Goal: Task Accomplishment & Management: Use online tool/utility

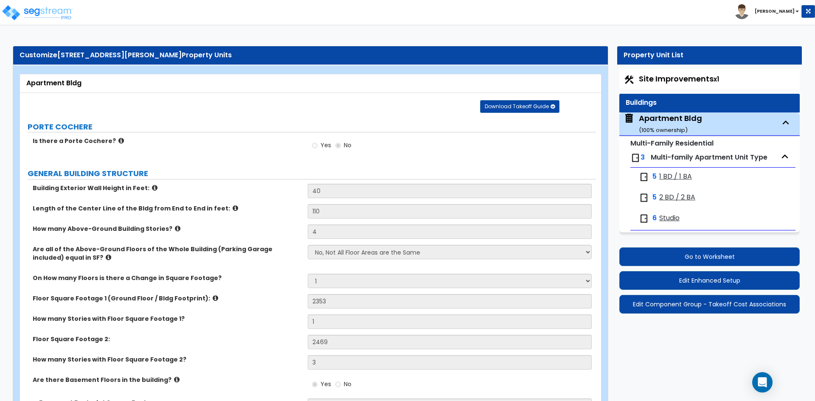
select select "1"
select select "2"
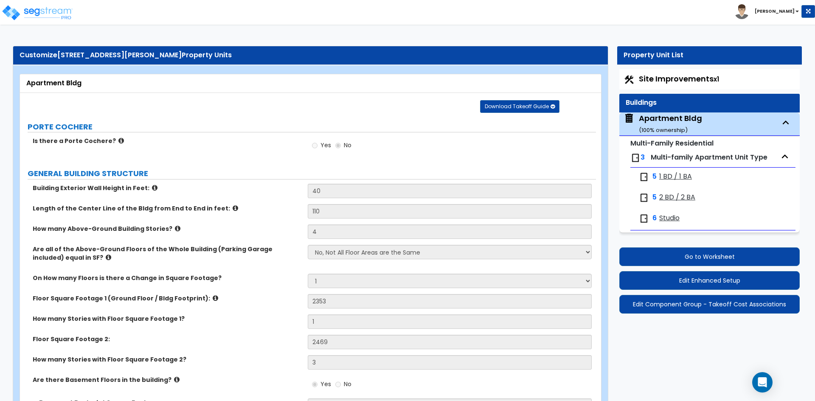
select select "1"
select select "3"
select select "2"
select select "3"
select select "8"
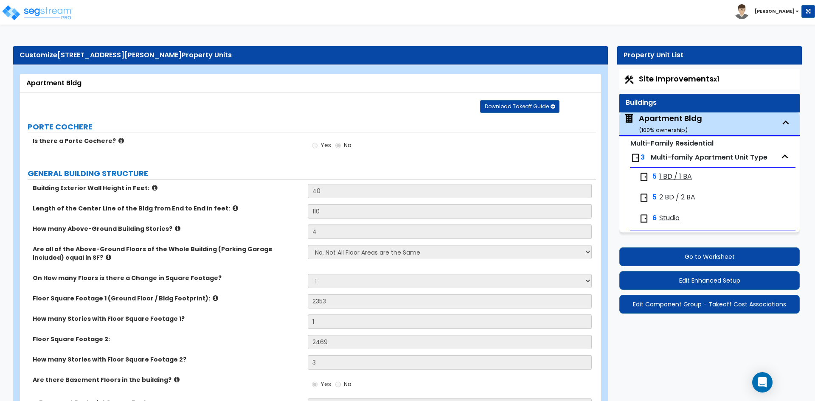
select select "4"
select select "2"
select select "1"
select select "2"
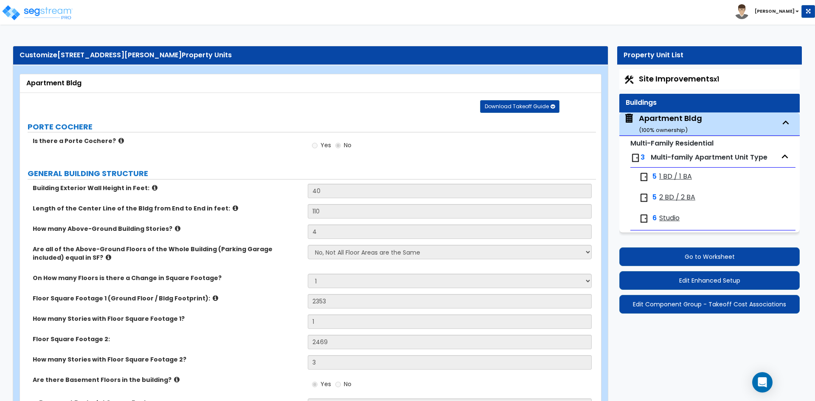
select select "2"
select select "1"
select select "5"
select select "2"
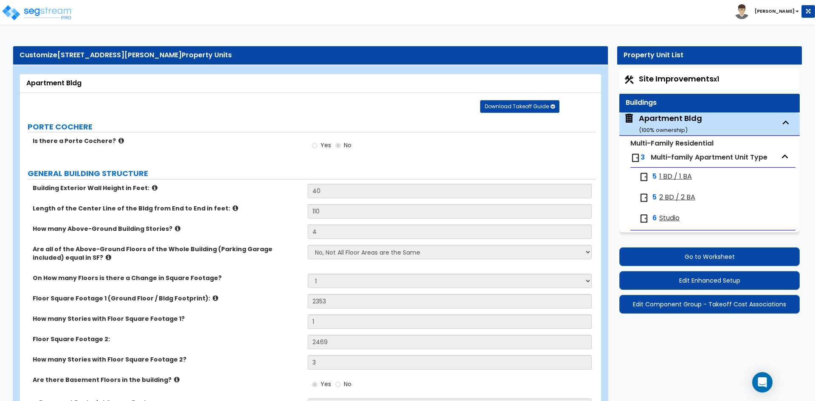
select select "1"
select select "2"
select select "1"
select select "8"
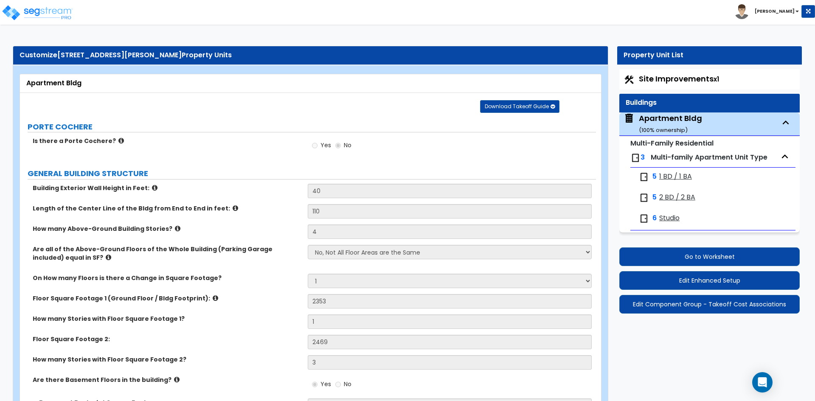
select select "1"
select select "2"
select select "1"
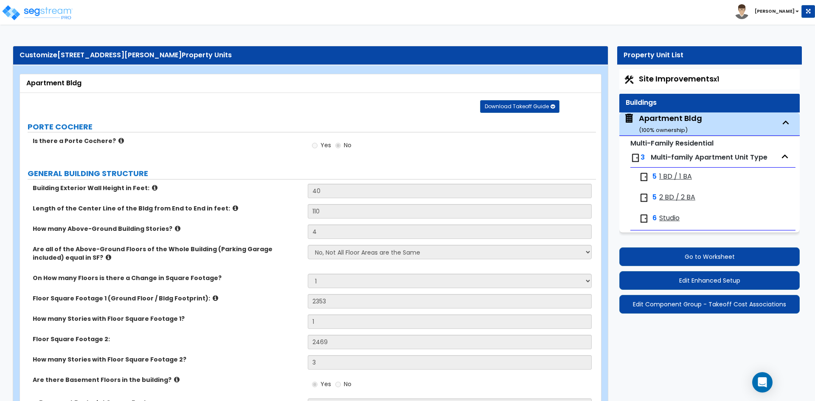
select select "2"
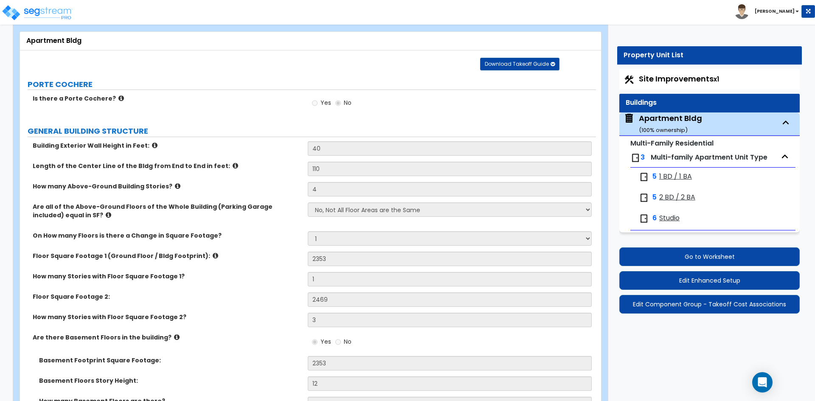
click at [166, 95] on label "Is there a Porte Cochere?" at bounding box center [167, 98] width 269 height 8
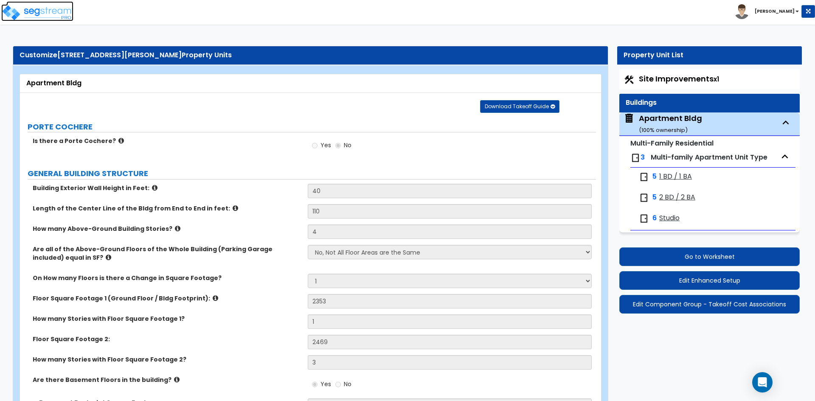
click at [16, 16] on img at bounding box center [37, 12] width 72 height 17
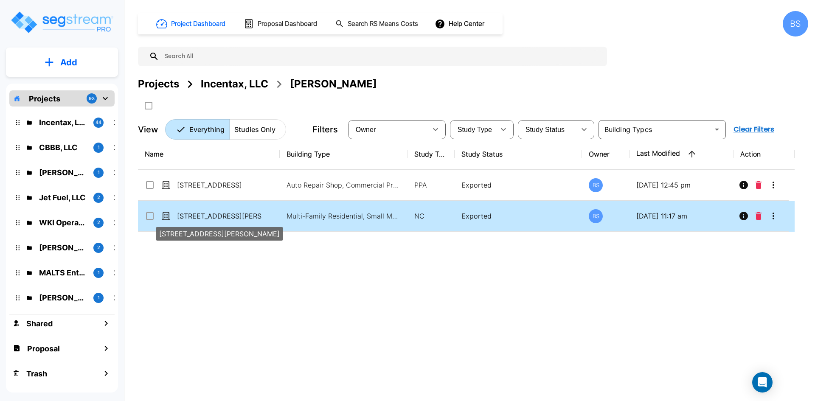
click at [237, 217] on p "[STREET_ADDRESS][PERSON_NAME]" at bounding box center [219, 216] width 85 height 10
checkbox input "true"
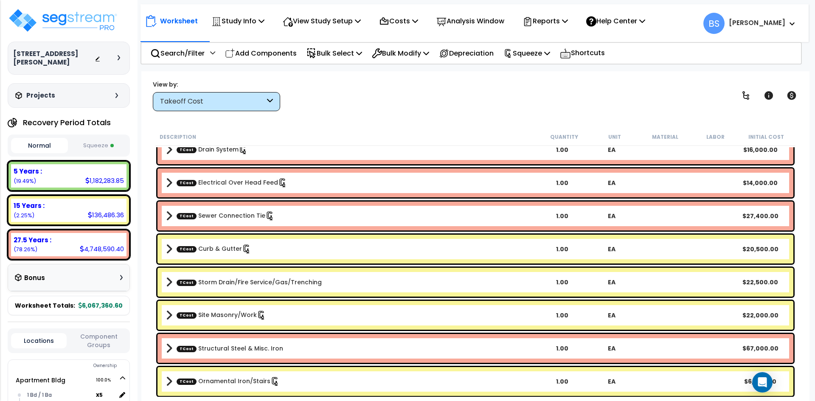
scroll to position [85, 0]
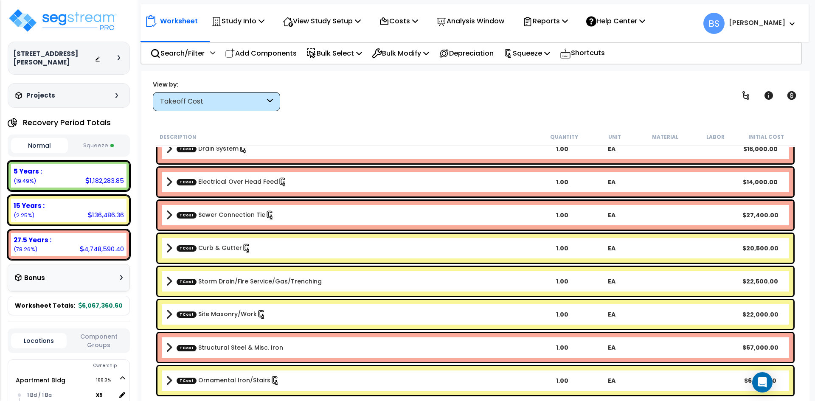
click at [218, 252] on link "TCost Curb & Gutter" at bounding box center [214, 248] width 75 height 9
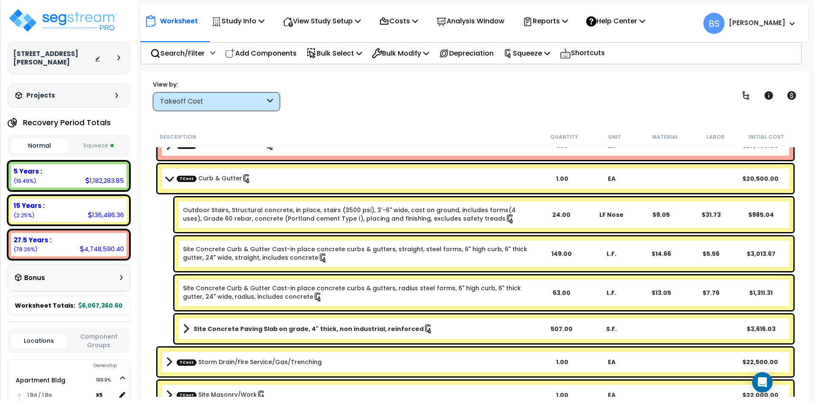
scroll to position [170, 0]
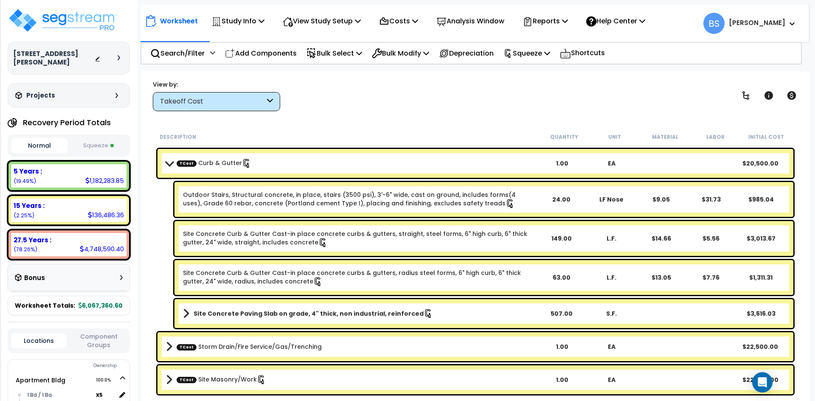
click at [92, 143] on button "Squeeze" at bounding box center [98, 145] width 57 height 15
click at [34, 145] on button "Normal" at bounding box center [39, 145] width 57 height 15
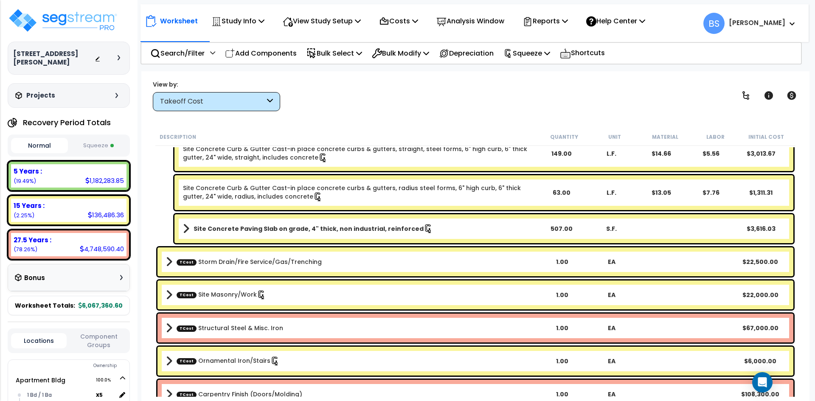
click at [214, 303] on div "TCost Site Masonry/Work 1.00 EA $22,000.00" at bounding box center [475, 294] width 636 height 29
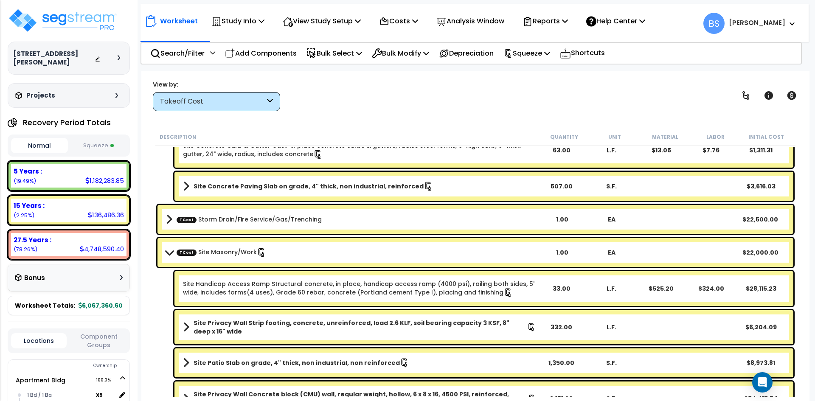
scroll to position [339, 0]
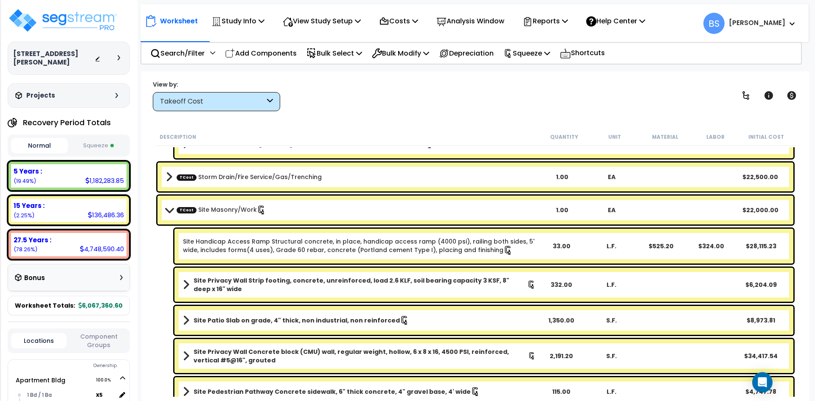
click at [91, 144] on button "Squeeze" at bounding box center [98, 145] width 57 height 15
click at [46, 145] on button "Normal" at bounding box center [39, 145] width 57 height 15
click at [151, 266] on div "Description Quantity Unit Material Labor Initial Cost TCost Sewer Connection Ti…" at bounding box center [475, 262] width 651 height 269
click at [94, 146] on button "Squeeze" at bounding box center [98, 145] width 57 height 15
click at [37, 147] on button "Normal" at bounding box center [39, 145] width 57 height 15
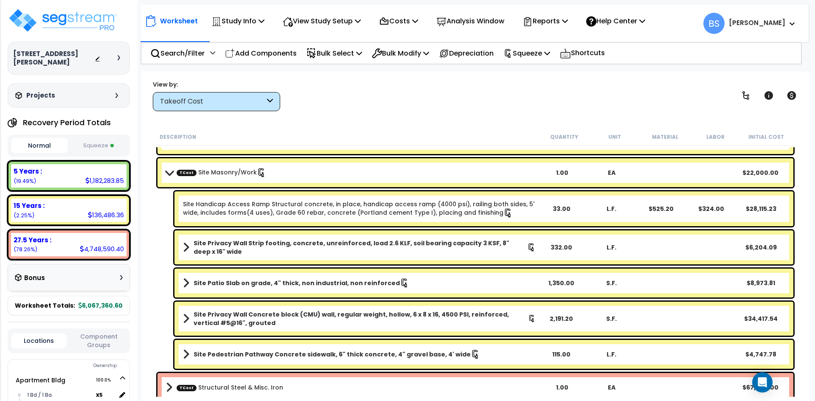
scroll to position [424, 0]
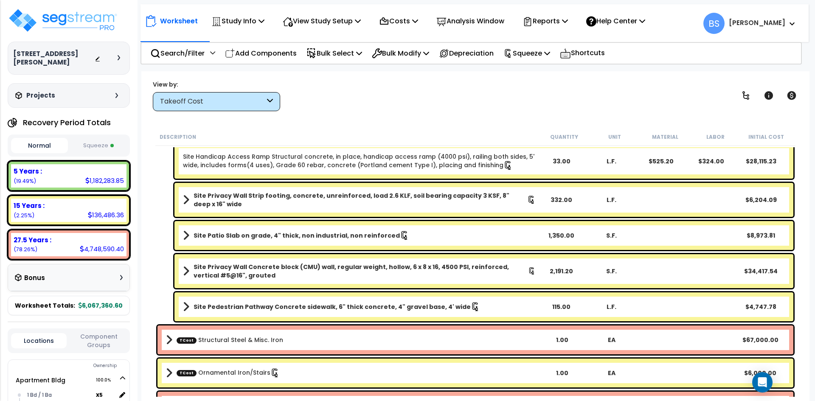
click at [83, 143] on button "Squeeze" at bounding box center [98, 145] width 57 height 15
click at [35, 142] on button "Normal" at bounding box center [39, 145] width 57 height 15
click at [250, 307] on b "Site Pedestrian Pathway Concrete sidewalk, 6" thick concrete, 4" gravel base, 4…" at bounding box center [331, 307] width 277 height 8
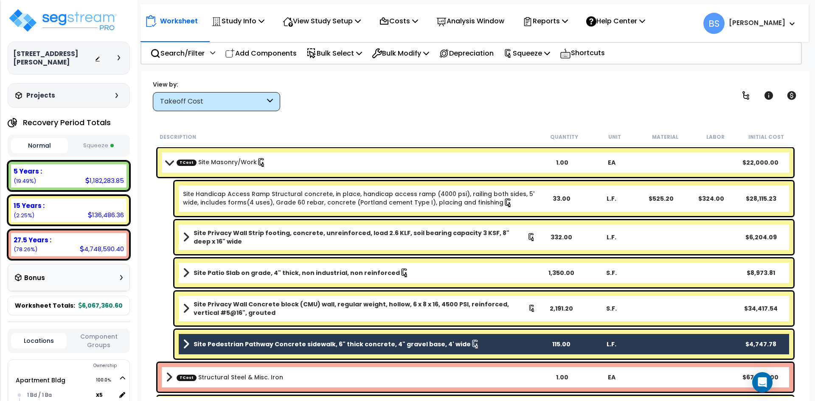
scroll to position [382, 0]
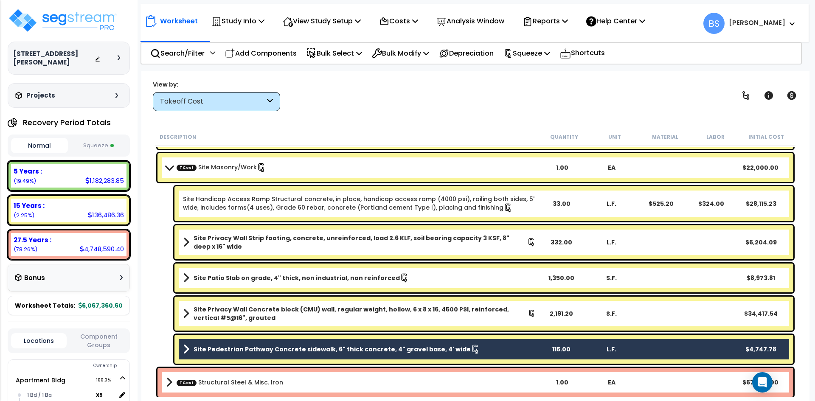
click at [221, 278] on b "Site Patio Slab on grade, 4" thick, non industrial, non reinforced" at bounding box center [296, 278] width 206 height 8
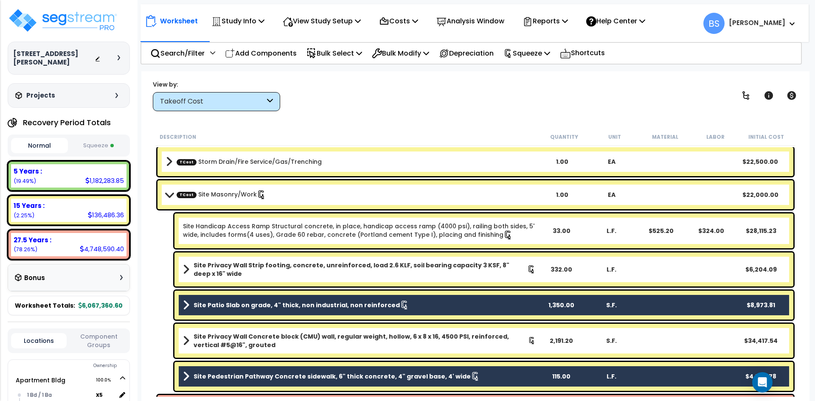
scroll to position [339, 0]
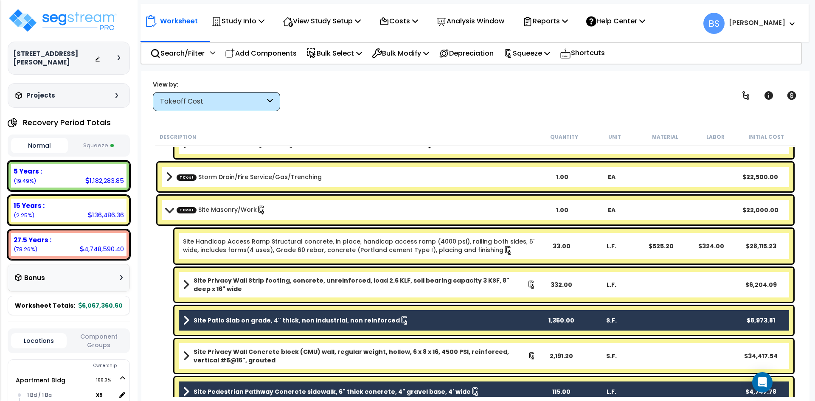
click at [252, 245] on link "Site Handicap Access Ramp Structural concrete, in place, handicap access ramp (…" at bounding box center [359, 246] width 353 height 18
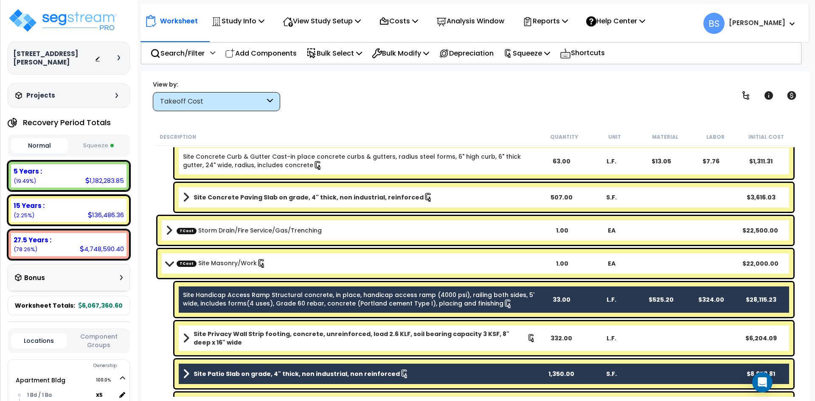
scroll to position [170, 0]
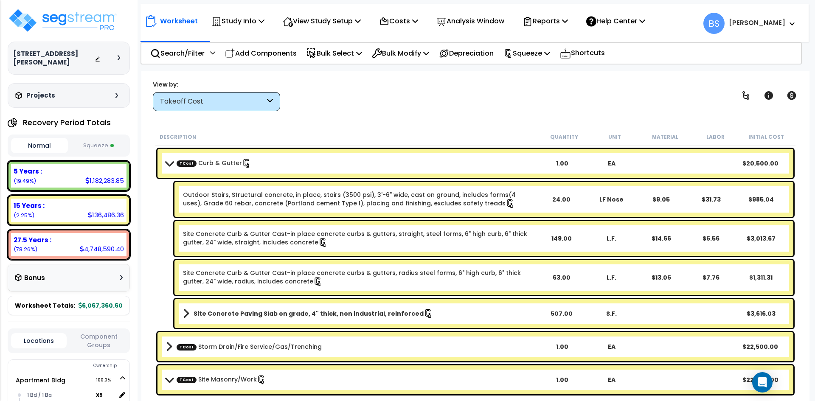
click at [228, 314] on b "Site Concrete Paving Slab on grade, 4" thick, non industrial, reinforced" at bounding box center [308, 313] width 230 height 8
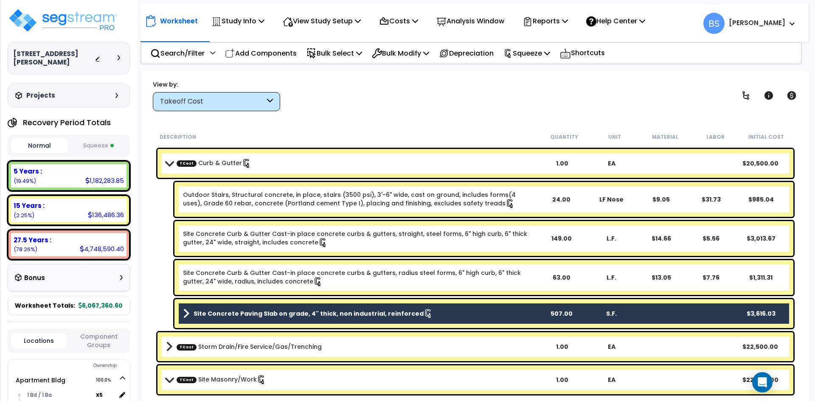
click at [252, 203] on link "Outdoor Stairs, Structural concrete, in place, stairs (3500 psi), 3'-6" wide, c…" at bounding box center [359, 200] width 353 height 18
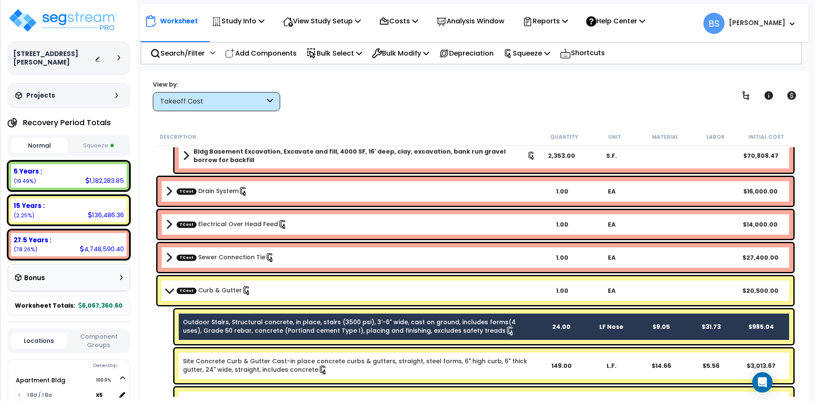
scroll to position [0, 0]
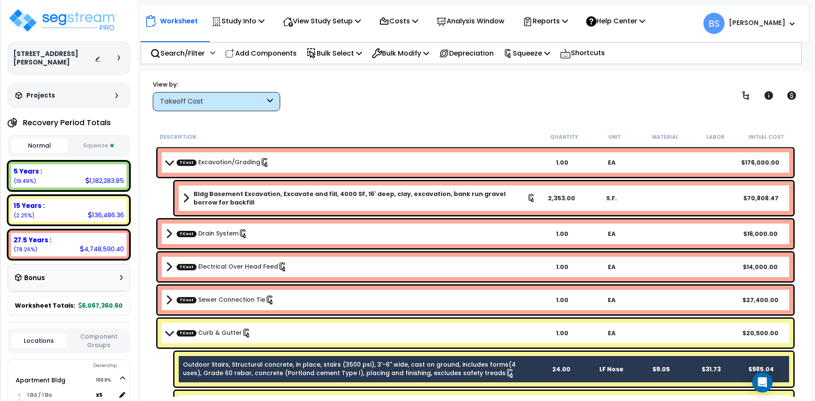
click at [198, 156] on div "TCost Excavation/Grading 1.00 EA $176,000.00" at bounding box center [475, 162] width 636 height 29
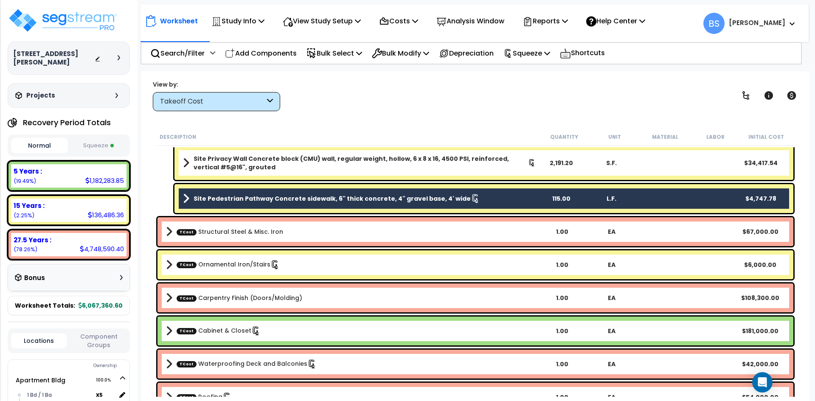
scroll to position [509, 0]
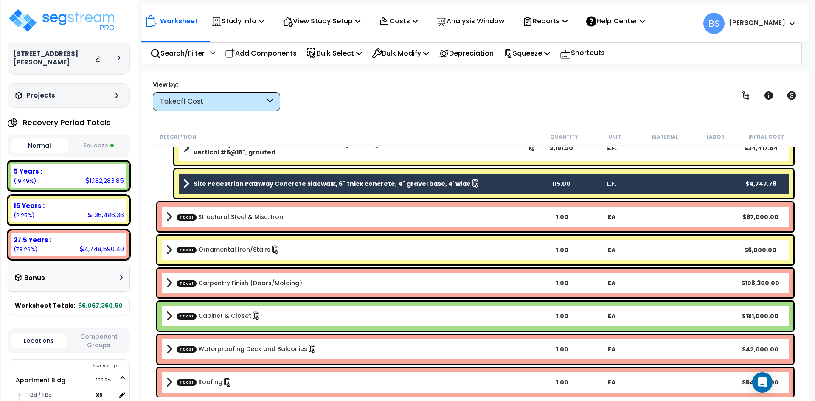
click at [87, 144] on button "Squeeze" at bounding box center [98, 145] width 57 height 15
click at [28, 145] on button "Normal" at bounding box center [39, 145] width 57 height 15
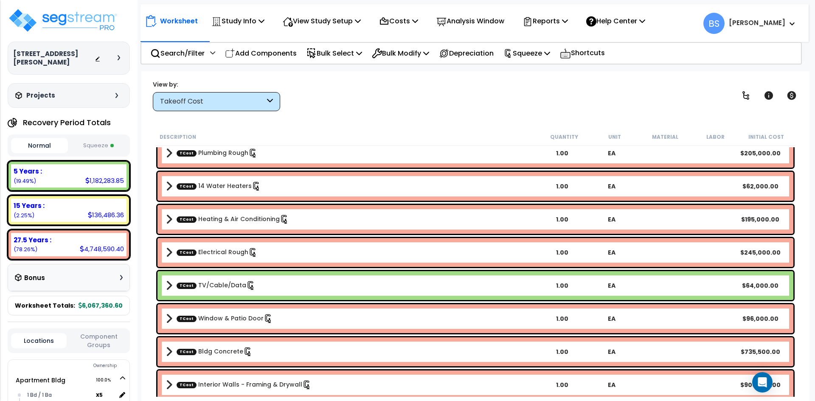
scroll to position [1405, 0]
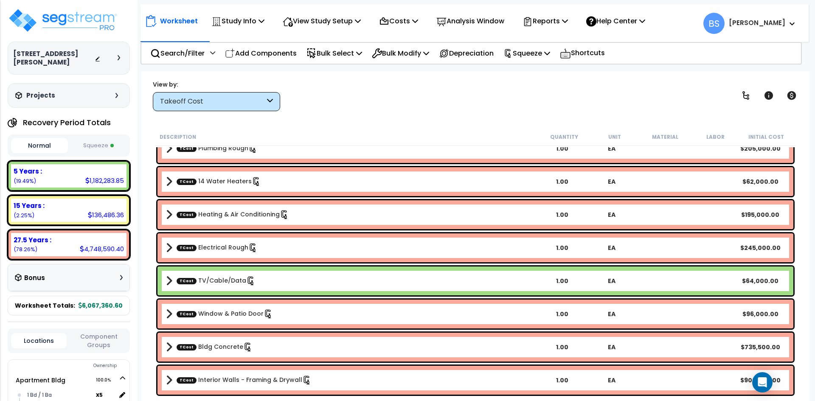
click at [215, 346] on link "TCost Bldg Concrete" at bounding box center [215, 346] width 76 height 9
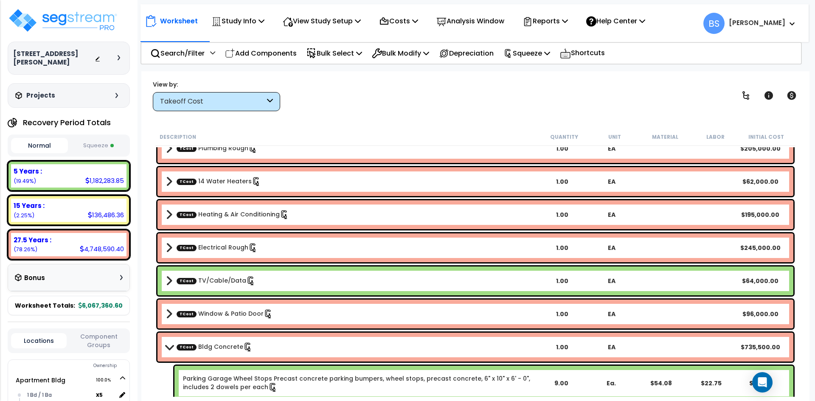
click at [215, 346] on link "TCost Bldg Concrete" at bounding box center [215, 346] width 76 height 9
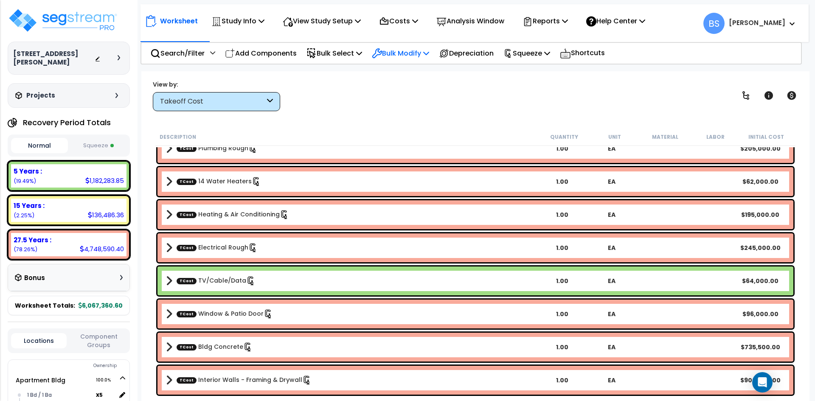
click at [418, 56] on p "Bulk Modify" at bounding box center [400, 53] width 57 height 11
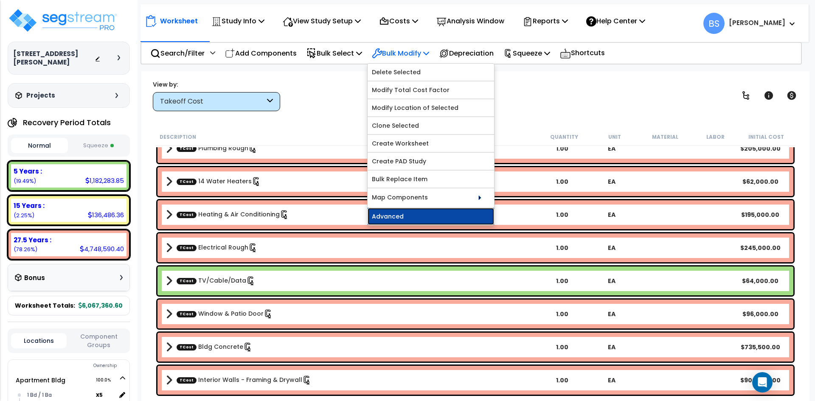
click at [427, 216] on link "Advanced" at bounding box center [430, 216] width 126 height 17
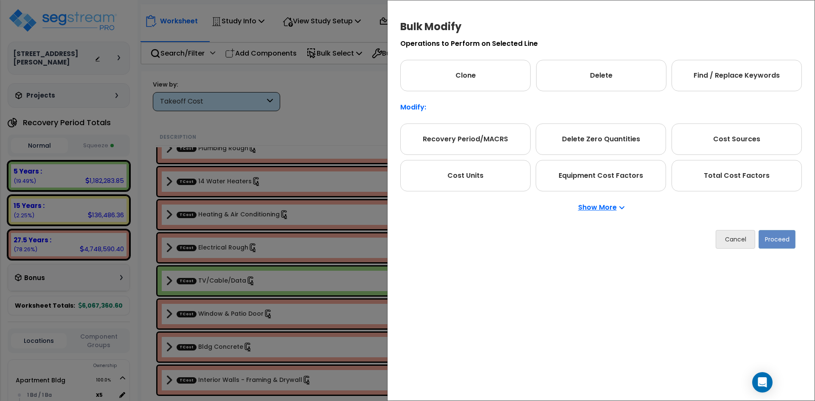
click at [591, 205] on p "Show More" at bounding box center [601, 207] width 46 height 7
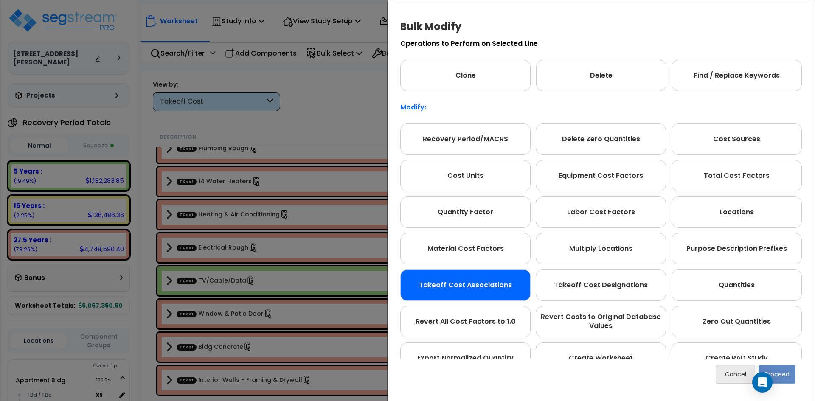
click at [502, 292] on div "Takeoff Cost Associations" at bounding box center [465, 284] width 130 height 31
click at [785, 378] on button "Proceed" at bounding box center [776, 374] width 37 height 19
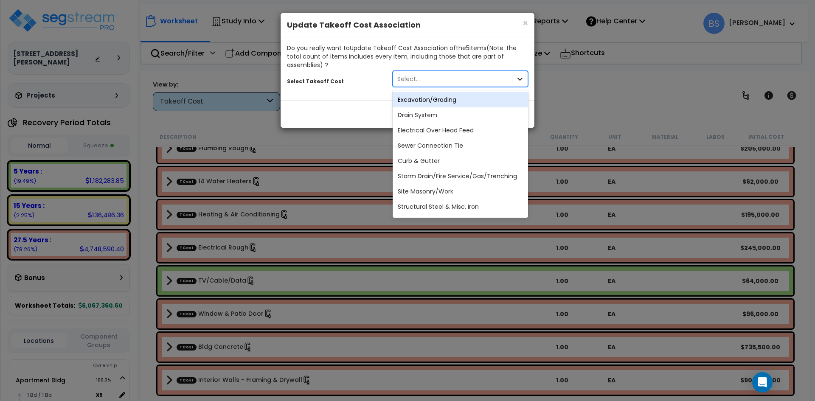
click at [523, 76] on icon at bounding box center [520, 79] width 8 height 8
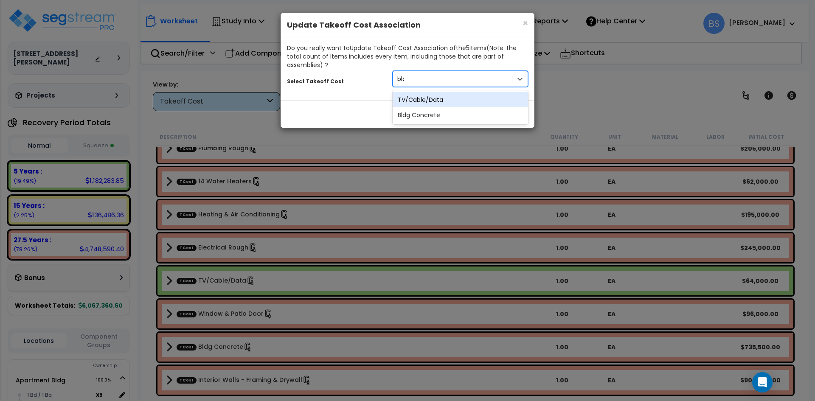
type input "bldg"
click at [485, 103] on div "Bldg Concrete" at bounding box center [459, 99] width 135 height 15
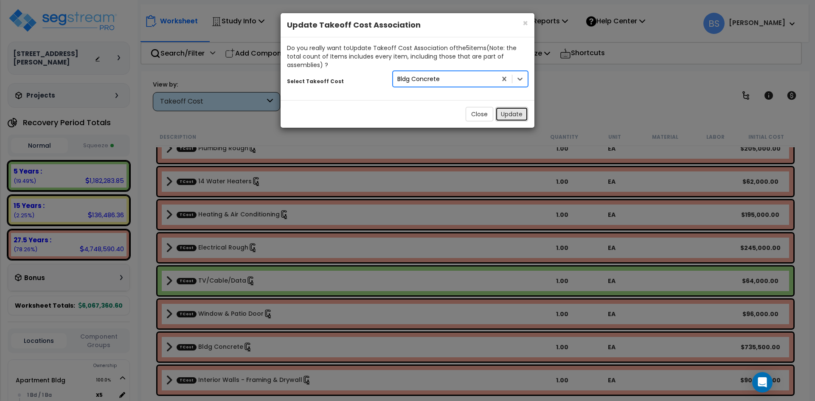
click at [507, 116] on button "Update" at bounding box center [511, 114] width 33 height 14
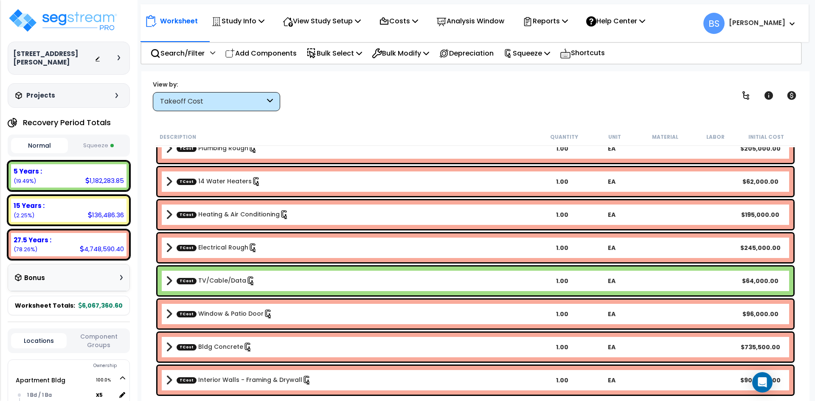
scroll to position [37, 0]
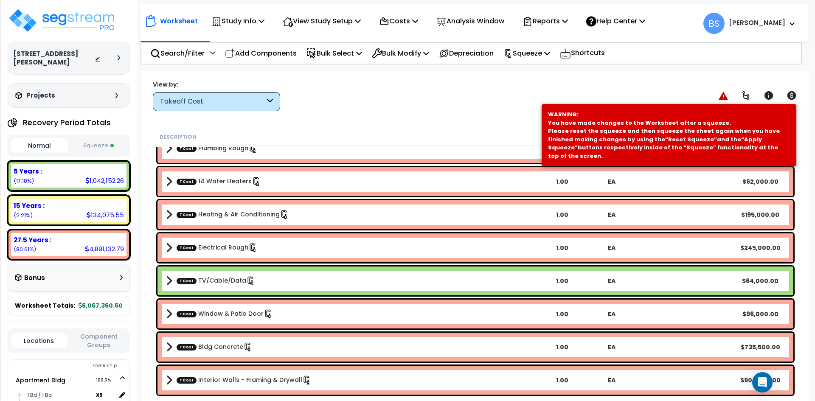
click at [206, 345] on link "TCost Bldg Concrete" at bounding box center [215, 346] width 76 height 9
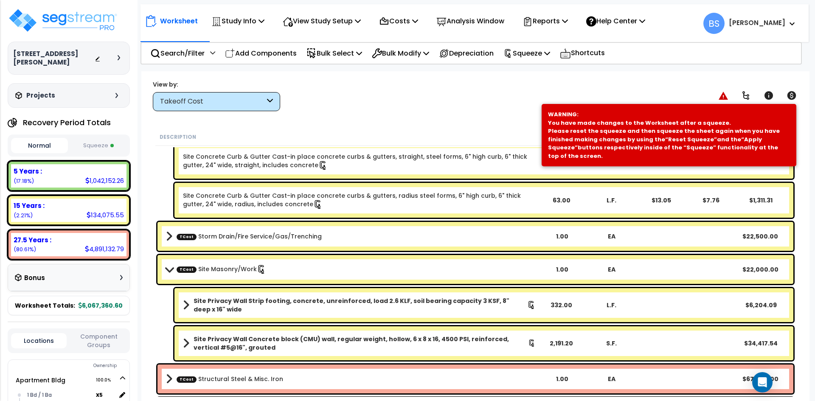
scroll to position [42, 0]
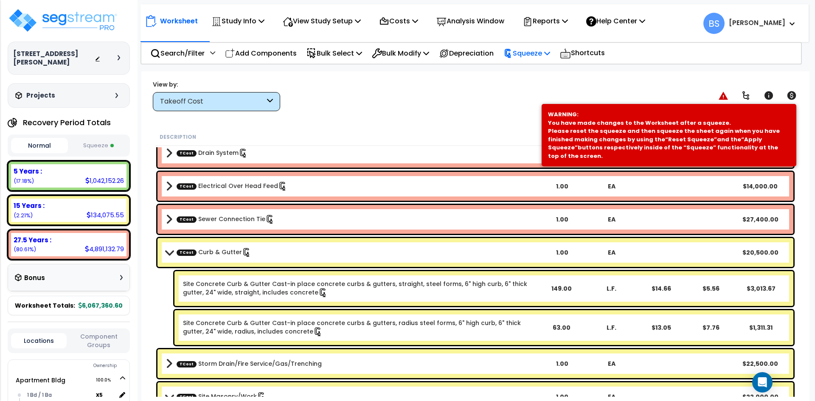
click at [550, 56] on icon at bounding box center [547, 53] width 6 height 7
click at [409, 28] on div "Costs" at bounding box center [398, 21] width 39 height 20
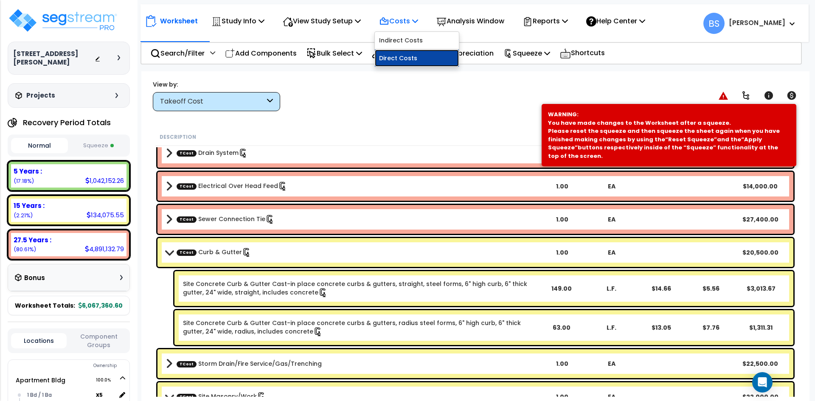
click at [416, 62] on link "Direct Costs" at bounding box center [417, 58] width 84 height 17
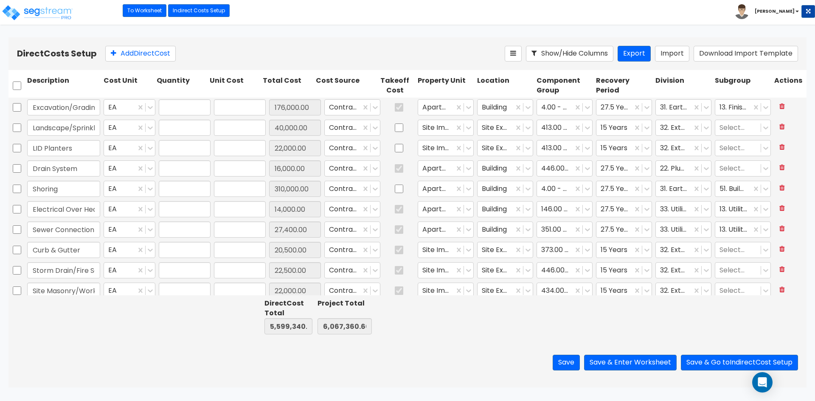
type input "1.00"
type input "176,000.00"
type input "1.00"
type input "40,000.00"
type input "1.00"
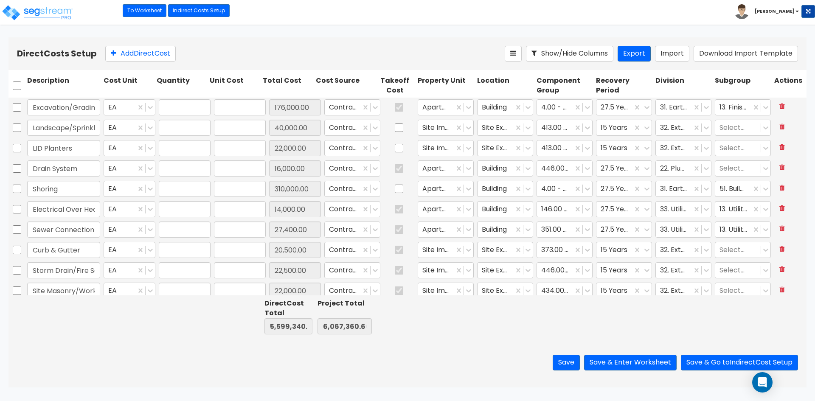
type input "22,000.00"
type input "1.00"
type input "16,000.00"
type input "1.00"
type input "310,000.00"
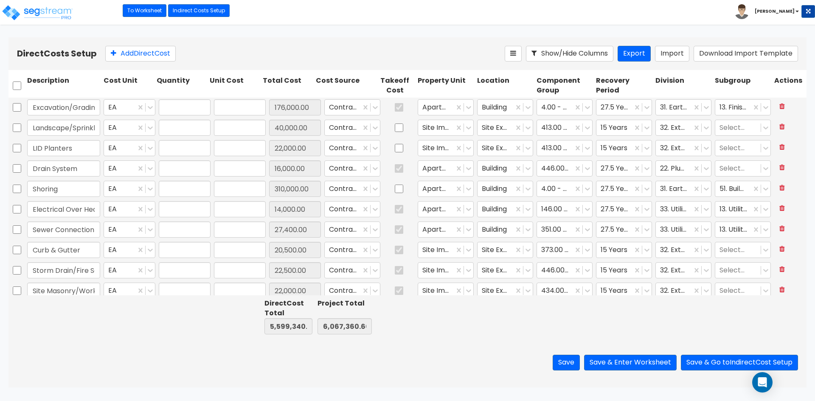
type input "1.00"
type input "14,000.00"
type input "1.00"
type input "27,400.00"
type input "1.00"
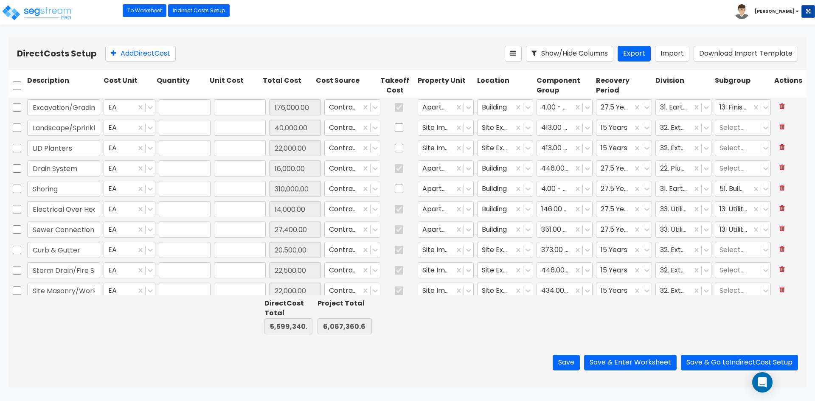
type input "20,500.00"
type input "1.00"
type input "22,500.00"
type input "1.00"
type input "22,000.00"
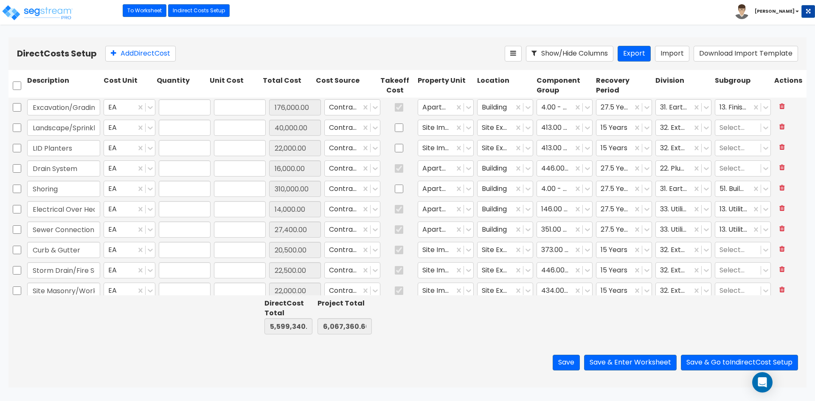
type input "1.00"
type input "67,000.00"
type input "1.00"
type input "6,000.00"
type input "1.00"
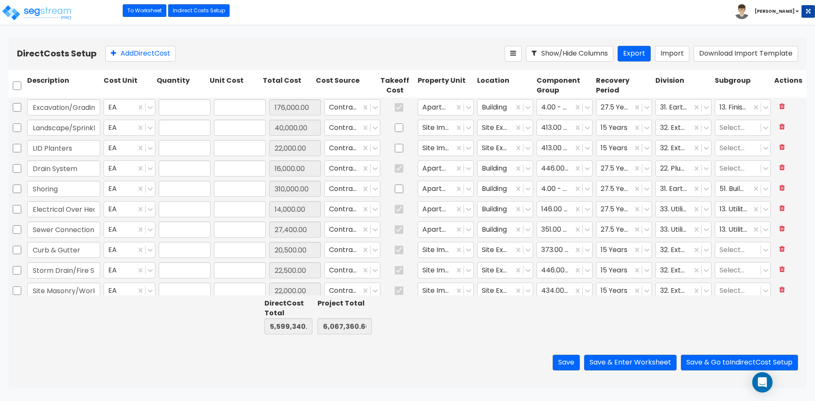
type input "69,000.00"
type input "1.00"
type input "12,000.00"
type input "1.00"
type input "181,000.00"
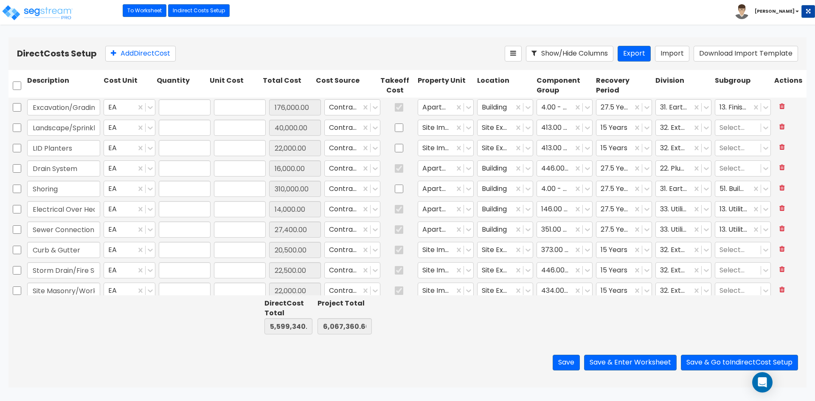
type input "1.00"
type input "42,000.00"
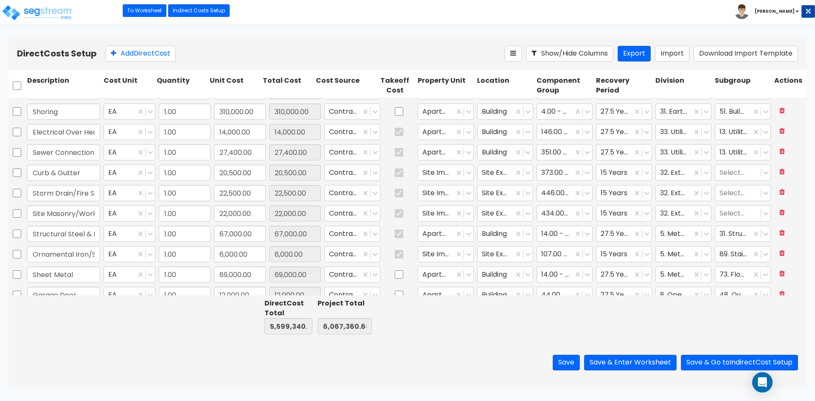
scroll to position [85, 0]
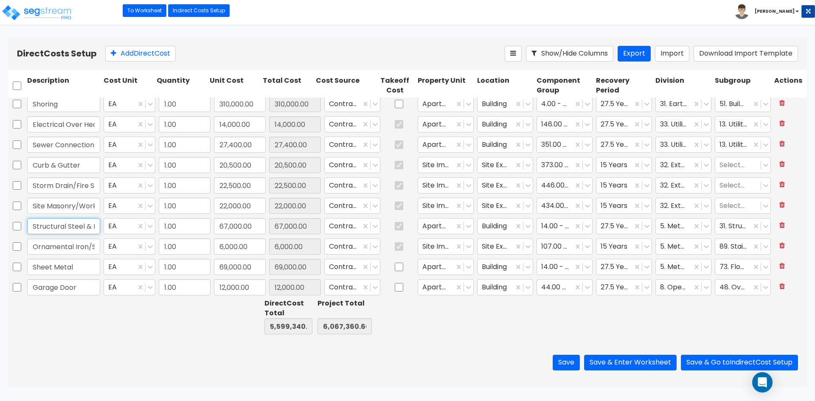
click at [78, 222] on input "Structural Steel & Misc. Iron" at bounding box center [63, 226] width 73 height 16
click at [70, 360] on div "Save Save & Enter Worksheet Save & Go to Indirect Cost Setup" at bounding box center [407, 363] width 798 height 50
click at [69, 208] on input "Site Masonry/Work" at bounding box center [63, 206] width 73 height 16
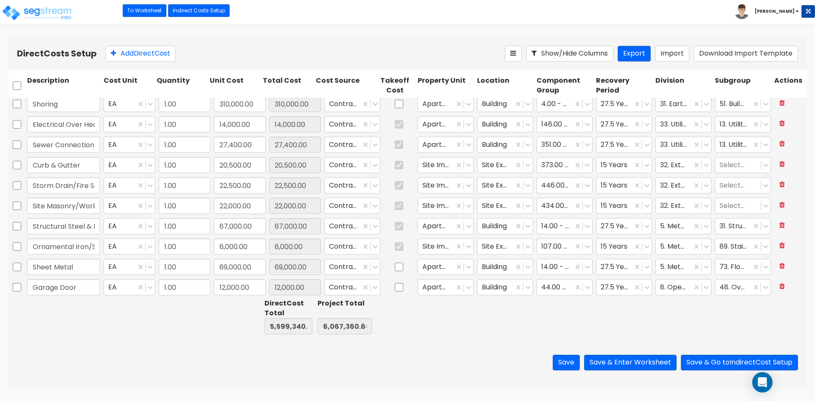
click at [161, 327] on div at bounding box center [181, 316] width 53 height 39
type input "1.00"
type input "77,500.00"
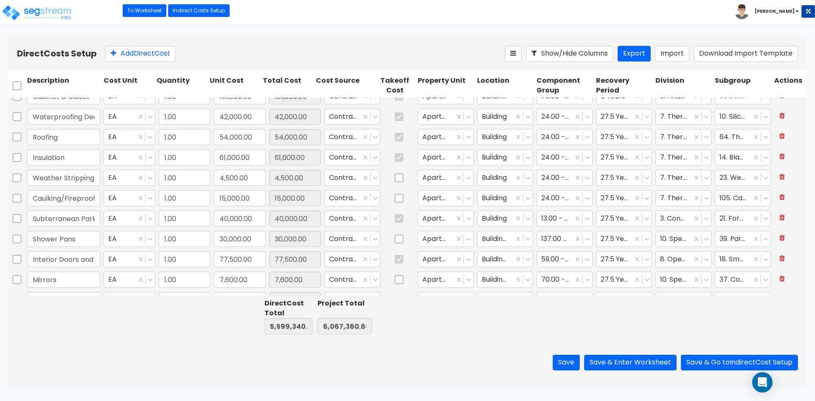
scroll to position [297, 0]
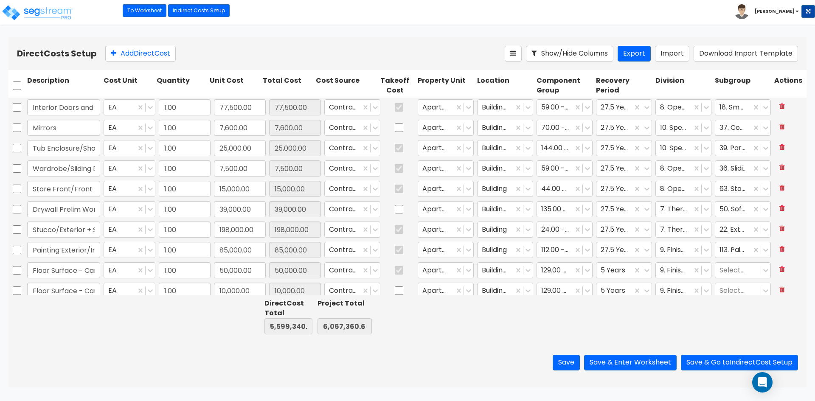
type input "1.00"
type input "22,000.00"
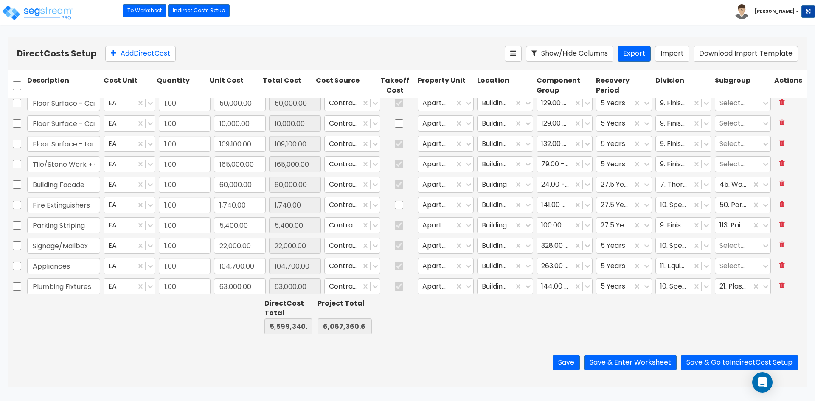
type input "1.00"
type input "160,400.00"
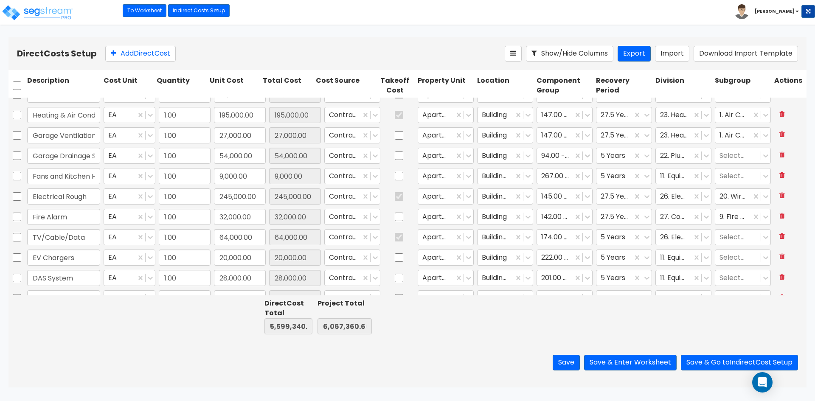
type input "1.00"
type input "28,000.00"
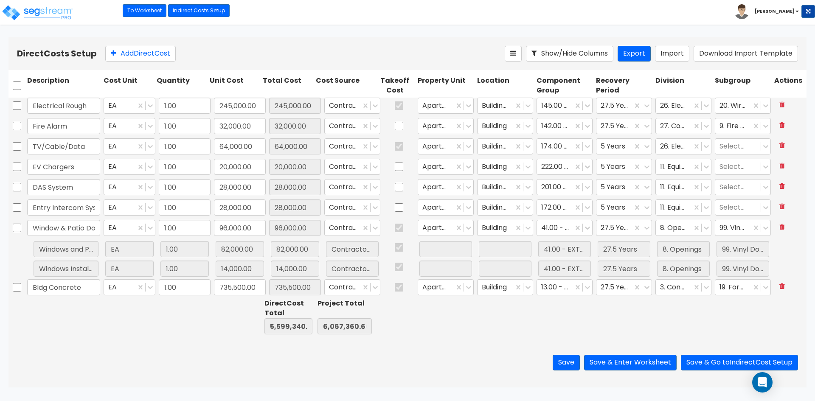
type input "1.00"
type input "54,000.00"
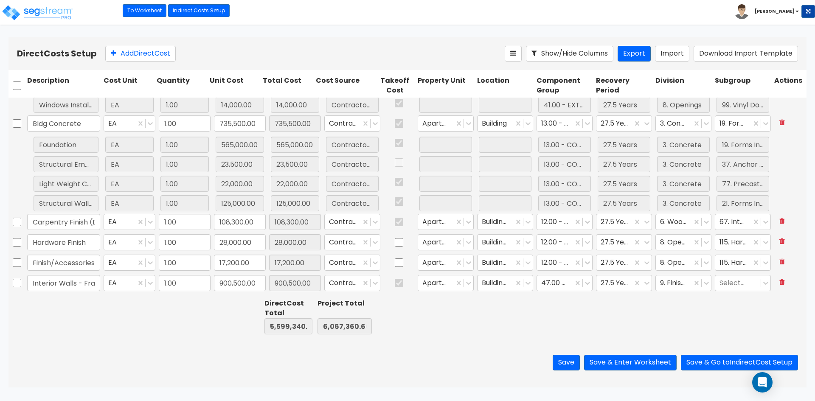
type input "1.00"
type input "28,000.00"
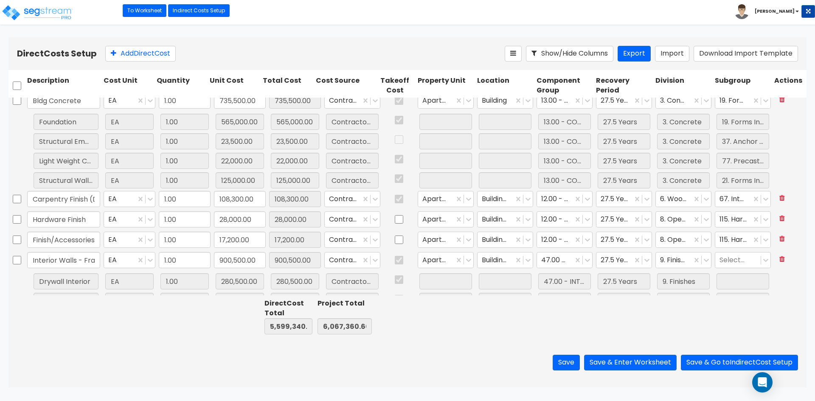
scroll to position [1264, 0]
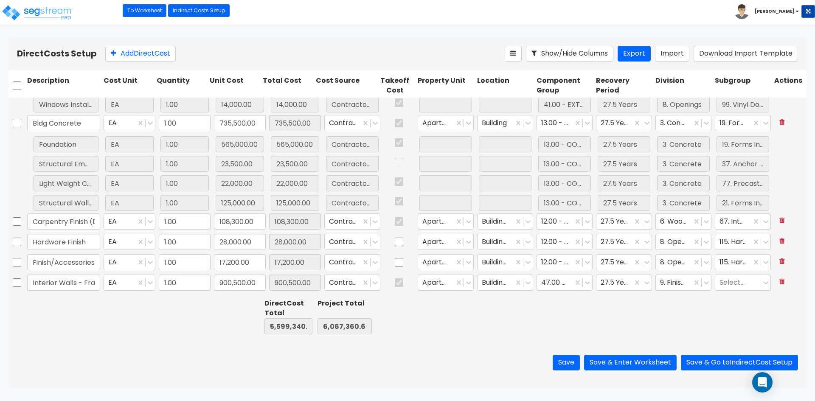
type input "1.00"
type input "20,000.00"
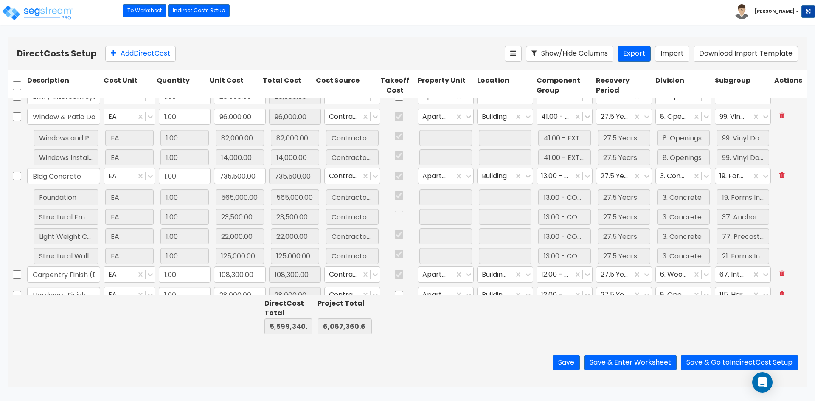
scroll to position [1180, 0]
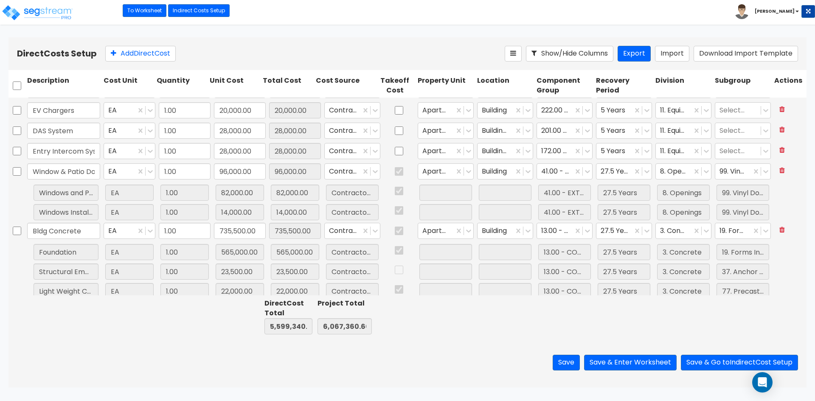
type input "1.00"
type input "9,000.00"
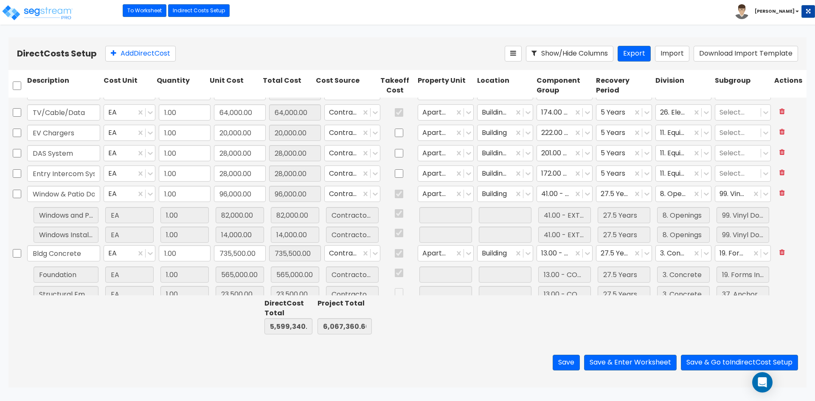
type input "1.00"
type input "54,000.00"
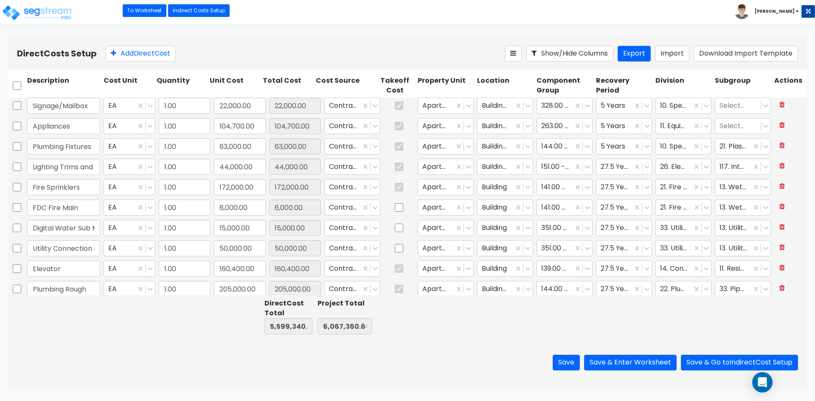
type input "1.00"
type input "1,740.00"
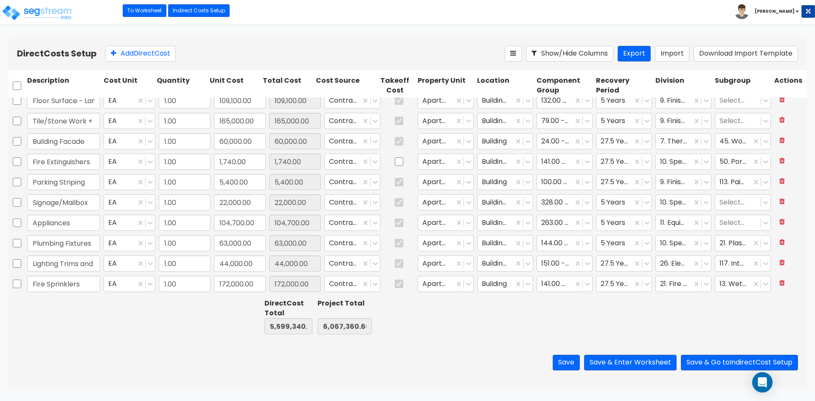
scroll to position [628, 0]
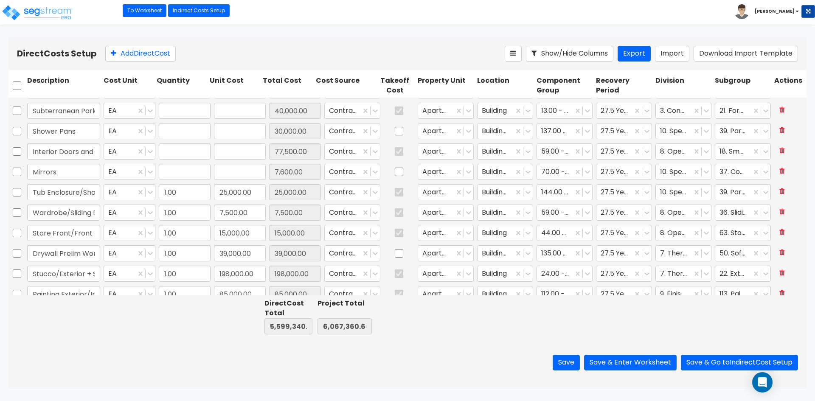
type input "1.00"
type input "61,000.00"
type input "1.00"
type input "4,500.00"
type input "1.00"
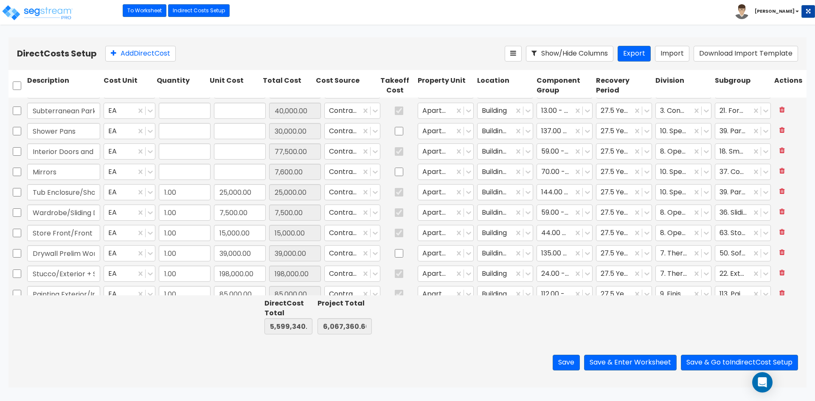
type input "15,000.00"
type input "1.00"
type input "40,000.00"
type input "1.00"
type input "30,000.00"
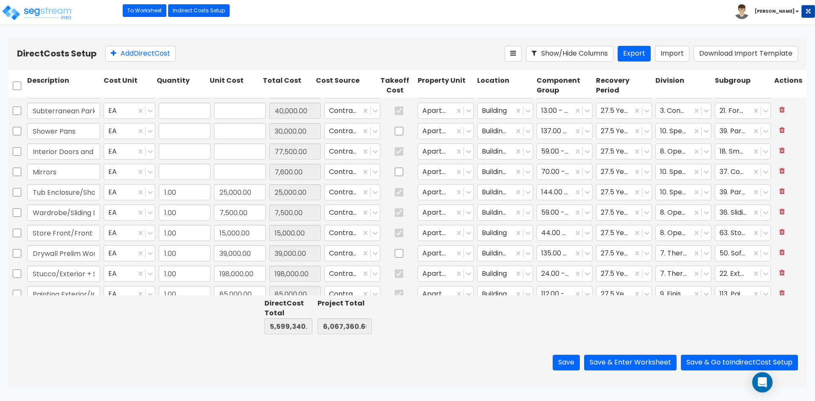
type input "1.00"
type input "77,500.00"
type input "1.00"
type input "7,600.00"
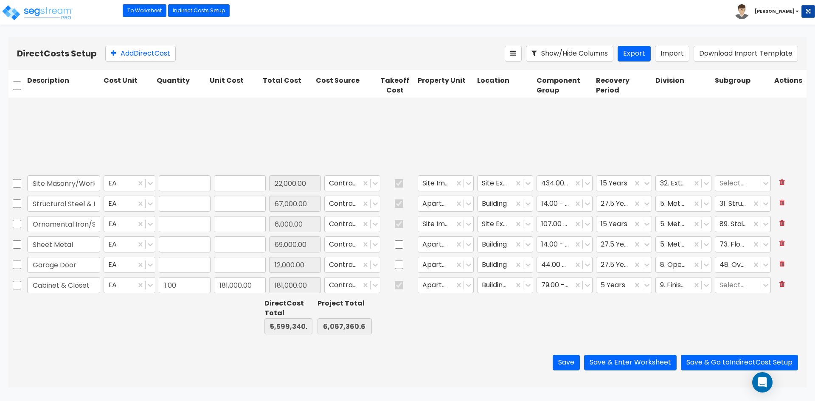
type input "1.00"
type input "22,000.00"
type input "1.00"
type input "67,000.00"
type input "1.00"
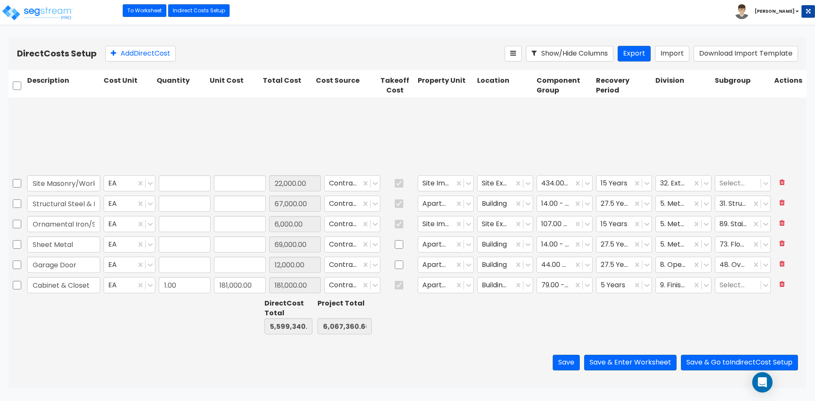
type input "6,000.00"
type input "1.00"
type input "69,000.00"
type input "1.00"
type input "12,000.00"
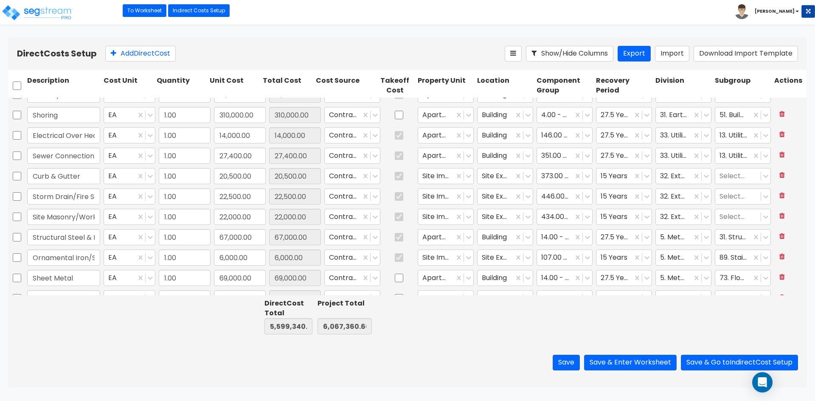
type input "1.00"
type input "176,000.00"
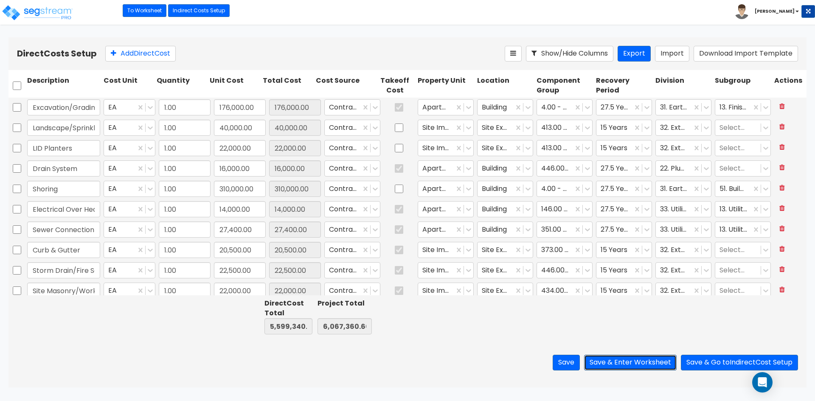
click at [610, 362] on button "Save & Enter Worksheet" at bounding box center [630, 363] width 93 height 16
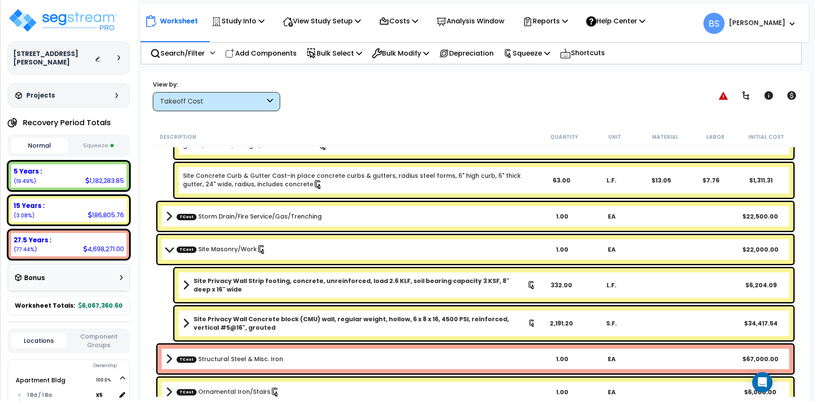
scroll to position [212, 0]
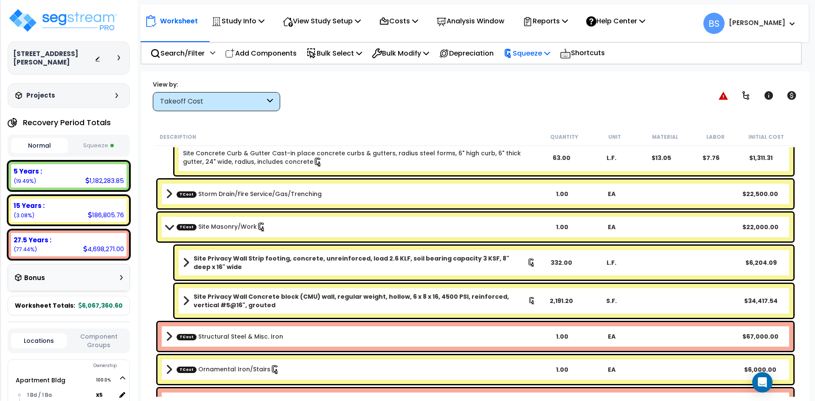
click at [538, 55] on p "Squeeze" at bounding box center [526, 53] width 47 height 11
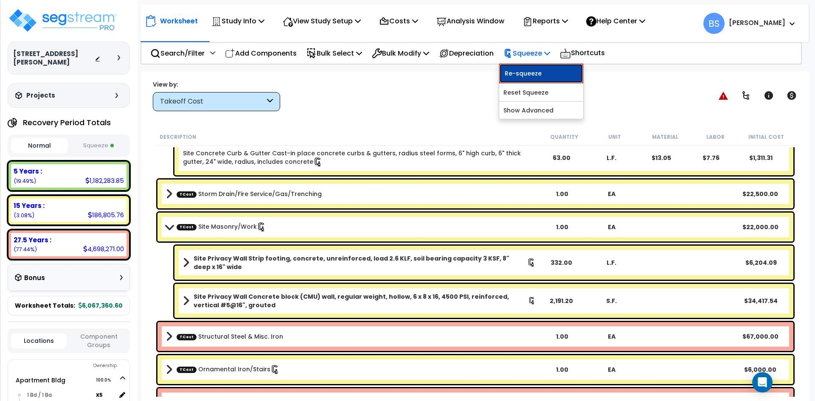
click at [541, 71] on link "Re-squeeze" at bounding box center [541, 74] width 84 height 20
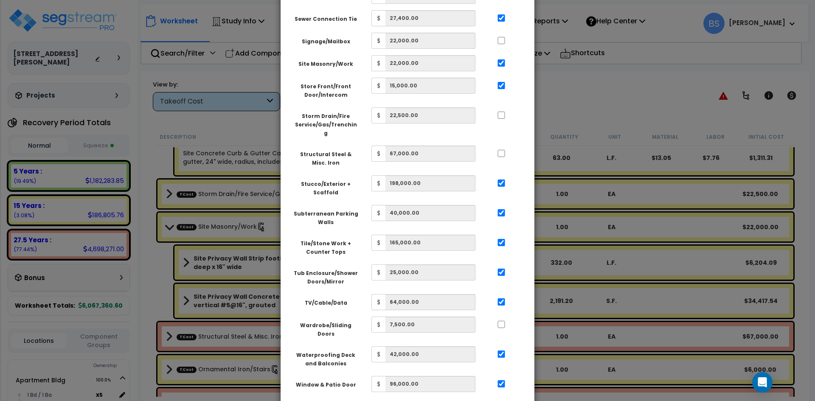
scroll to position [721, 0]
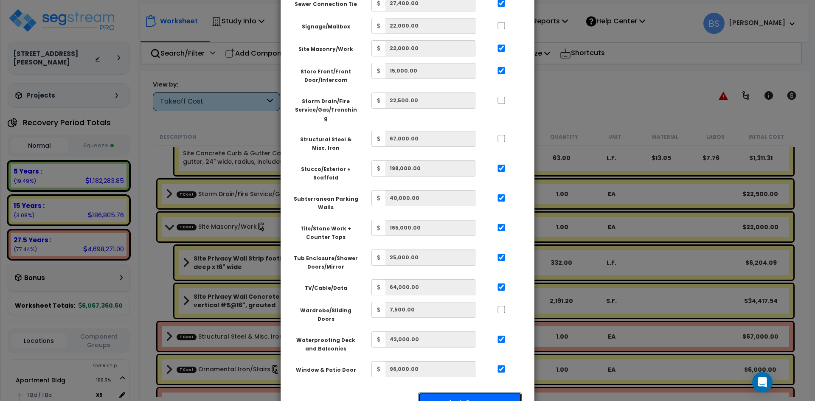
click at [470, 392] on button "Apply Squeeze" at bounding box center [470, 402] width 104 height 20
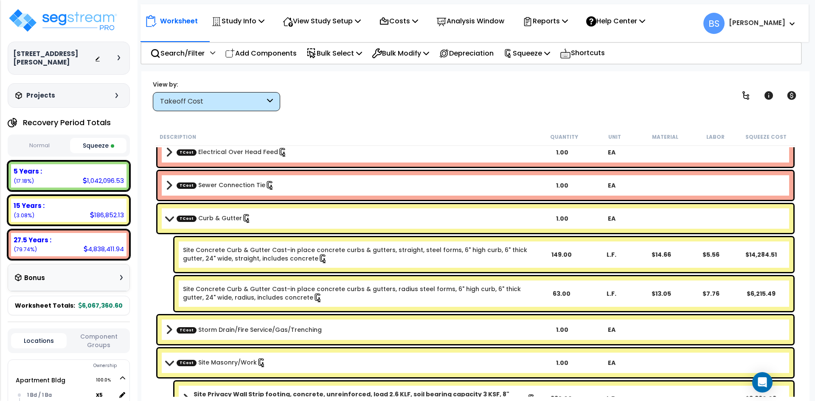
scroll to position [85, 0]
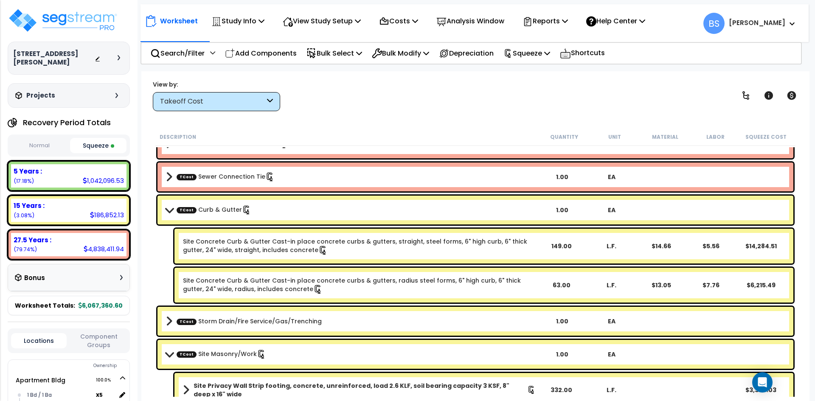
click at [207, 207] on link "TCost Curb & Gutter" at bounding box center [214, 209] width 75 height 9
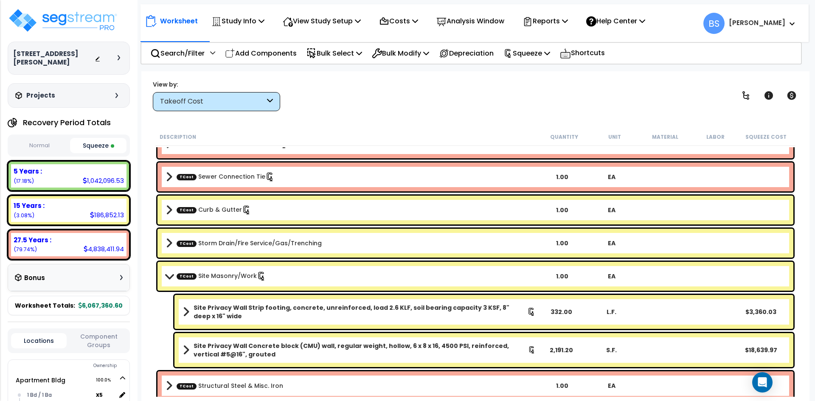
click at [204, 275] on link "TCost Site Masonry/Work" at bounding box center [222, 276] width 90 height 9
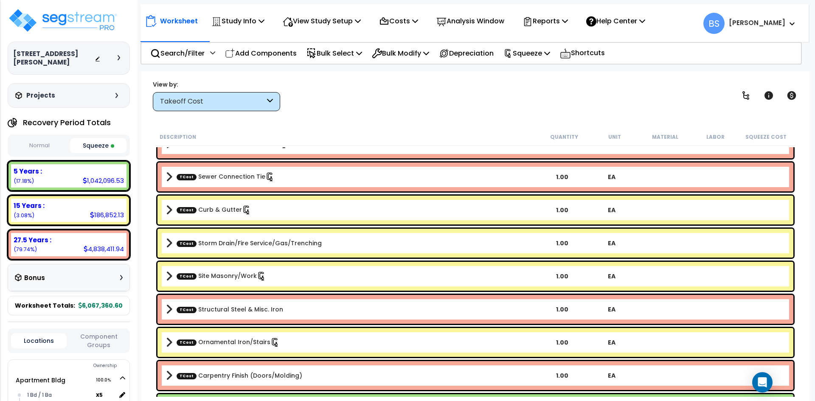
click at [204, 275] on link "TCost Site Masonry/Work" at bounding box center [222, 276] width 90 height 9
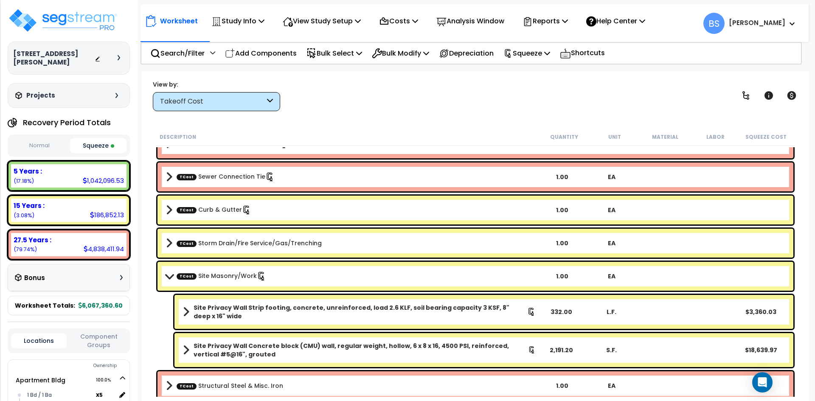
click at [45, 146] on button "Normal" at bounding box center [39, 145] width 57 height 15
click at [95, 147] on button "Squeeze" at bounding box center [98, 145] width 57 height 15
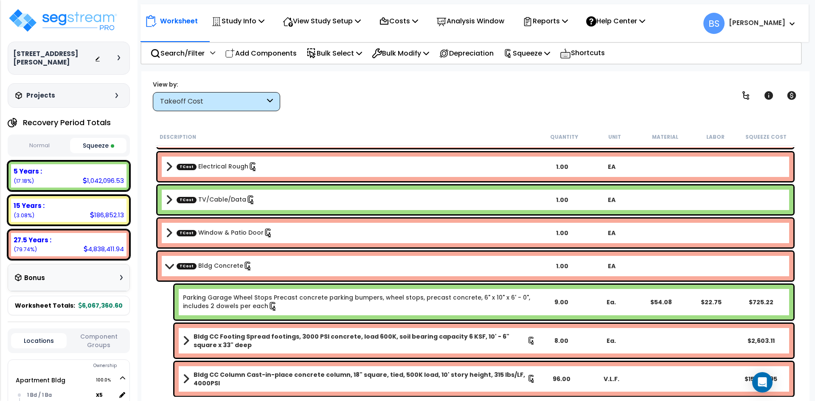
scroll to position [1273, 0]
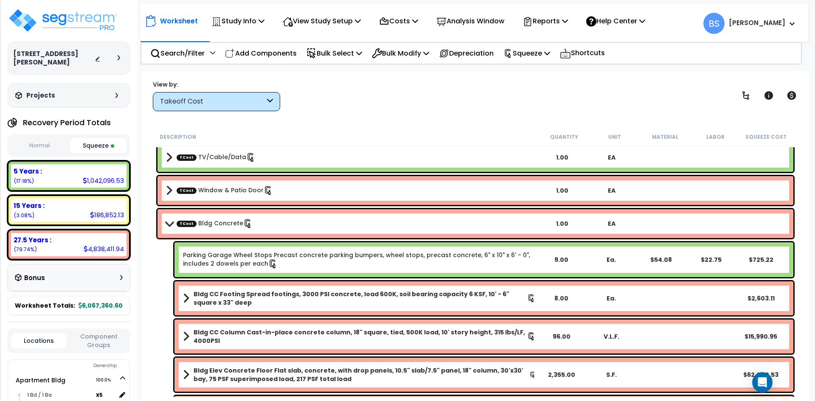
click at [47, 145] on button "Normal" at bounding box center [39, 145] width 57 height 15
click at [92, 148] on button "Squeeze" at bounding box center [98, 145] width 57 height 15
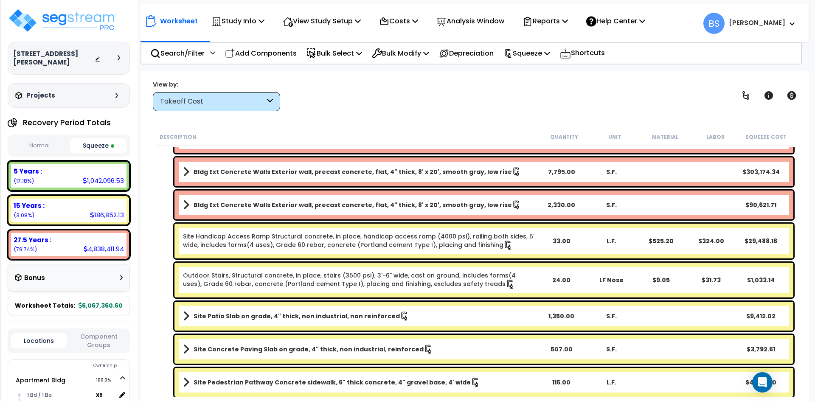
scroll to position [1697, 0]
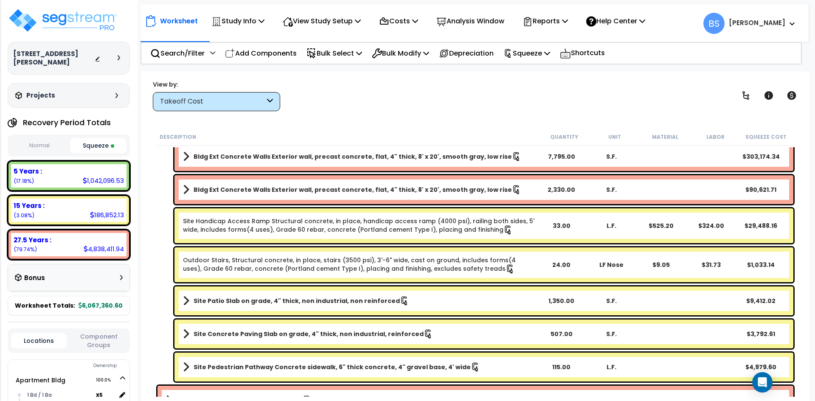
click at [334, 303] on b "Site Patio Slab on grade, 4" thick, non industrial, non reinforced" at bounding box center [296, 301] width 206 height 8
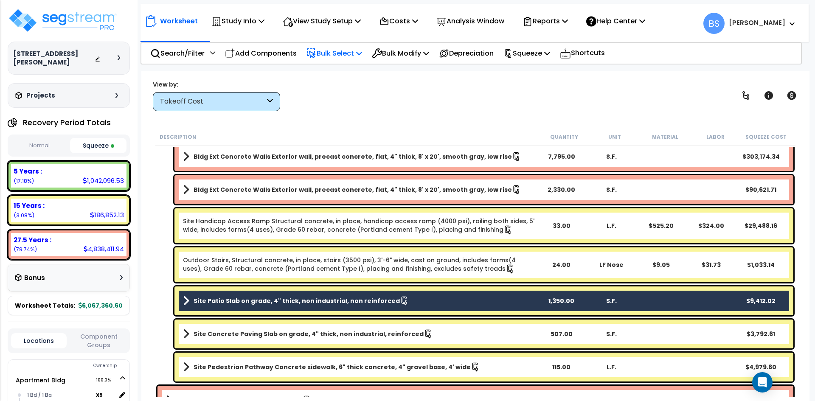
click at [352, 53] on p "Bulk Select" at bounding box center [334, 53] width 56 height 11
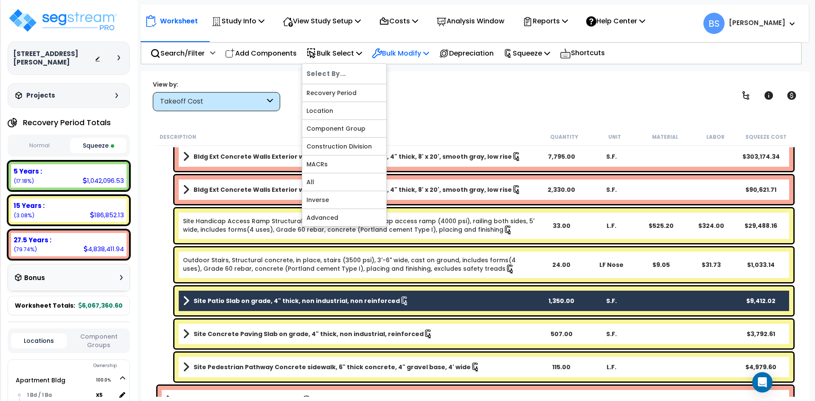
click at [408, 54] on p "Bulk Modify" at bounding box center [400, 53] width 57 height 11
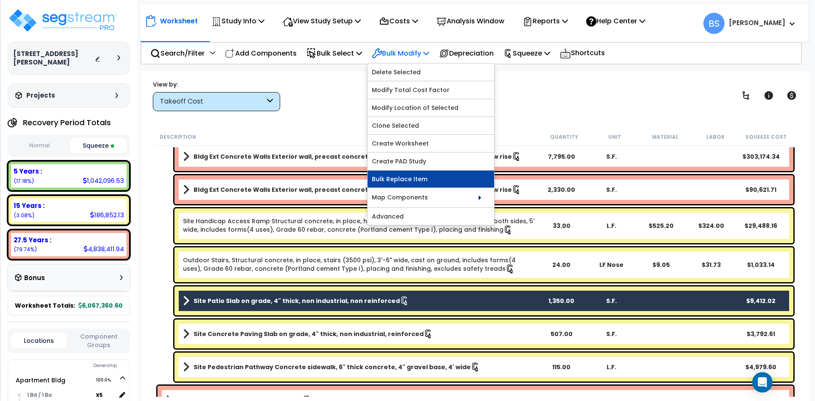
click at [409, 182] on link "Bulk Replace Item" at bounding box center [430, 179] width 126 height 17
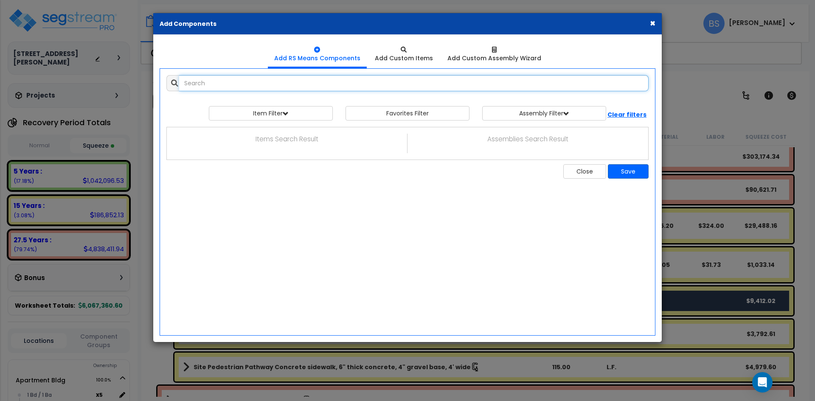
click at [317, 88] on input "text" at bounding box center [413, 83] width 469 height 16
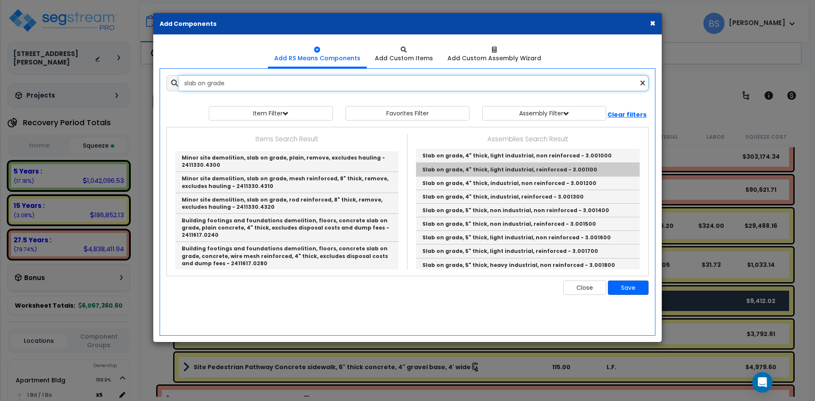
scroll to position [42, 0]
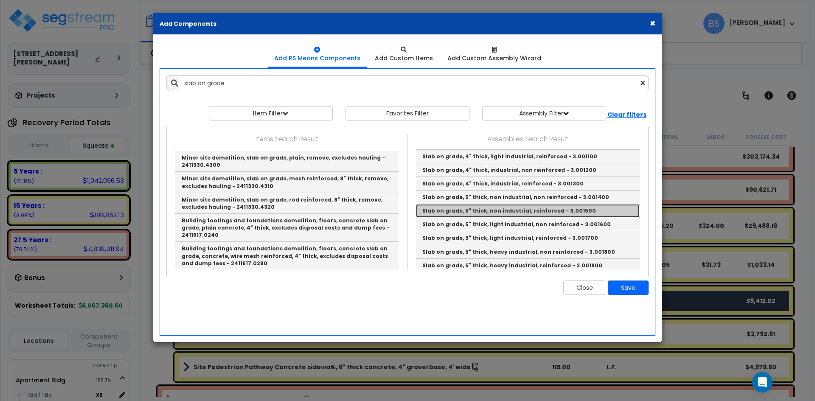
click at [576, 211] on link "Slab on grade, 5" thick, non industrial, reinforced - 3.001500" at bounding box center [528, 211] width 224 height 14
type input "Slab on grade, 5" thick, non industrial, reinforced - 3.001500"
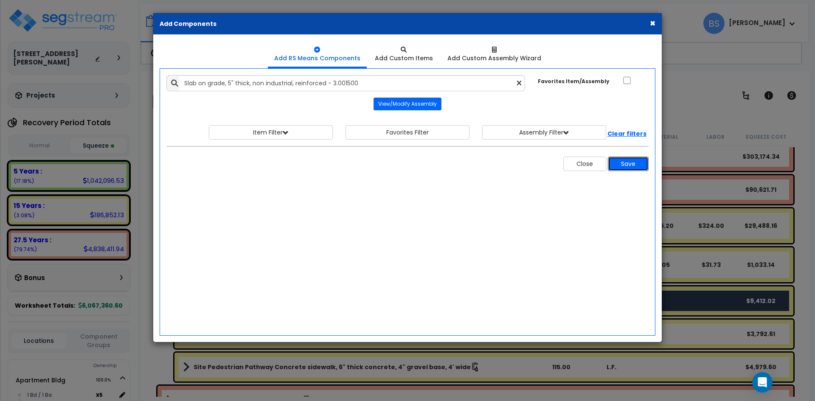
click at [630, 168] on button "Save" at bounding box center [628, 164] width 41 height 14
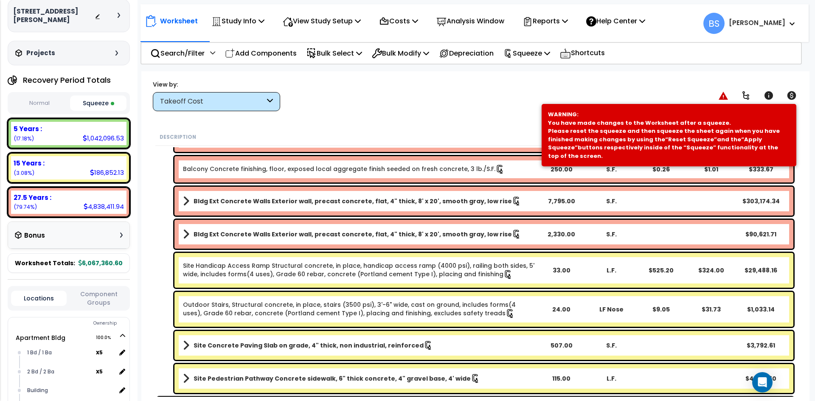
scroll to position [1684, 0]
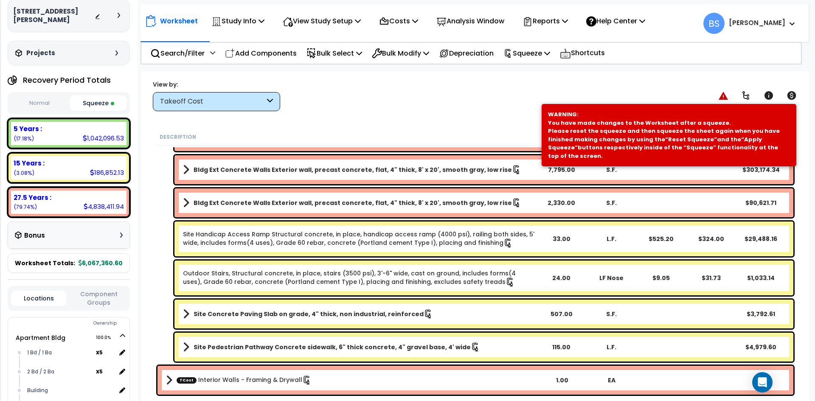
click at [91, 302] on button "Component Groups" at bounding box center [99, 298] width 56 height 18
click at [61, 299] on button "Locations" at bounding box center [39, 301] width 56 height 9
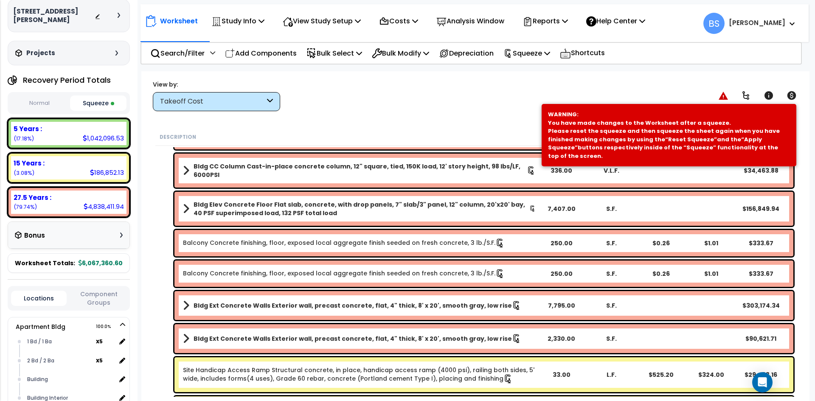
scroll to position [1514, 0]
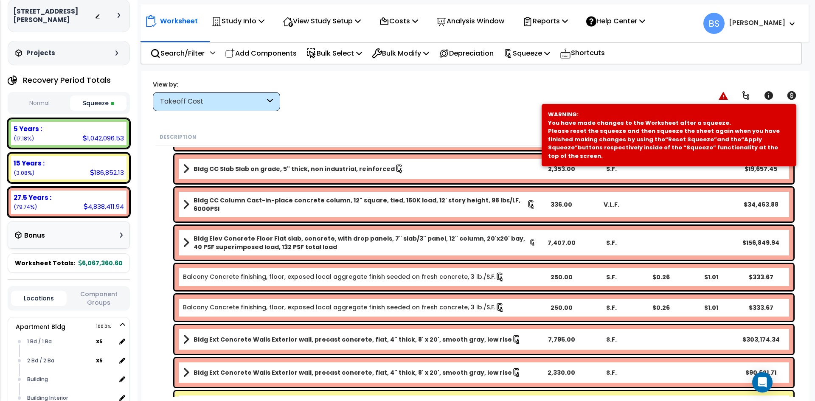
click at [207, 100] on div "Takeoff Cost" at bounding box center [212, 102] width 105 height 10
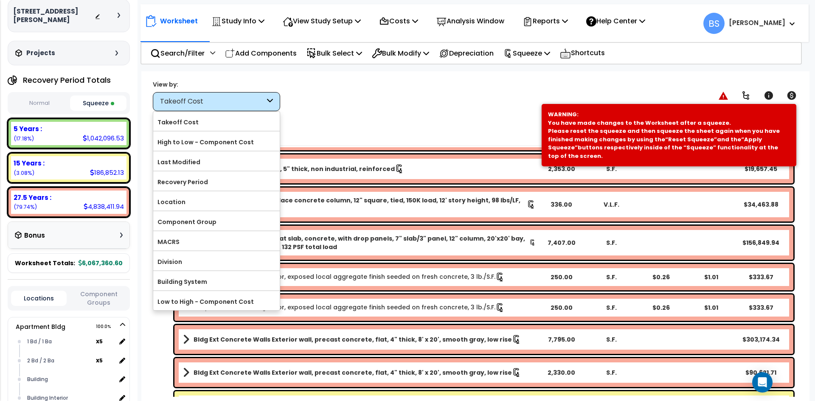
click at [369, 96] on div "View by: Takeoff Cost Takeoff Cost" at bounding box center [475, 95] width 651 height 31
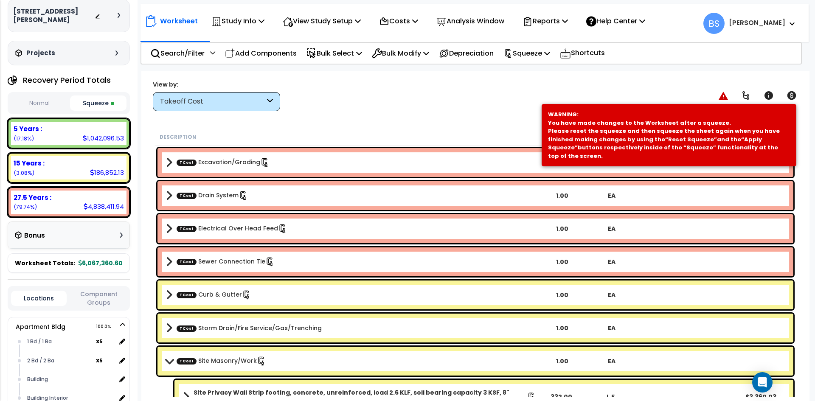
scroll to position [0, 0]
click at [45, 340] on div "1 Bd / 1 Ba" at bounding box center [60, 341] width 71 height 10
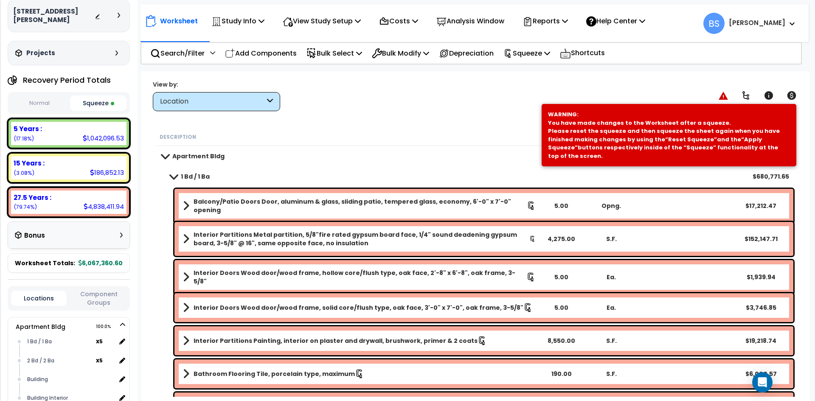
click at [192, 174] on b "1 Bd / 1 Ba" at bounding box center [195, 176] width 29 height 8
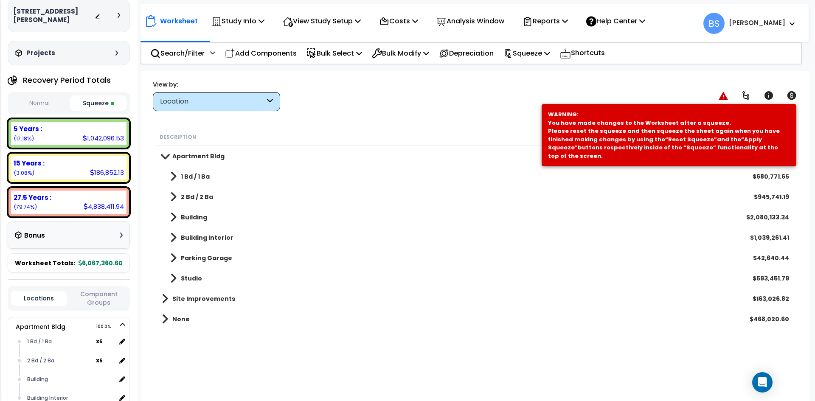
click at [182, 299] on b "Site Improvements" at bounding box center [203, 298] width 63 height 8
click at [205, 317] on b "Site Exterior" at bounding box center [201, 319] width 40 height 8
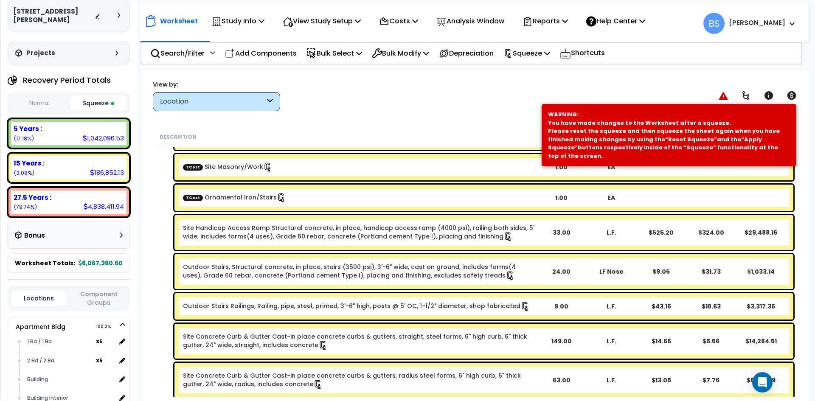
scroll to position [496, 0]
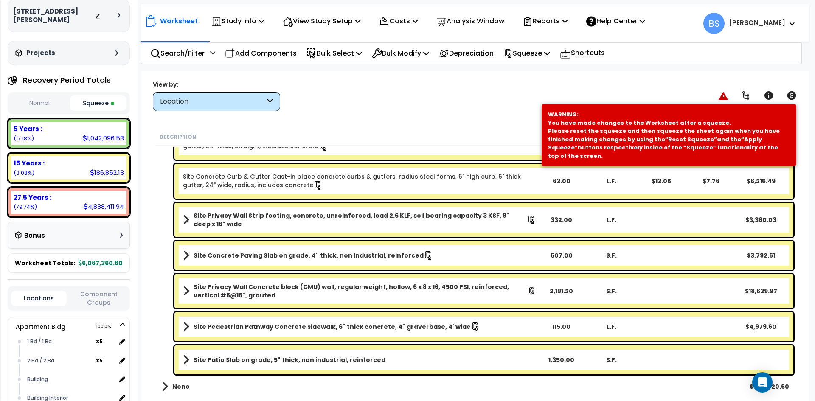
click at [331, 360] on b "Site Patio Slab on grade, 5" thick, non industrial, reinforced" at bounding box center [289, 360] width 192 height 8
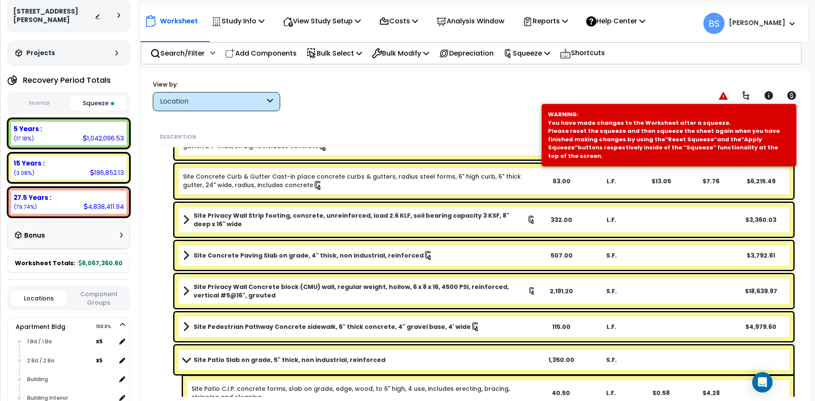
click at [331, 360] on b "Site Patio Slab on grade, 5" thick, non industrial, reinforced" at bounding box center [289, 360] width 192 height 8
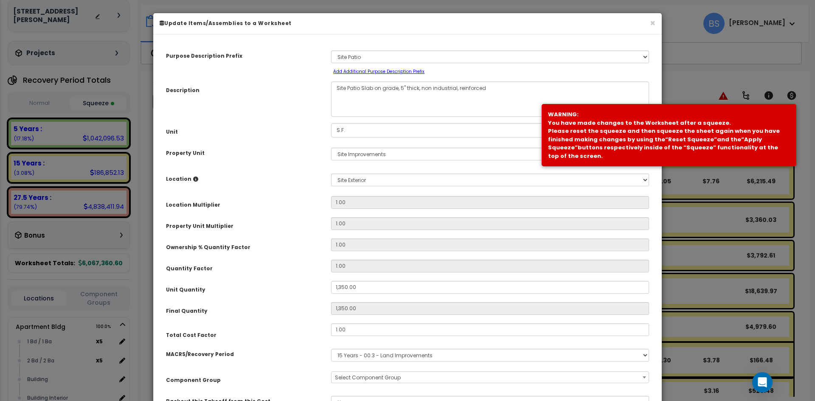
select select "26770"
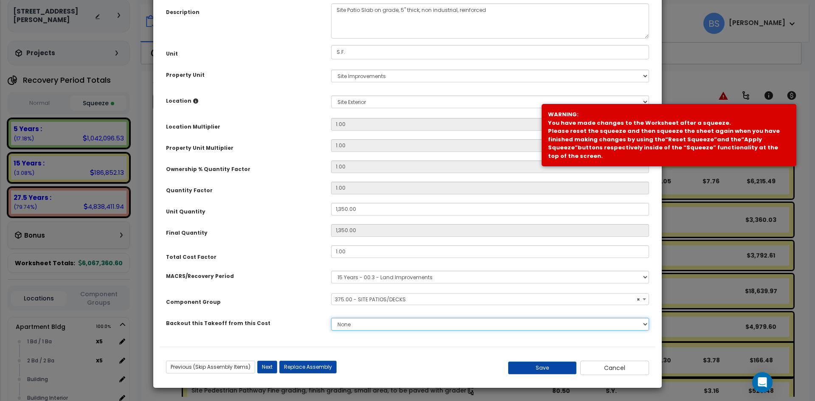
click at [381, 324] on select "None Excavation/Grading Drain System Electrical Over Head Feed Sewer Connection…" at bounding box center [490, 324] width 318 height 13
select select "47087725"
click at [331, 318] on select "None Excavation/Grading Drain System Electrical Over Head Feed Sewer Connection…" at bounding box center [490, 324] width 318 height 13
click at [528, 367] on button "Save" at bounding box center [542, 368] width 69 height 13
type input "1350.00"
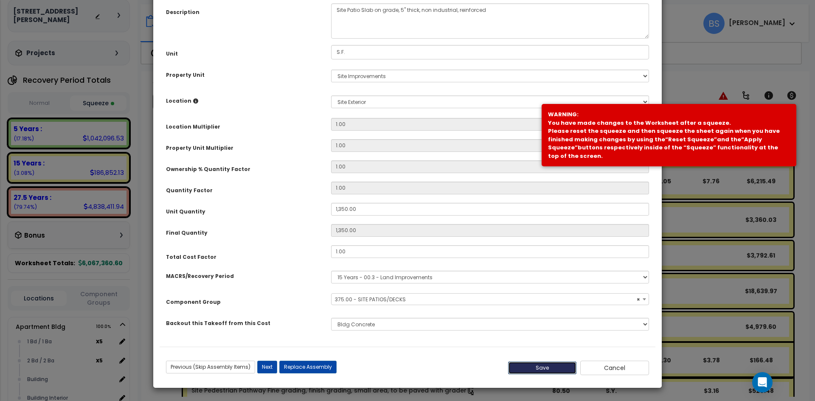
type input "1350.00"
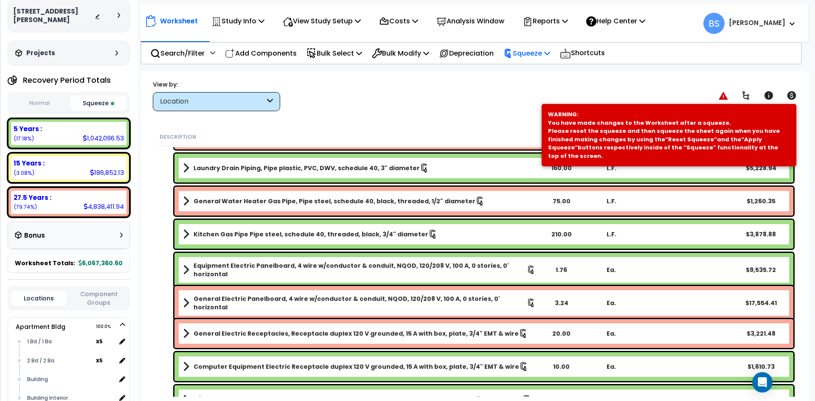
click at [541, 50] on p "Squeeze" at bounding box center [526, 53] width 47 height 11
click at [537, 78] on link "Re-squeeze" at bounding box center [541, 74] width 84 height 20
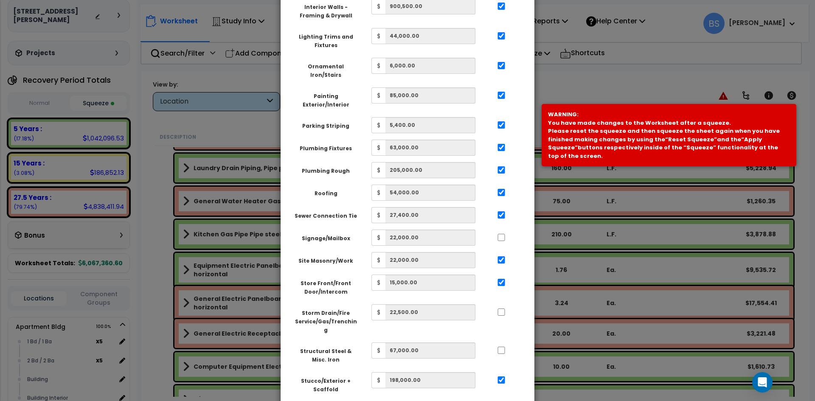
scroll to position [721, 0]
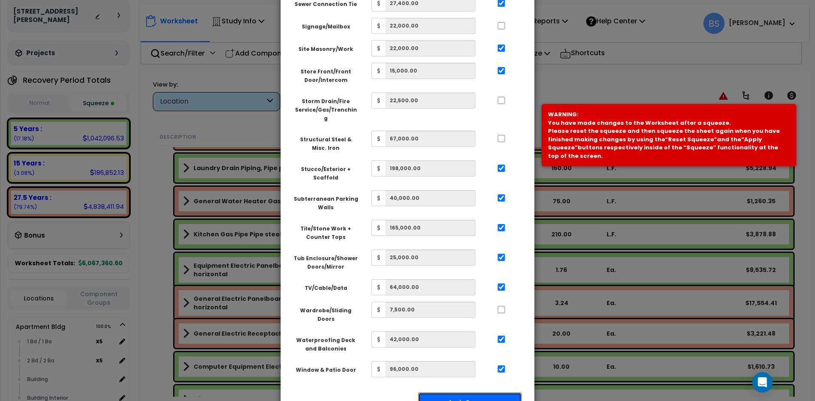
click at [491, 392] on button "Apply Squeeze" at bounding box center [470, 402] width 104 height 20
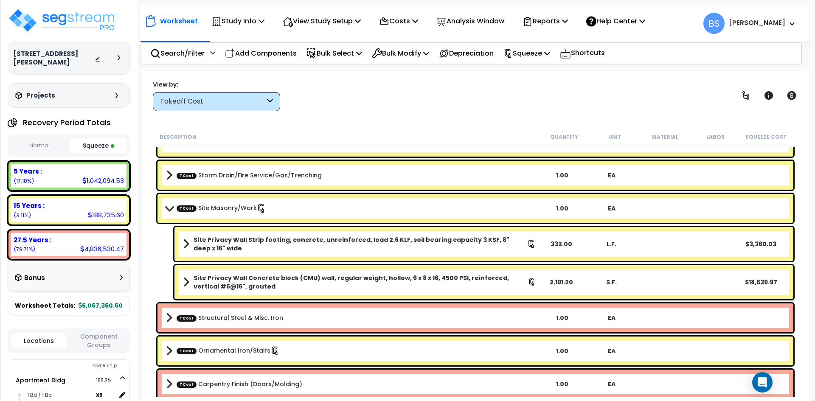
scroll to position [170, 0]
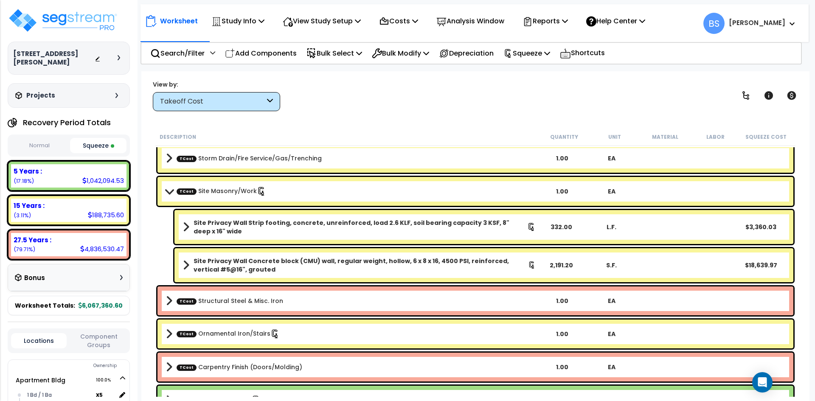
click at [232, 198] on div "TCost Site Masonry/Work 1.00 EA" at bounding box center [475, 191] width 636 height 29
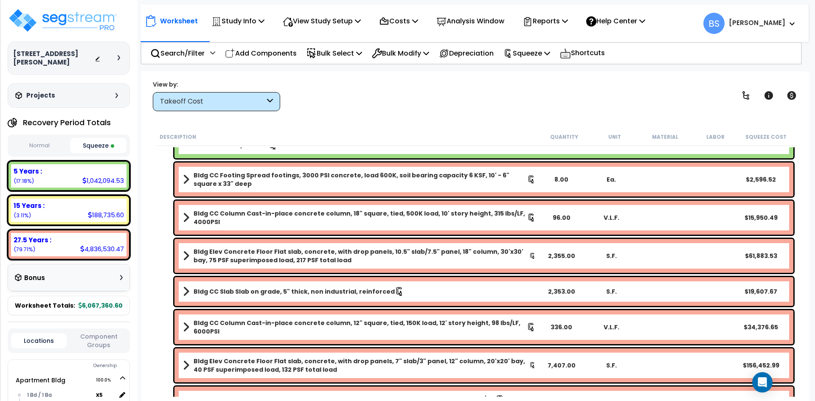
scroll to position [1641, 0]
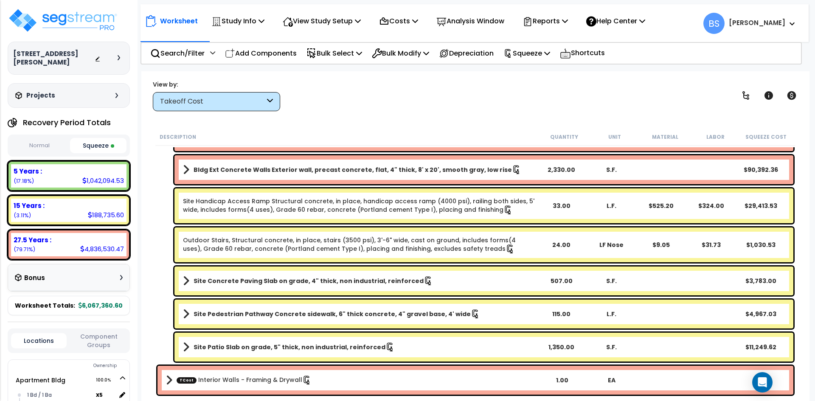
click at [286, 280] on b "Site Concrete Paving Slab on grade, 4" thick, non industrial, reinforced" at bounding box center [308, 281] width 230 height 8
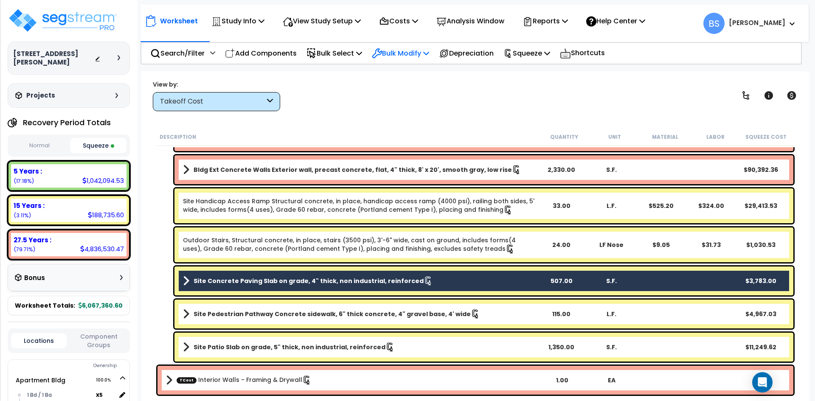
click at [412, 53] on p "Bulk Modify" at bounding box center [400, 53] width 57 height 11
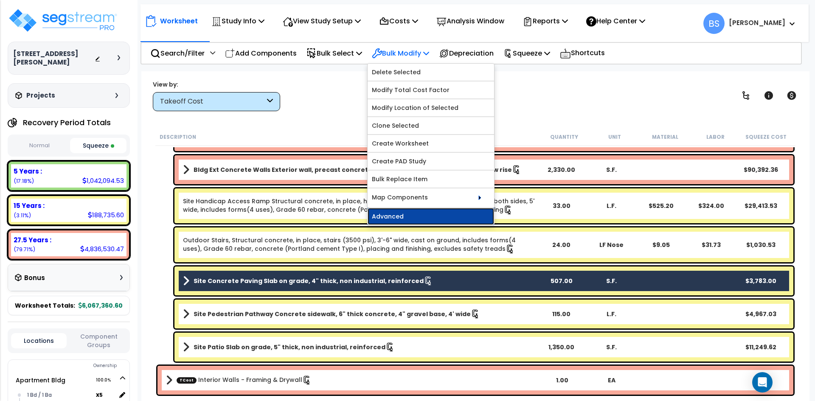
click at [412, 212] on link "Advanced" at bounding box center [430, 216] width 126 height 17
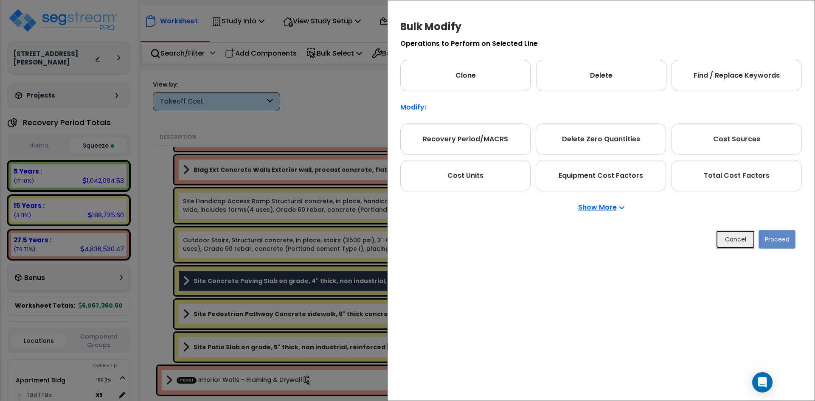
click at [736, 240] on button "Cancel" at bounding box center [734, 239] width 39 height 19
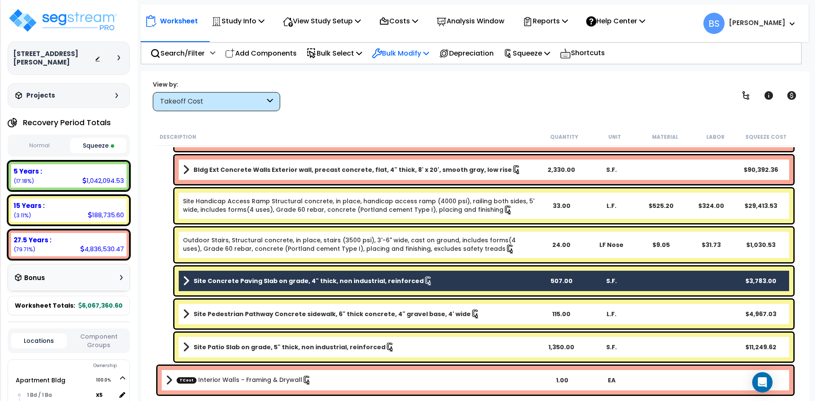
click at [420, 50] on p "Bulk Modify" at bounding box center [400, 53] width 57 height 11
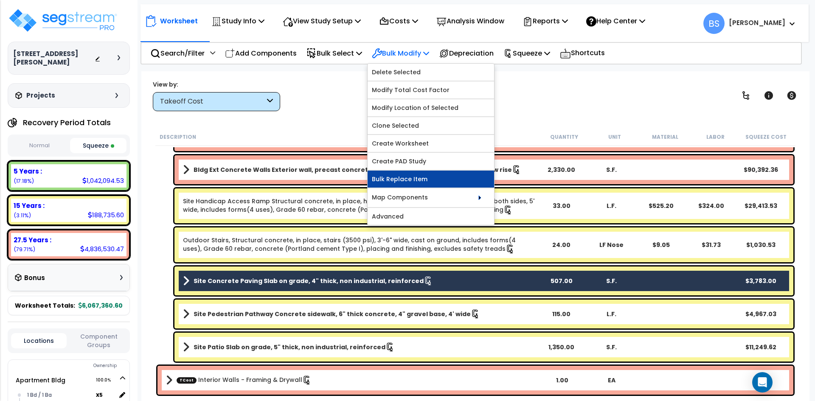
click at [408, 183] on link "Bulk Replace Item" at bounding box center [430, 179] width 126 height 17
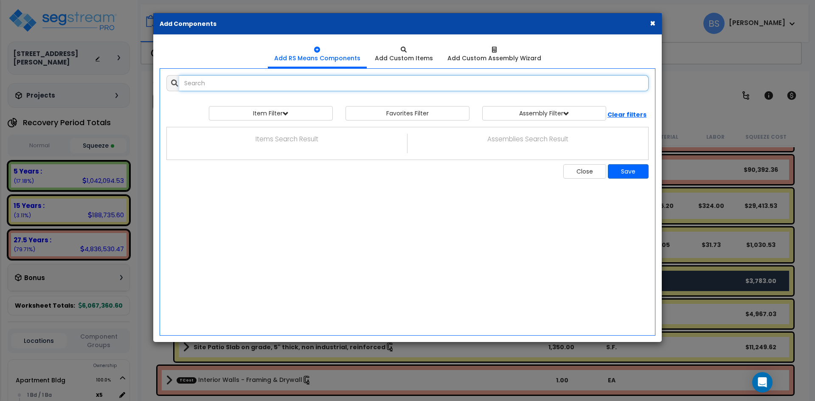
click at [317, 81] on input "text" at bounding box center [413, 83] width 469 height 16
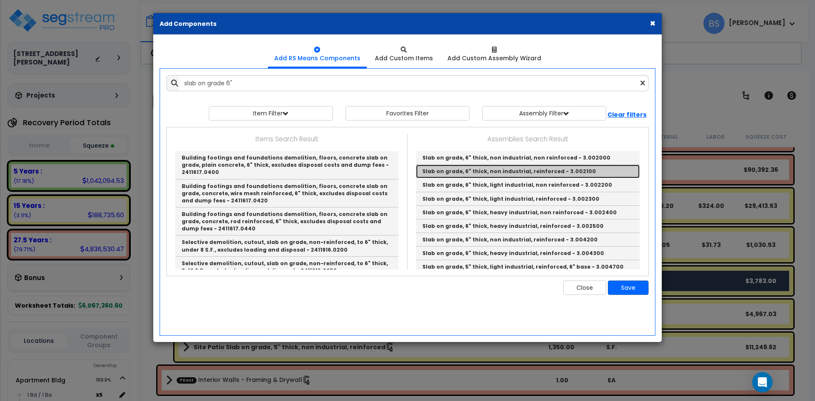
click at [595, 171] on link "Slab on grade, 6" thick, non industrial, reinforced - 3.002100" at bounding box center [528, 172] width 224 height 14
type input "Slab on grade, 6" thick, non industrial, reinforced - 3.002100"
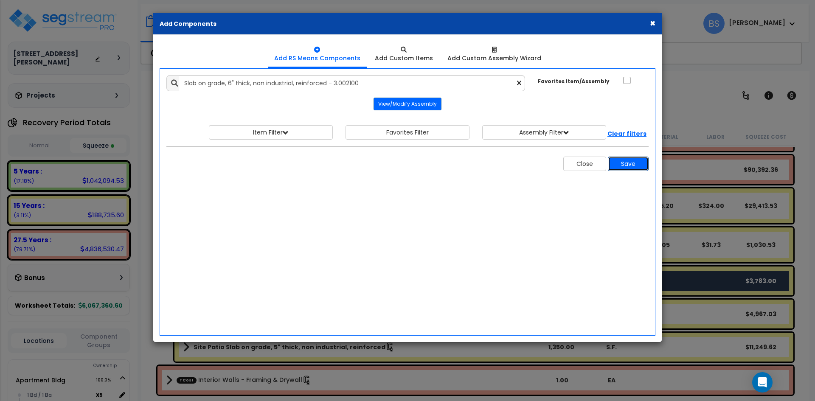
click at [630, 167] on button "Save" at bounding box center [628, 164] width 41 height 14
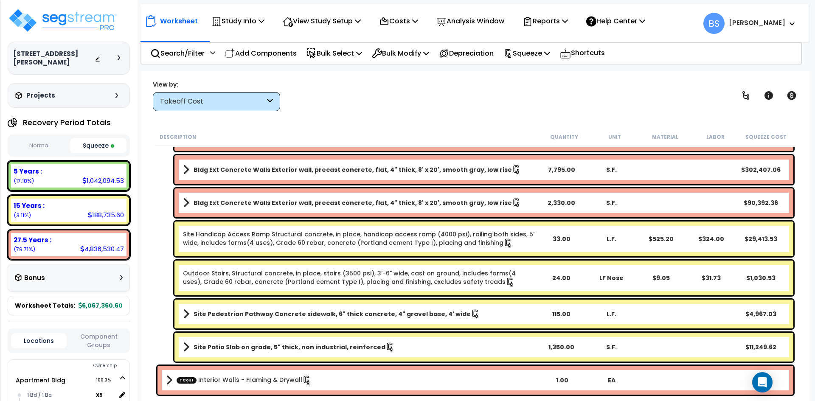
scroll to position [42, 0]
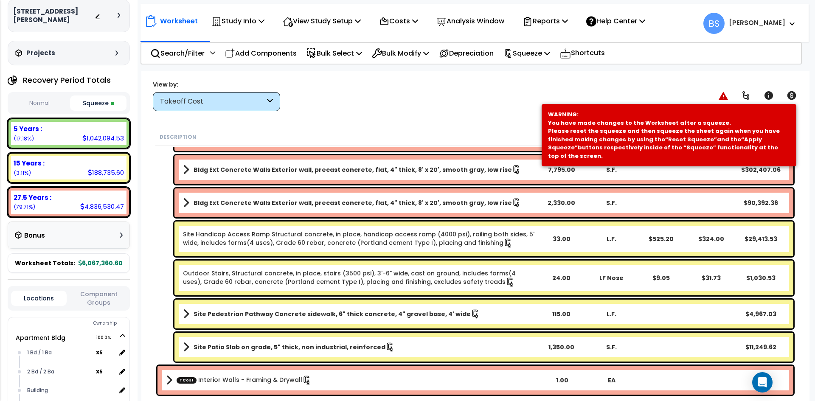
click at [35, 168] on div "15 Years : 188,735.60 (3.11%)" at bounding box center [68, 167] width 115 height 23
click at [21, 154] on div "15 Years : 188,735.60 (3.11%)" at bounding box center [69, 168] width 122 height 30
click at [207, 112] on div "Worksheet Study Info Study Setup Add Property Unit Template study Clone study BS" at bounding box center [475, 271] width 668 height 401
click at [209, 98] on div "Takeoff Cost" at bounding box center [212, 102] width 105 height 10
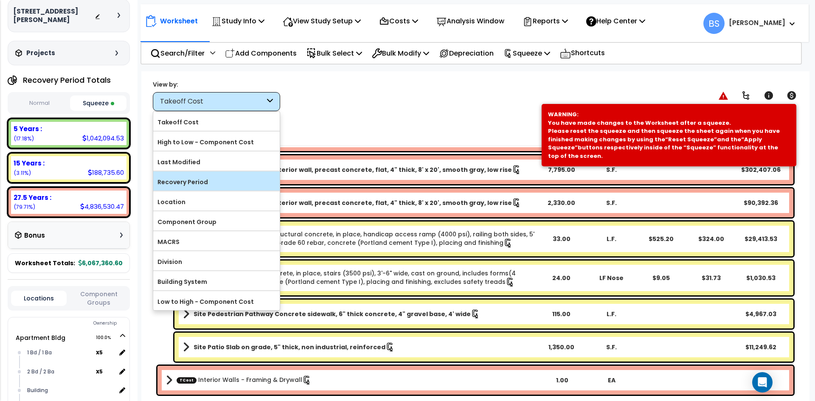
click at [185, 188] on label "Recovery Period" at bounding box center [216, 182] width 126 height 13
click at [0, 0] on input "Recovery Period" at bounding box center [0, 0] width 0 height 0
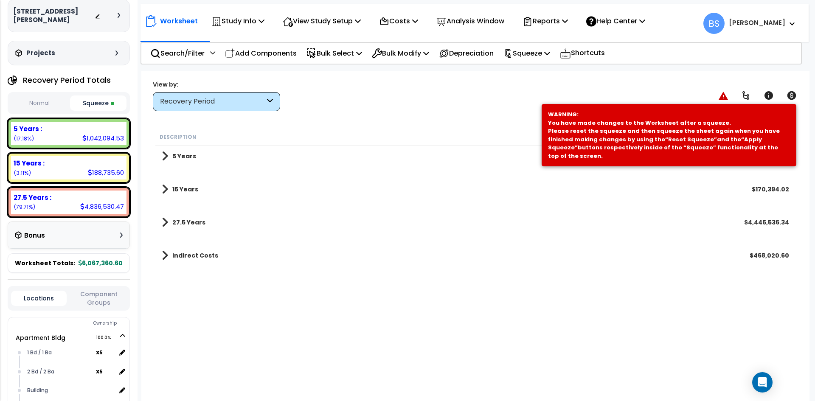
click at [185, 186] on b "15 Years" at bounding box center [185, 189] width 26 height 8
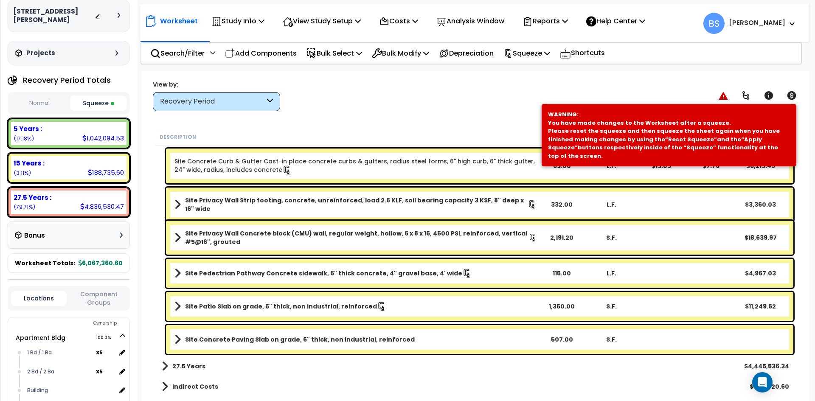
scroll to position [369, 0]
click at [341, 341] on b "Site Concrete Paving Slab on grade, 6" thick, non industrial, reinforced" at bounding box center [300, 339] width 230 height 8
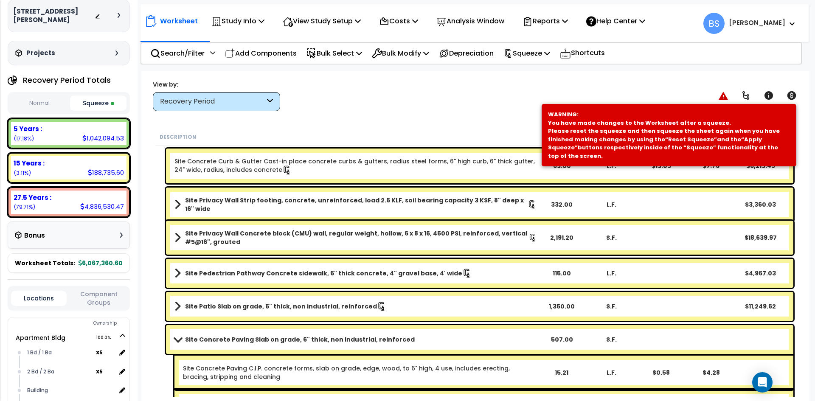
click at [341, 341] on b "Site Concrete Paving Slab on grade, 6" thick, non industrial, reinforced" at bounding box center [300, 339] width 230 height 8
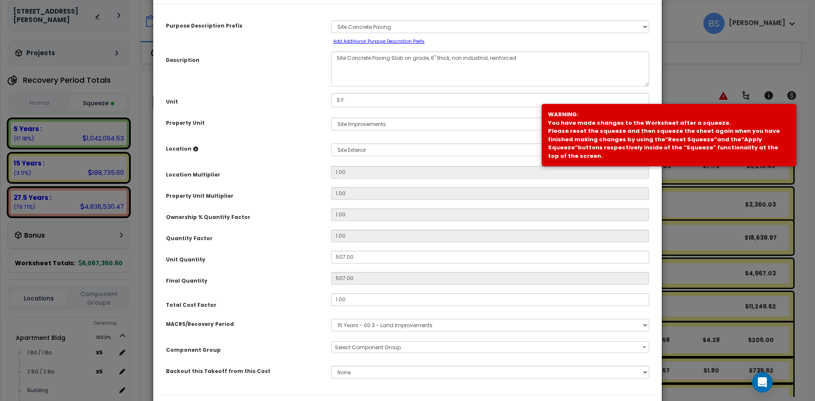
select select "26821"
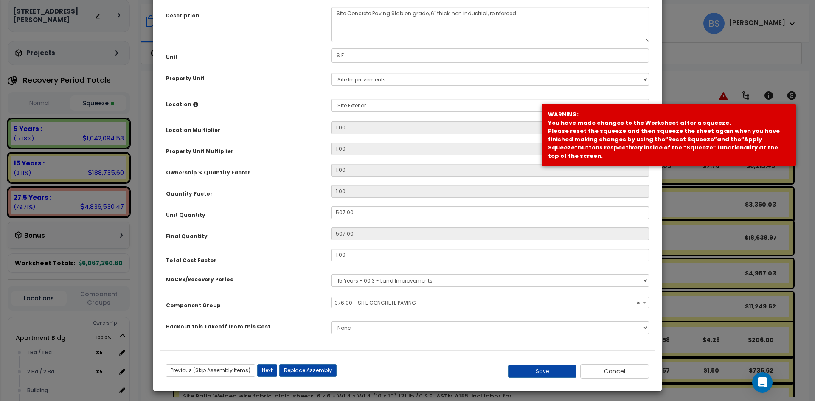
scroll to position [78, 0]
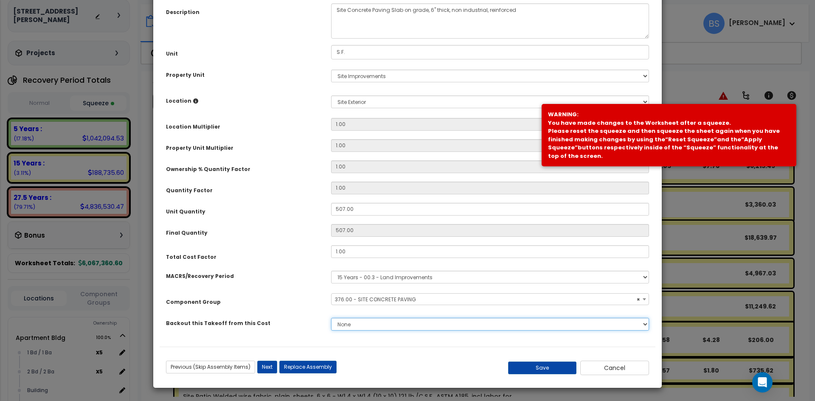
click at [346, 323] on select "None Excavation/Grading Drain System Electrical Over Head Feed Sewer Connection…" at bounding box center [490, 324] width 318 height 13
drag, startPoint x: 358, startPoint y: 326, endPoint x: 367, endPoint y: 318, distance: 12.3
click at [358, 326] on select "None Excavation/Grading Drain System Electrical Over Head Feed Sewer Connection…" at bounding box center [490, 324] width 318 height 13
select select "47087725"
click at [331, 318] on select "None Excavation/Grading Drain System Electrical Over Head Feed Sewer Connection…" at bounding box center [490, 324] width 318 height 13
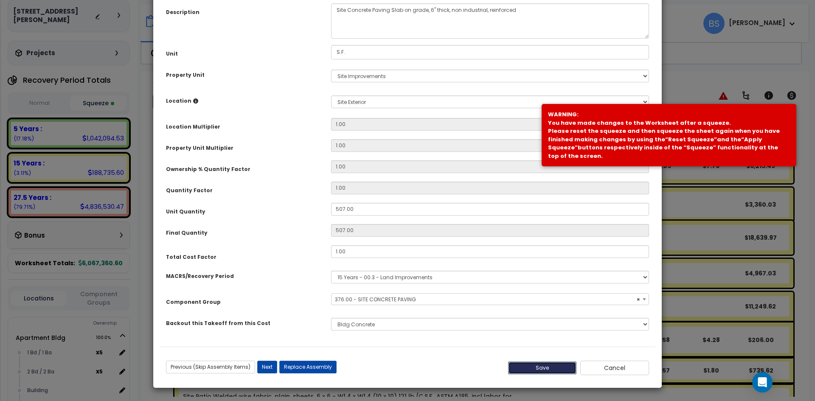
click at [559, 371] on button "Save" at bounding box center [542, 368] width 69 height 13
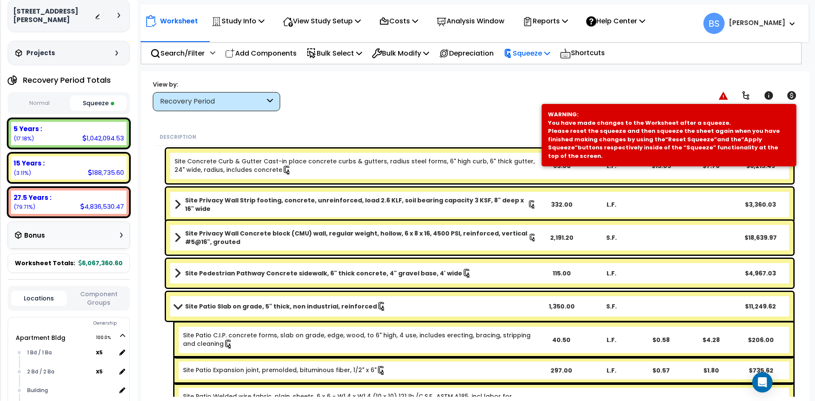
click at [545, 57] on p "Squeeze" at bounding box center [526, 53] width 47 height 11
click at [548, 75] on link "Re-squeeze" at bounding box center [541, 74] width 84 height 20
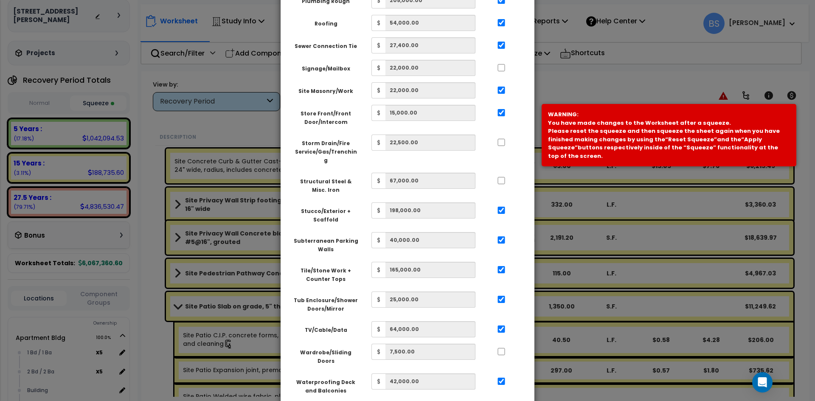
scroll to position [721, 0]
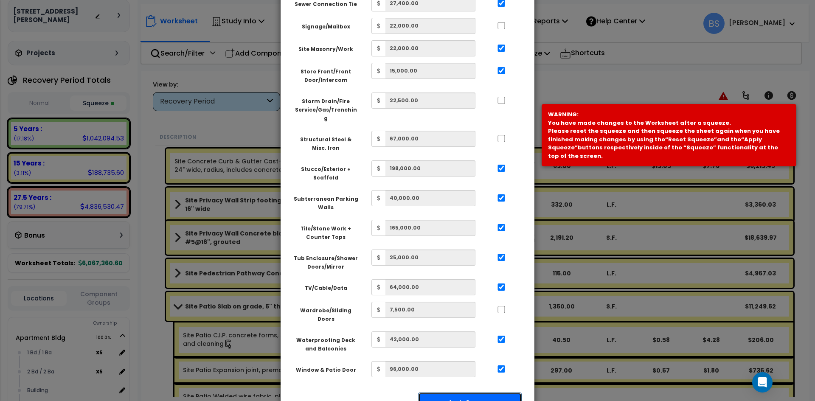
click at [462, 392] on button "Apply Squeeze" at bounding box center [470, 402] width 104 height 20
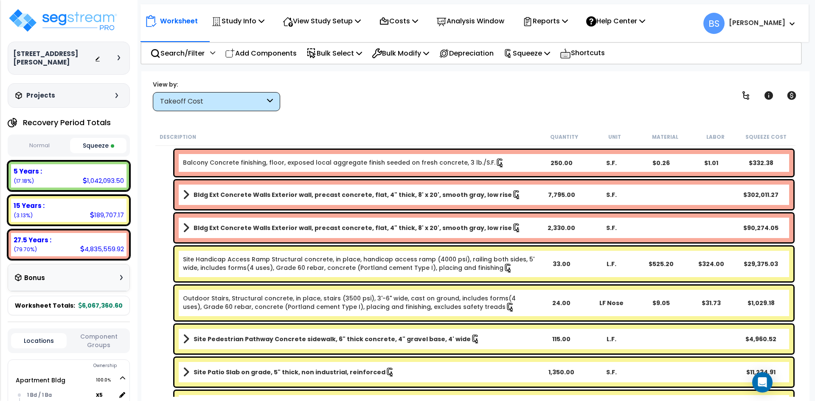
scroll to position [1641, 0]
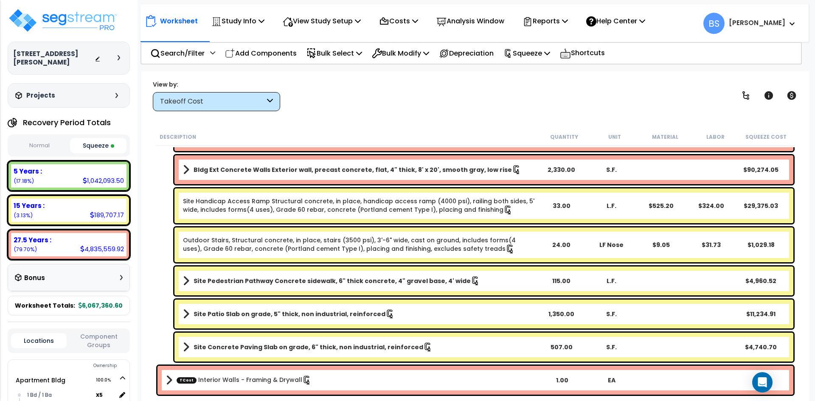
click at [284, 348] on b "Site Concrete Paving Slab on grade, 6" thick, non industrial, reinforced" at bounding box center [308, 347] width 230 height 8
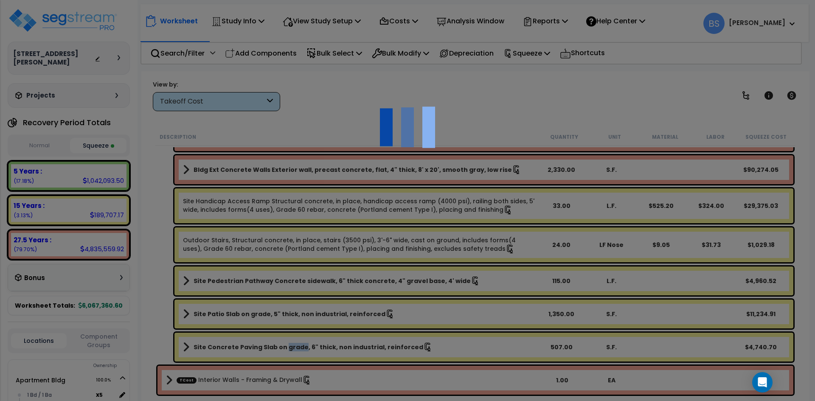
select select "47087725"
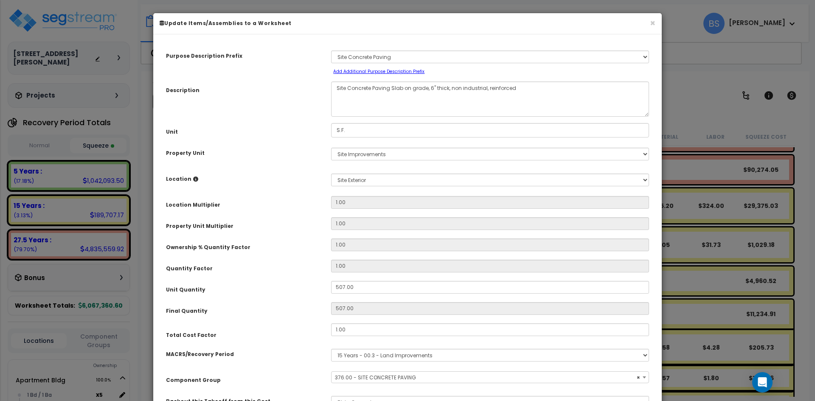
select select "26821"
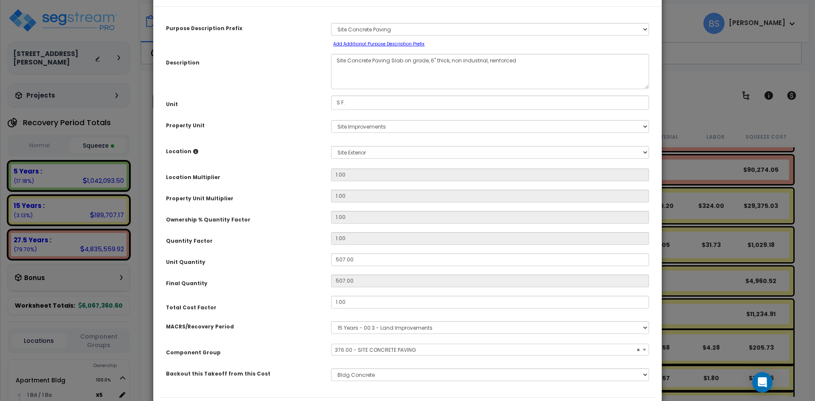
scroll to position [42, 0]
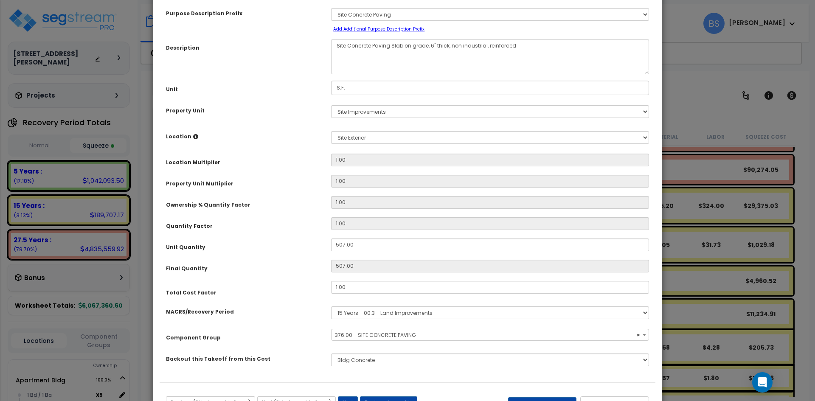
drag, startPoint x: 349, startPoint y: 297, endPoint x: 358, endPoint y: 289, distance: 12.0
click at [350, 296] on div "Purpose Description Prefix Select A/V System A/V System A/V System Equipment A/…" at bounding box center [408, 190] width 496 height 384
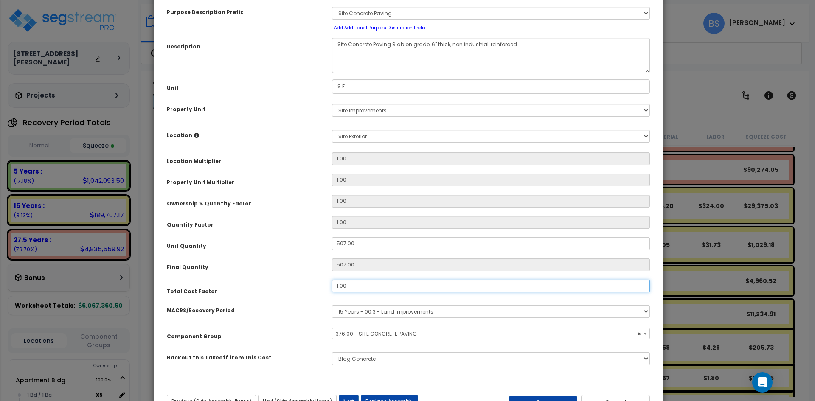
click at [358, 289] on input "1.00" at bounding box center [491, 286] width 318 height 13
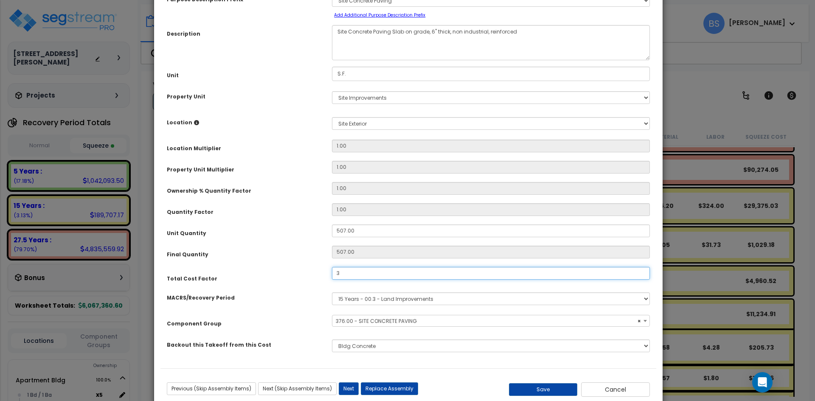
scroll to position [78, 0]
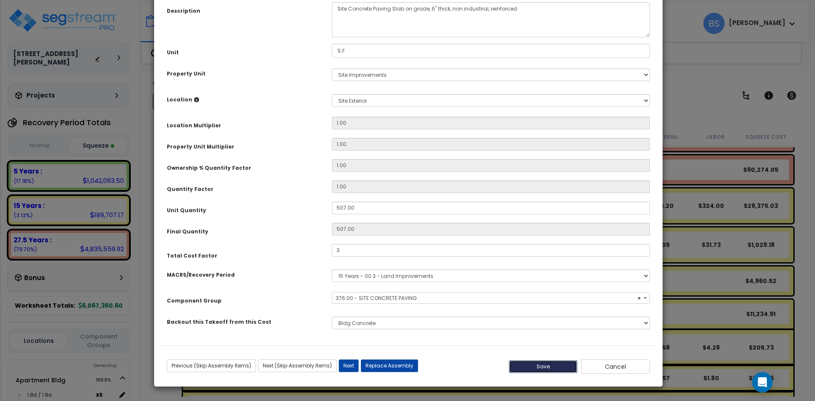
click at [538, 367] on button "Save" at bounding box center [543, 366] width 69 height 13
type input "3.00"
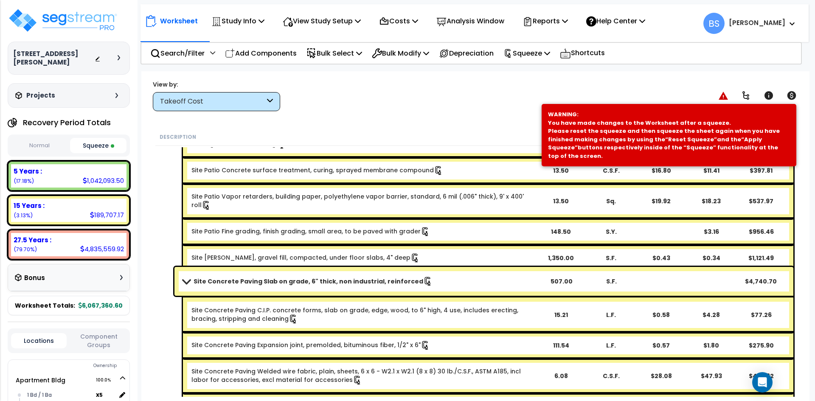
click at [235, 280] on b "Site Concrete Paving Slab on grade, 6" thick, non industrial, reinforced" at bounding box center [308, 281] width 230 height 8
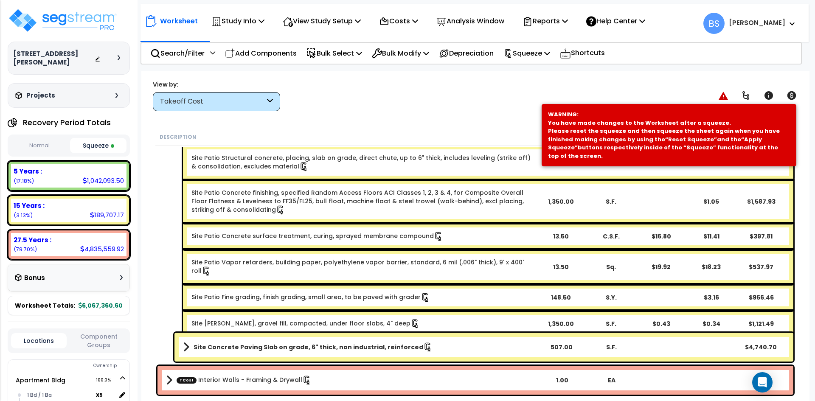
click at [477, 345] on link "Site Concrete Paving Slab on grade, 6" thick, non industrial, reinforced" at bounding box center [359, 347] width 353 height 12
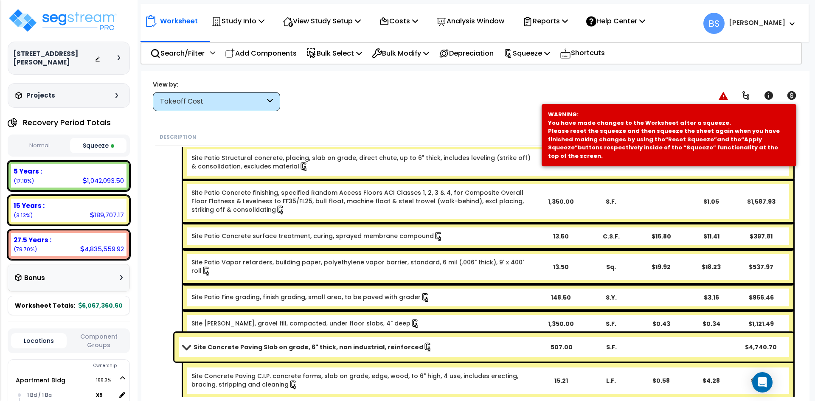
click at [477, 345] on link "Site Concrete Paving Slab on grade, 6" thick, non industrial, reinforced" at bounding box center [359, 347] width 353 height 12
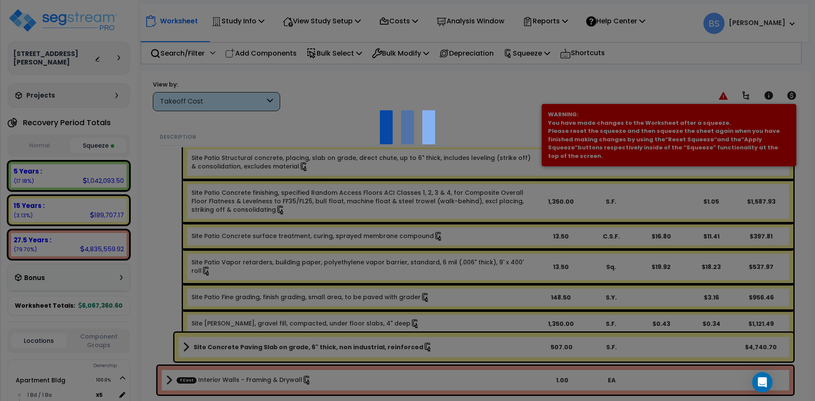
select select "47087725"
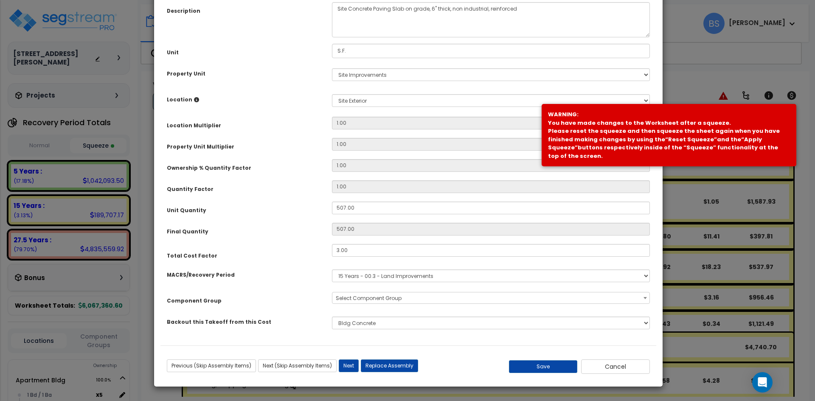
scroll to position [0, 0]
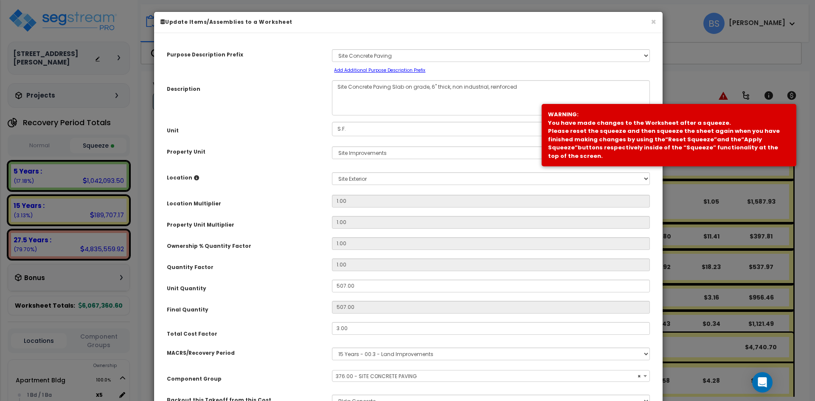
select select "26821"
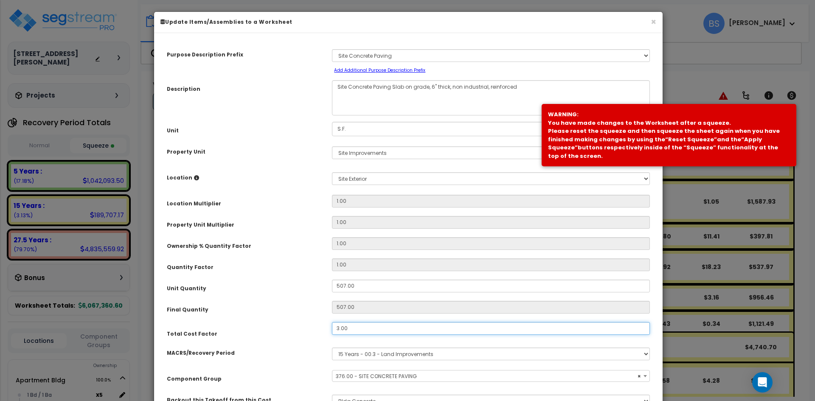
click at [377, 328] on input "3.00" at bounding box center [491, 328] width 318 height 13
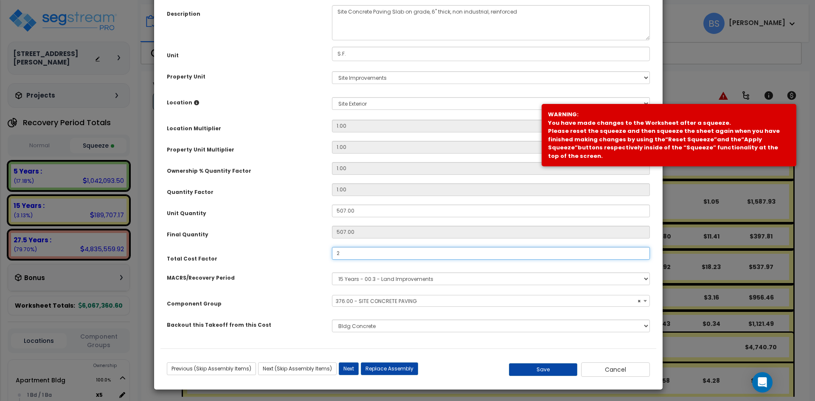
scroll to position [78, 0]
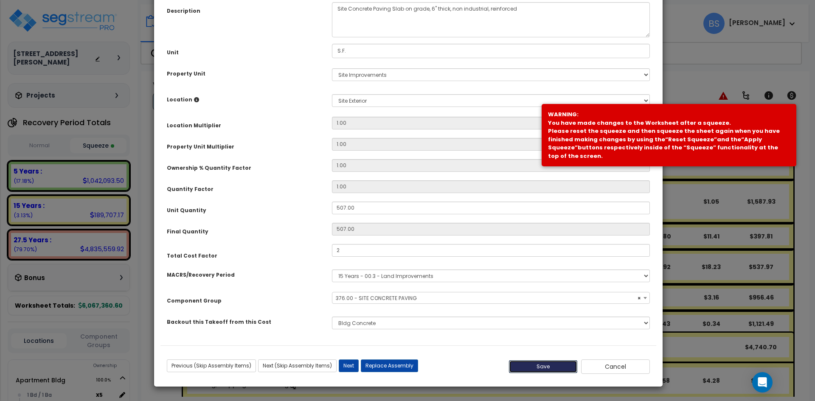
drag, startPoint x: 556, startPoint y: 367, endPoint x: 548, endPoint y: 356, distance: 13.0
click at [555, 367] on button "Save" at bounding box center [543, 366] width 69 height 13
type input "2.00"
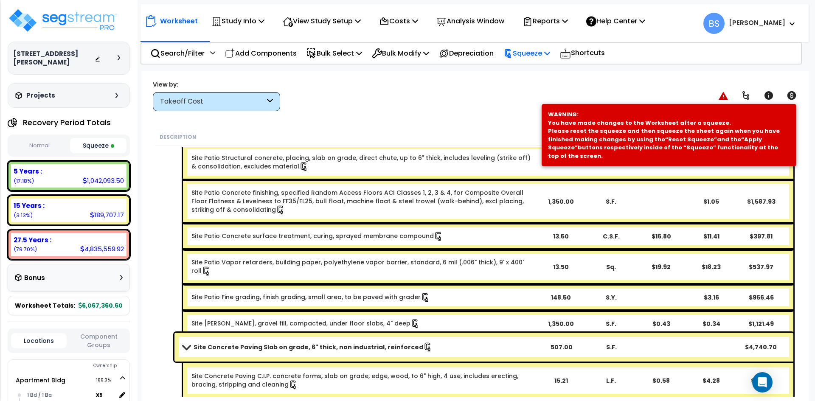
click at [544, 54] on p "Squeeze" at bounding box center [526, 53] width 47 height 11
click at [547, 70] on link "Re-squeeze" at bounding box center [541, 74] width 84 height 20
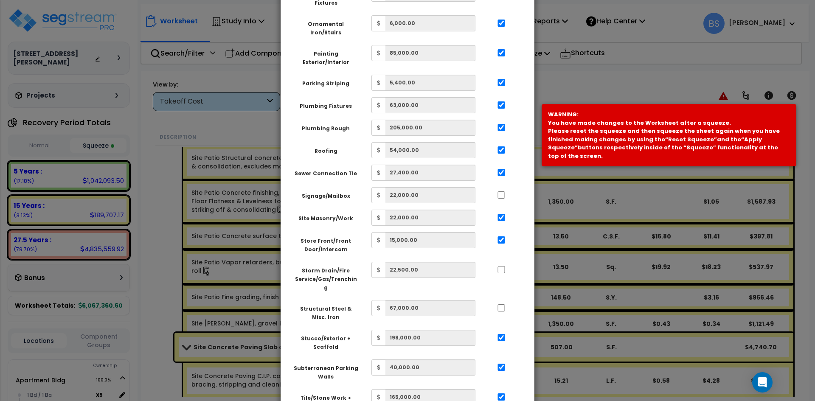
scroll to position [721, 0]
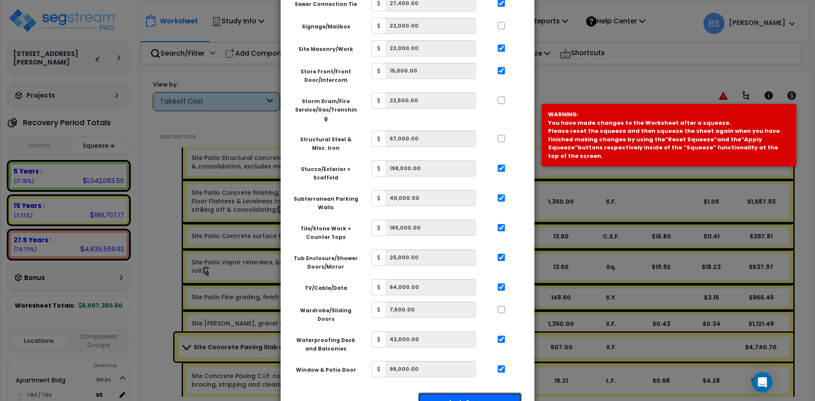
click at [458, 392] on button "Apply Squeeze" at bounding box center [470, 402] width 104 height 20
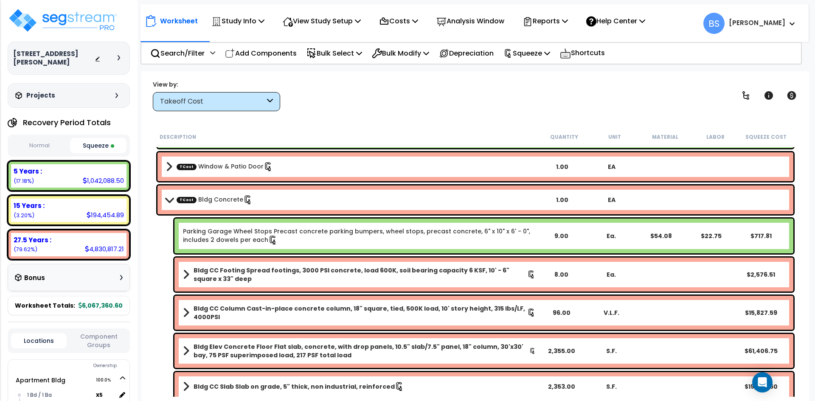
scroll to position [1217, 0]
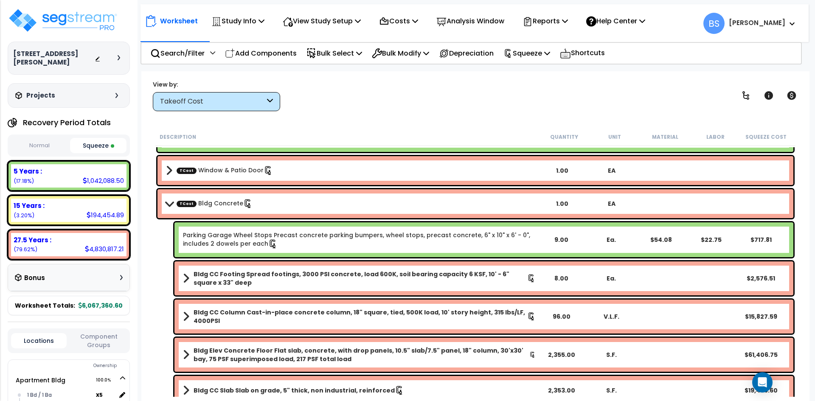
click at [31, 140] on button "Normal" at bounding box center [39, 145] width 57 height 15
click at [89, 146] on button "Squeeze" at bounding box center [98, 145] width 57 height 15
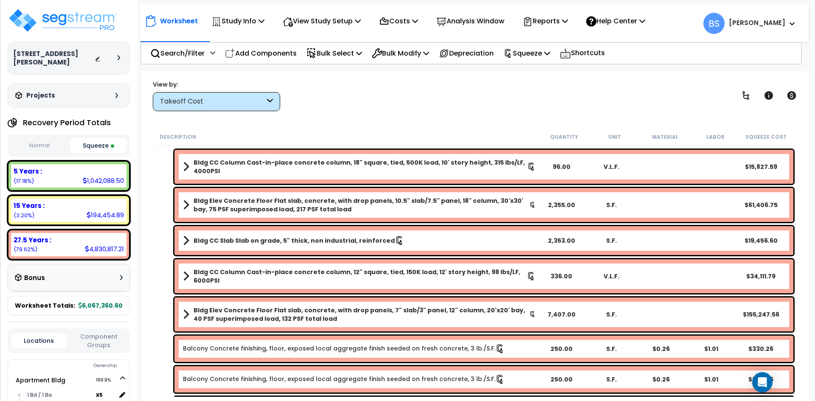
scroll to position [1386, 0]
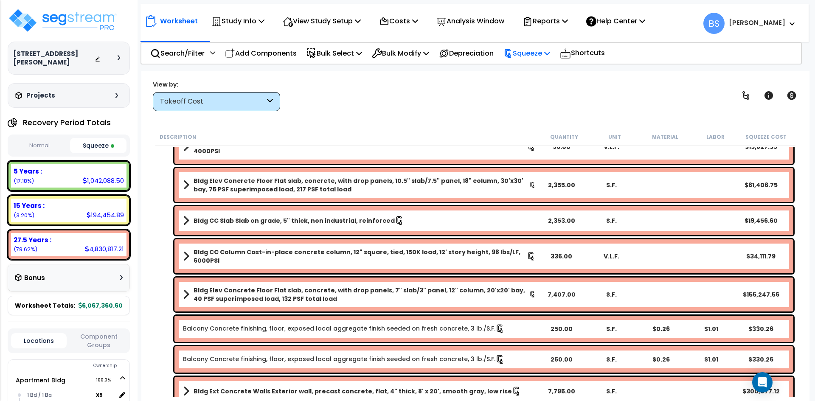
click at [529, 54] on p "Squeeze" at bounding box center [526, 53] width 47 height 11
click at [423, 18] on div "Costs Indirect Costs Direct Costs" at bounding box center [398, 21] width 48 height 20
click at [400, 24] on p "Costs" at bounding box center [398, 20] width 39 height 11
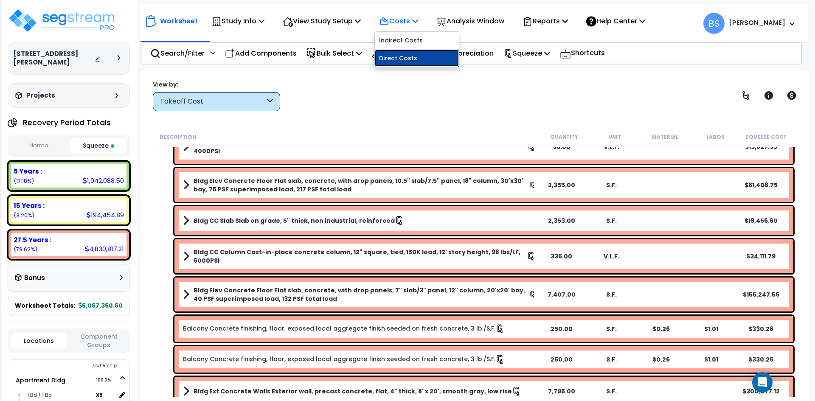
click at [401, 53] on link "Direct Costs" at bounding box center [417, 58] width 84 height 17
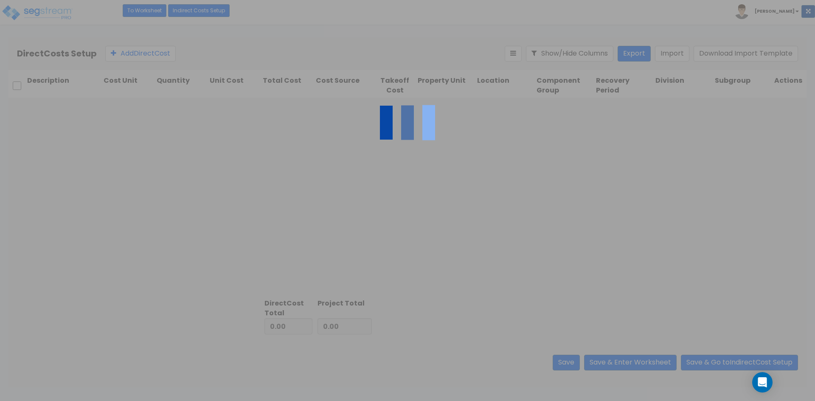
type input "468,020.60"
type input "5,599,340.00"
type input "6,067,360.60"
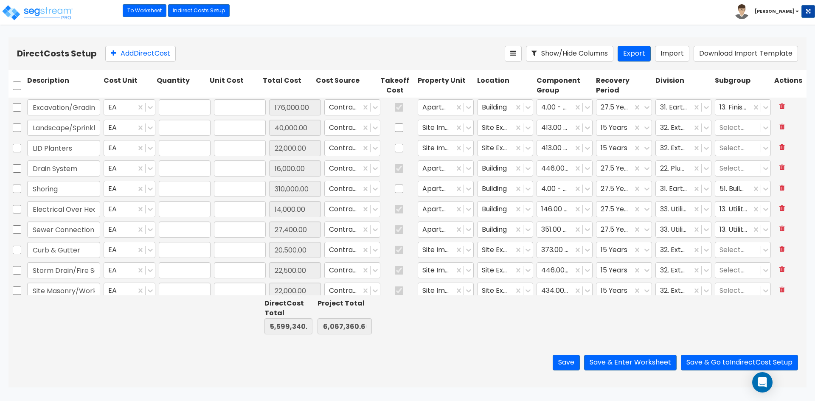
type input "1.00"
type input "176,000.00"
type input "1.00"
type input "40,000.00"
type input "1.00"
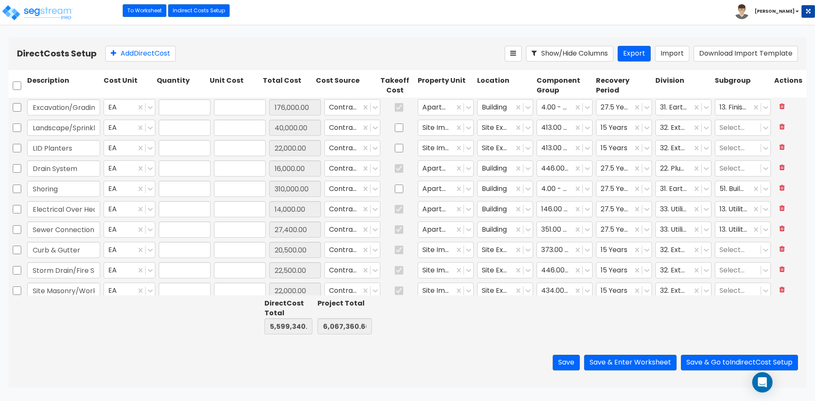
type input "22,000.00"
type input "1.00"
type input "16,000.00"
type input "1.00"
type input "310,000.00"
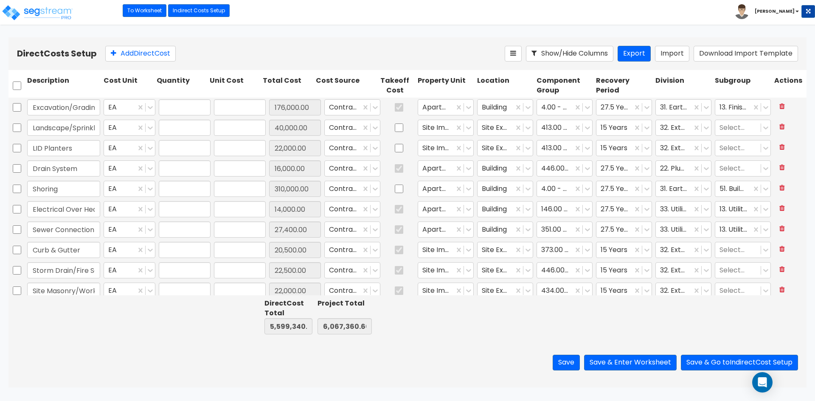
type input "1.00"
type input "14,000.00"
type input "1.00"
type input "27,400.00"
type input "1.00"
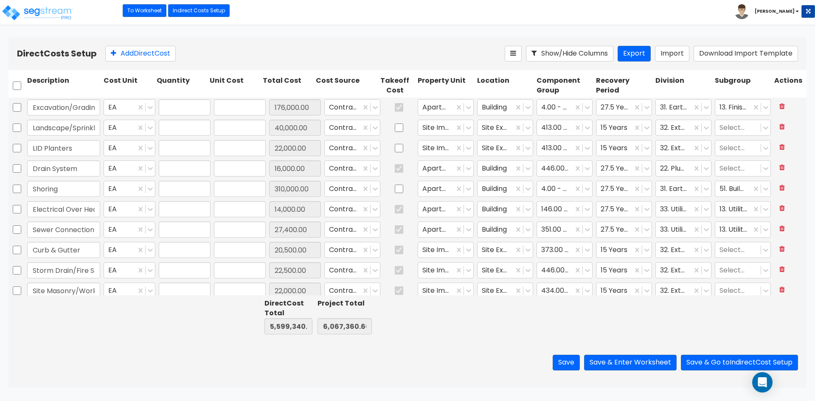
type input "20,500.00"
type input "1.00"
type input "22,500.00"
type input "1.00"
type input "22,000.00"
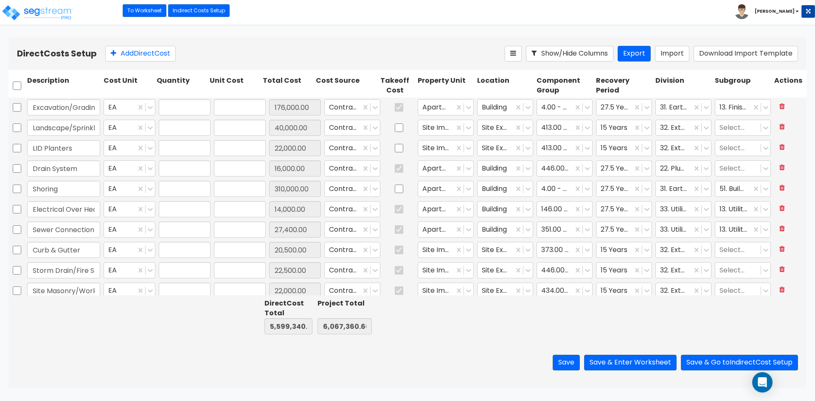
type input "1.00"
type input "67,000.00"
type input "1.00"
type input "6,000.00"
type input "1.00"
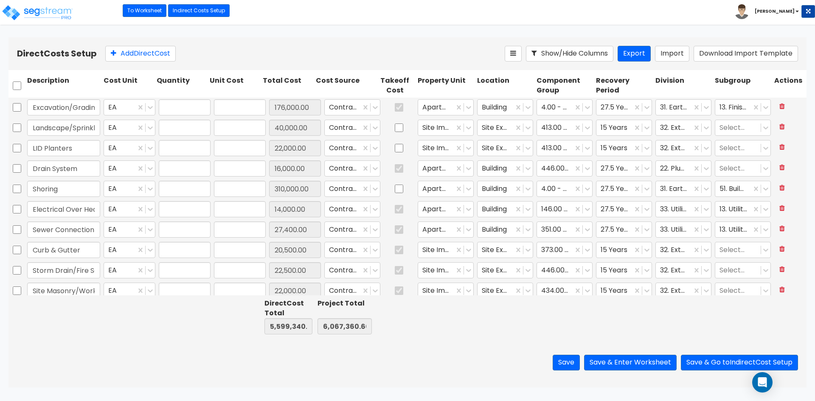
type input "69,000.00"
type input "1.00"
type input "12,000.00"
type input "1.00"
type input "181,000.00"
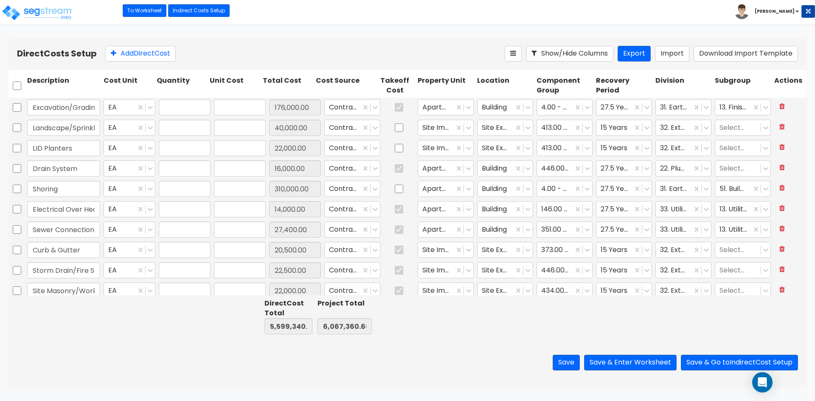
type input "1.00"
type input "42,000.00"
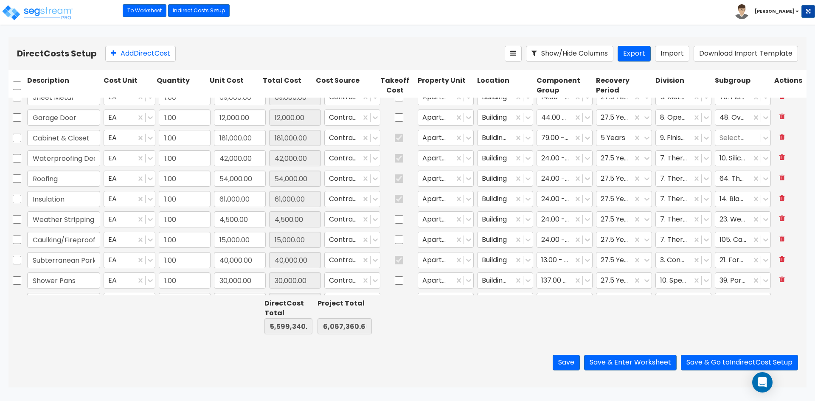
type input "1.00"
type input "39,000.00"
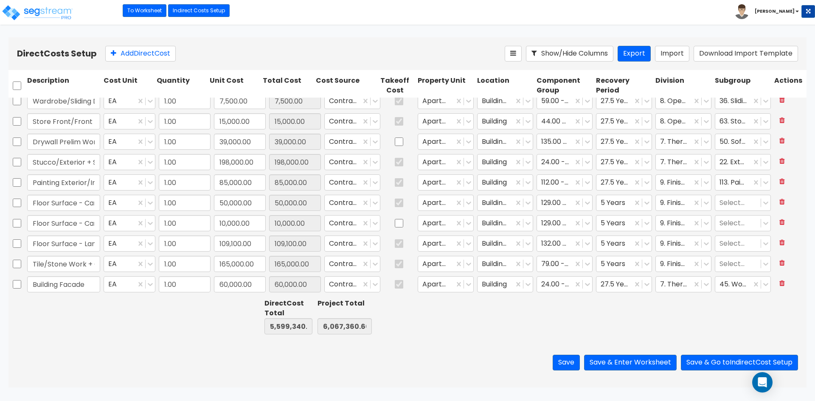
type input "1.00"
type input "5,400.00"
type input "1.00"
type input "22,000.00"
type input "1.00"
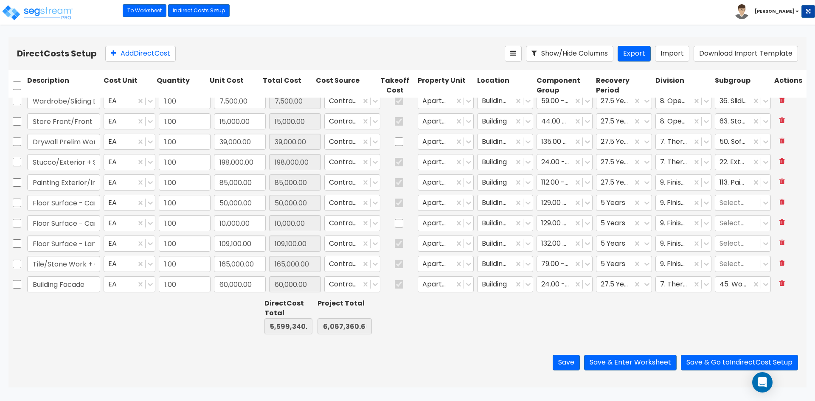
type input "104,700.00"
type input "1.00"
type input "63,000.00"
type input "1.00"
type input "44,000.00"
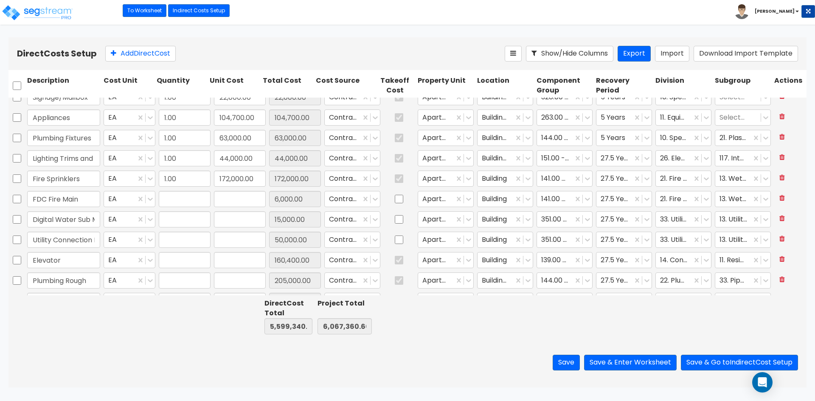
type input "1.00"
type input "6,000.00"
type input "1.00"
type input "15,000.00"
type input "1.00"
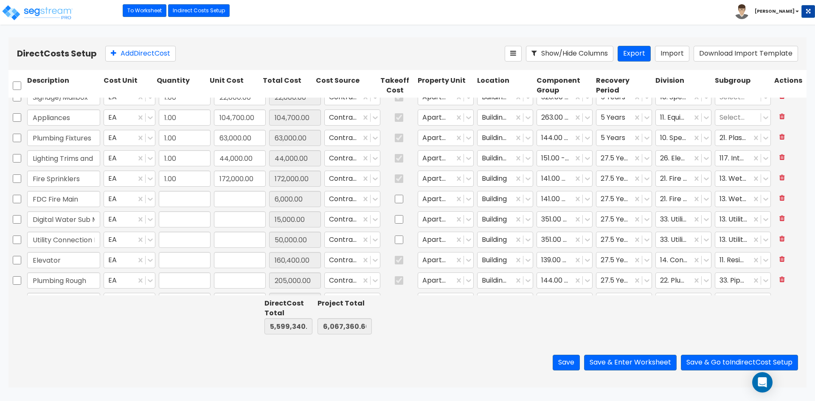
type input "50,000.00"
type input "1.00"
type input "160,400.00"
type input "1.00"
type input "205,000.00"
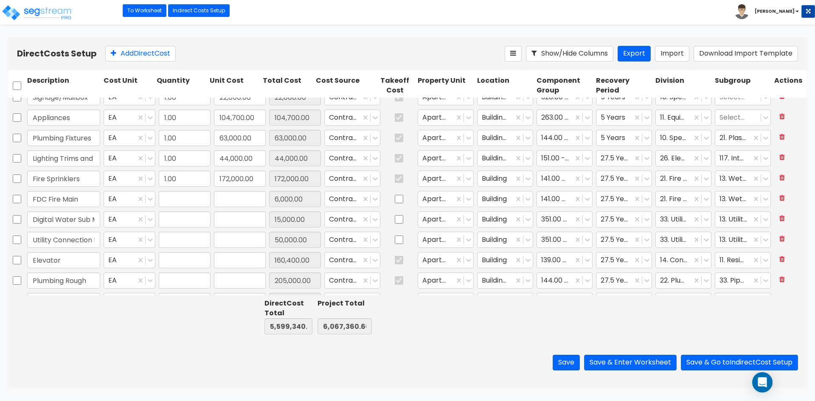
type input "1.00"
type input "62,000.00"
type input "1.00"
type input "195,000.00"
type input "1.00"
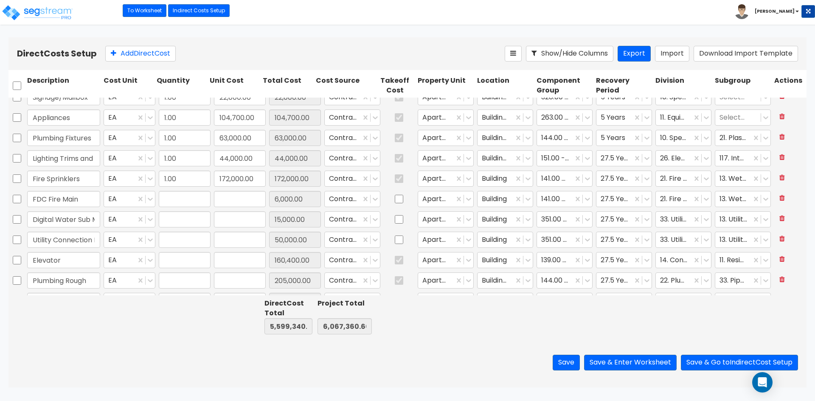
type input "27,000.00"
type input "1.00"
type input "54,000.00"
type input "1.00"
type input "9,000.00"
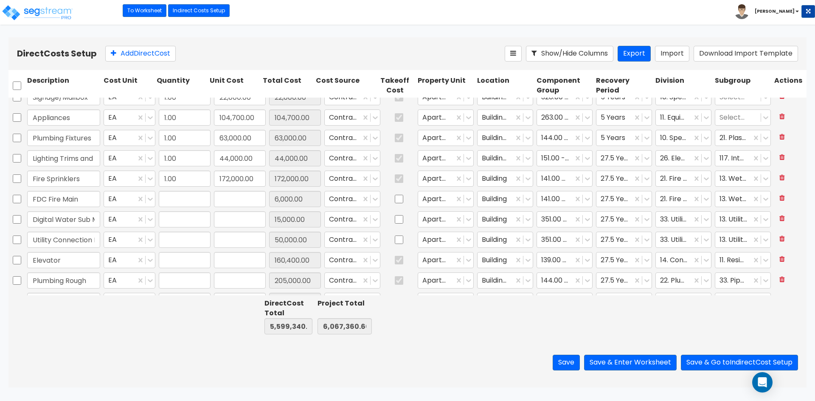
type input "1.00"
type input "245,000.00"
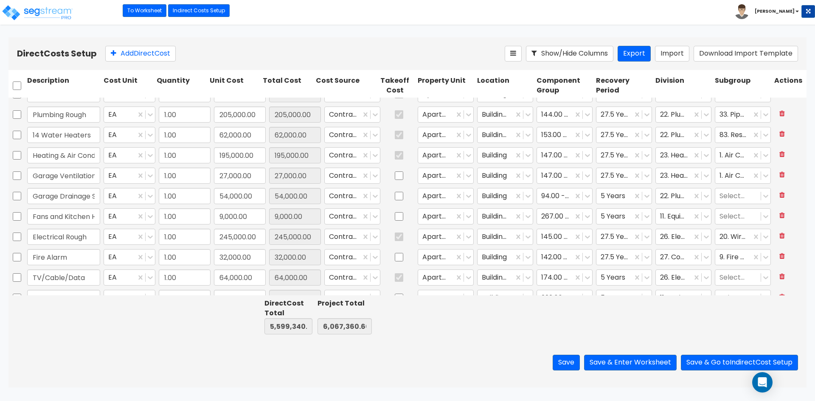
type input "1.00"
type input "735,500.00"
type input "1.00"
type input "108,300.00"
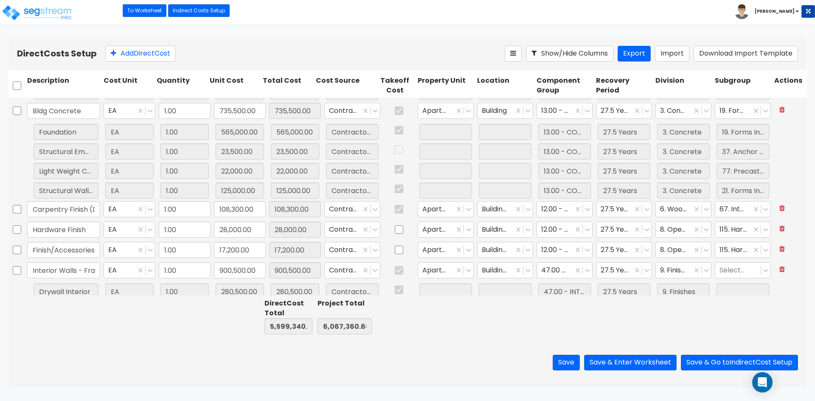
type input "1.00"
type input "28,000.00"
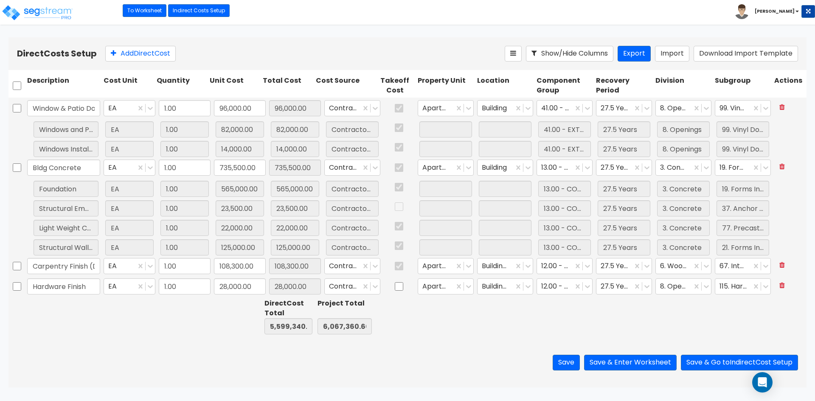
scroll to position [1180, 0]
click at [17, 168] on input "checkbox" at bounding box center [17, 168] width 8 height 16
click at [215, 55] on icon at bounding box center [209, 53] width 11 height 8
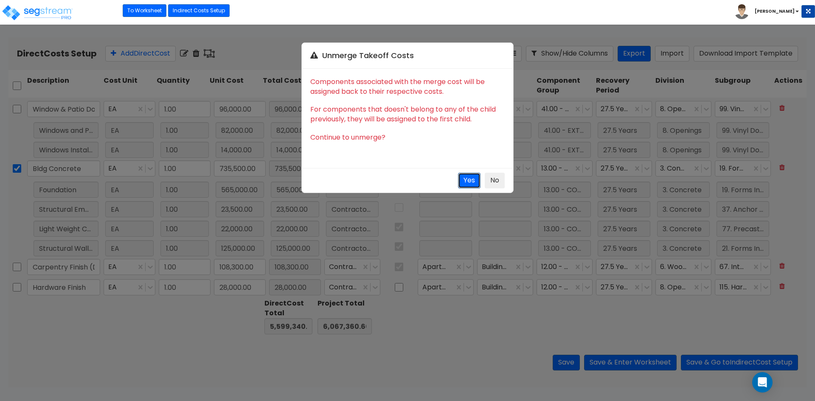
click at [473, 179] on button "Yes" at bounding box center [469, 181] width 22 height 16
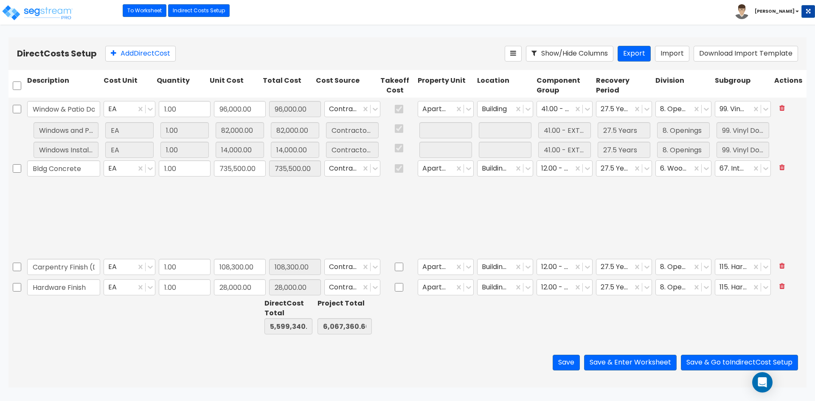
checkbox input "false"
type input "Carpentry Finish (Doors/Molding)"
type input "108,300.00"
type input "Hardware Finish"
type input "28,000.00"
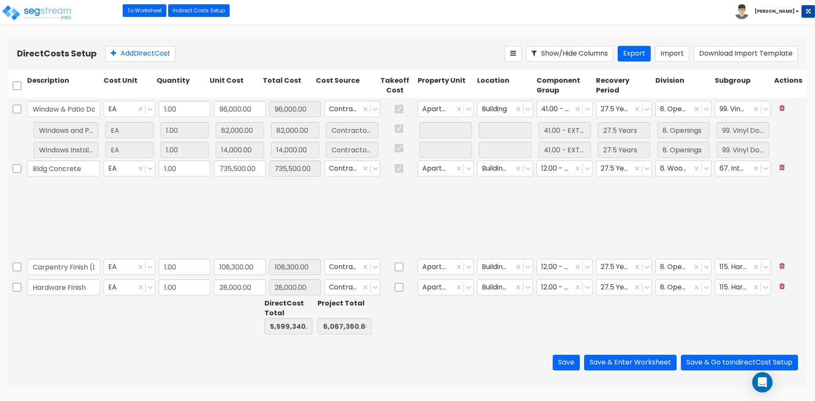
checkbox input "false"
type input "Finish/Accessories"
type input "17,200.00"
type input "Interior Walls - Framing & Drywall"
type input "900,500.00"
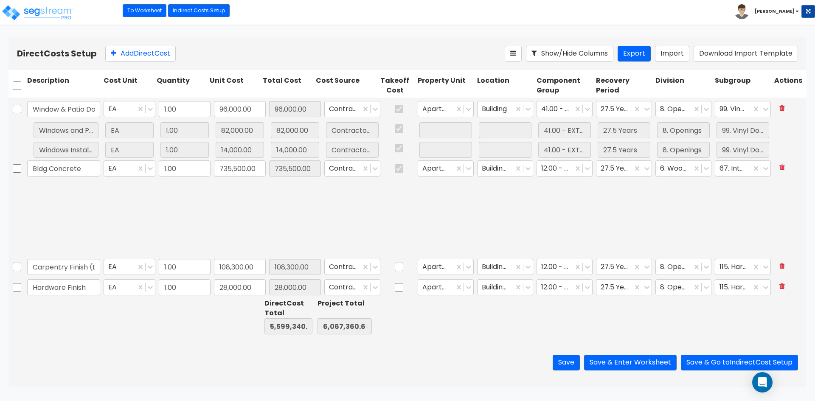
checkbox input "true"
checkbox input "false"
type input "Foundation"
type input "565,000.00"
checkbox input "false"
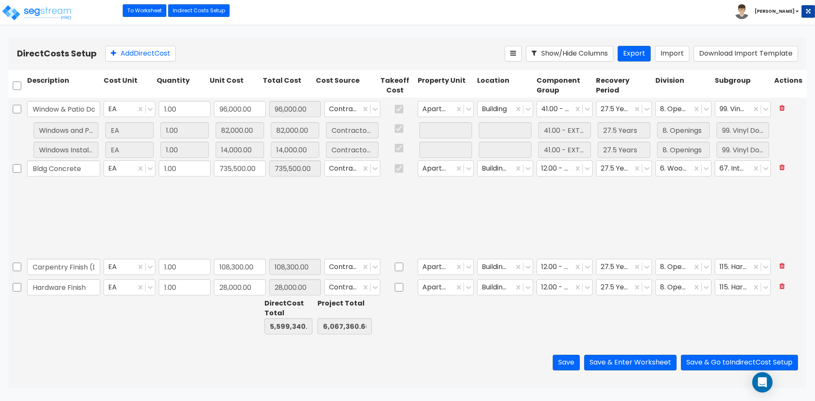
type input "1.00"
type input "23,500.00"
checkbox input "false"
type input "1.00"
type input "22,000.00"
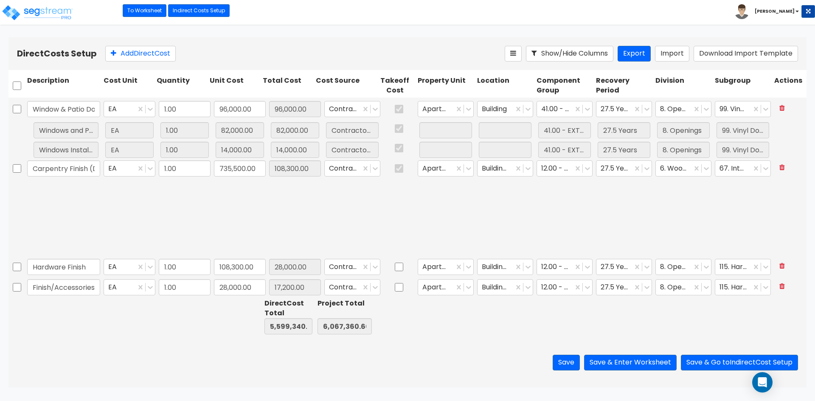
type input "108,300.00"
type input "28,000.00"
type input "17,200.00"
type input "900,500.00"
type input "565,000.00"
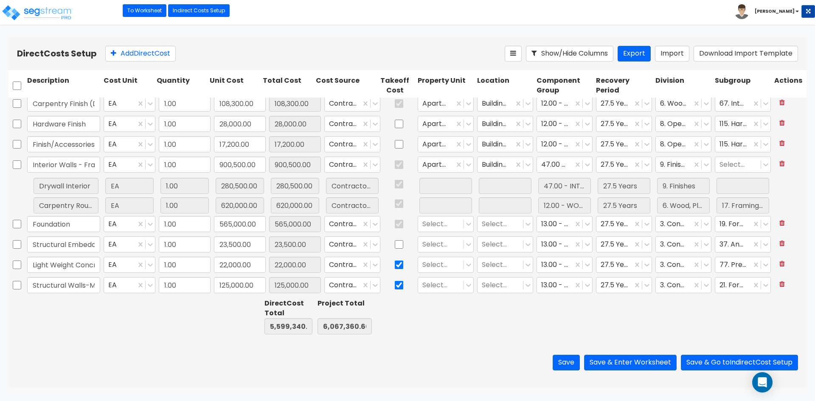
scroll to position [1245, 0]
click at [20, 269] on input "checkbox" at bounding box center [17, 264] width 8 height 16
checkbox input "true"
checkbox input "false"
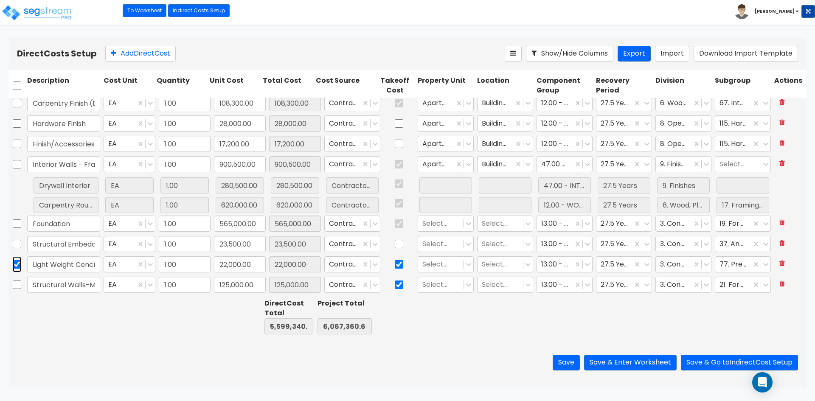
checkbox input "false"
click at [16, 245] on input "checkbox" at bounding box center [17, 244] width 8 height 16
checkbox input "true"
checkbox input "false"
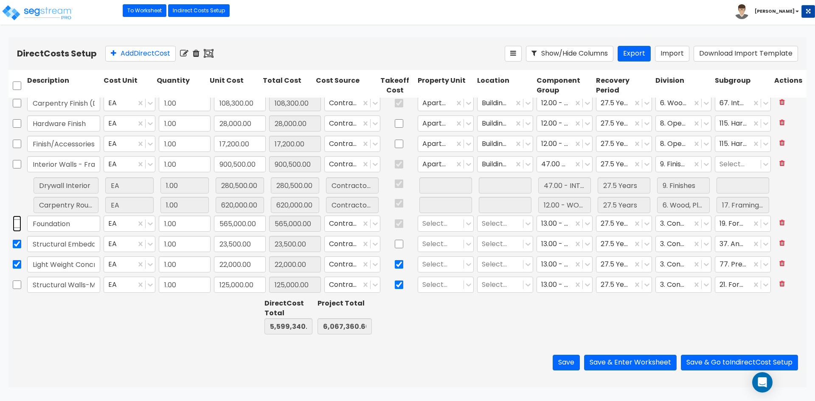
click at [18, 224] on input "checkbox" at bounding box center [17, 224] width 8 height 16
checkbox input "true"
click at [213, 52] on icon at bounding box center [209, 53] width 10 height 8
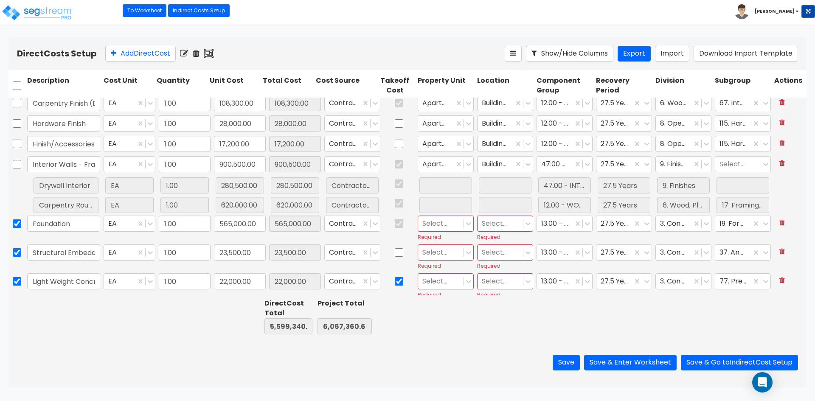
click at [209, 357] on div "Save Save & Enter Worksheet Save & Go to Indirect Cost Setup" at bounding box center [407, 363] width 798 height 50
click at [464, 222] on icon at bounding box center [468, 223] width 8 height 8
click at [440, 249] on div "Apartment Bldg" at bounding box center [439, 249] width 56 height 24
click at [489, 228] on div at bounding box center [500, 223] width 37 height 11
click at [497, 267] on div "Building Interior" at bounding box center [499, 259] width 56 height 15
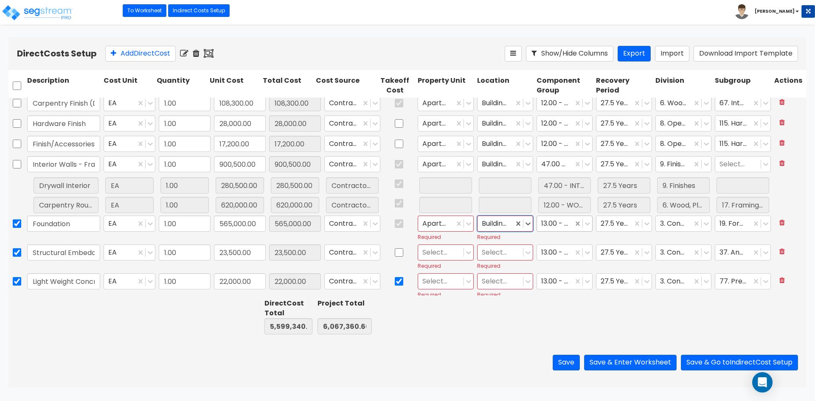
checkbox input "false"
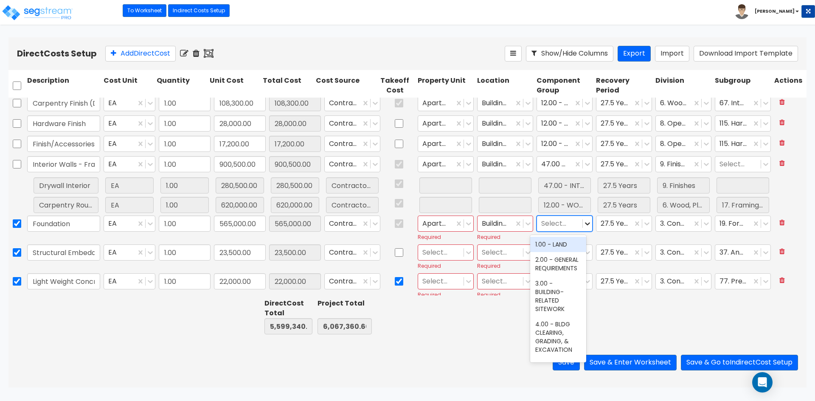
click at [585, 224] on icon at bounding box center [587, 224] width 5 height 3
click at [549, 224] on div at bounding box center [559, 223] width 37 height 11
type input "13.0"
click at [557, 251] on div "13.00 - CONCRETE SUPERSTRUCTURE" at bounding box center [558, 253] width 56 height 32
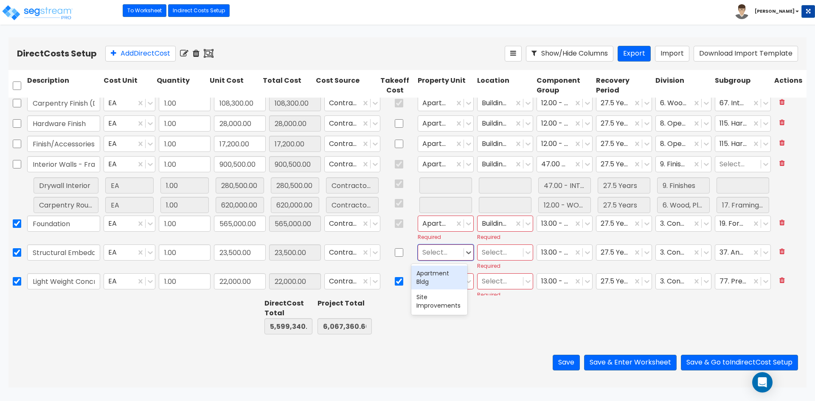
click at [433, 257] on div at bounding box center [440, 252] width 37 height 11
click at [434, 283] on div "Apartment Bldg" at bounding box center [439, 278] width 56 height 24
click at [502, 252] on div at bounding box center [500, 252] width 37 height 11
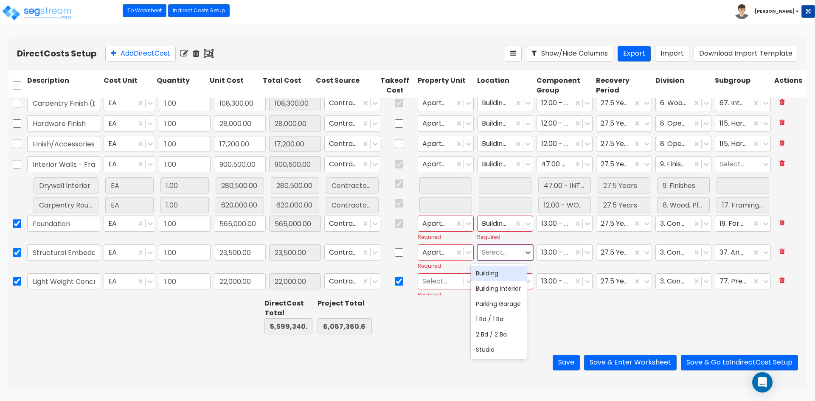
click at [504, 278] on div "Building" at bounding box center [499, 273] width 56 height 15
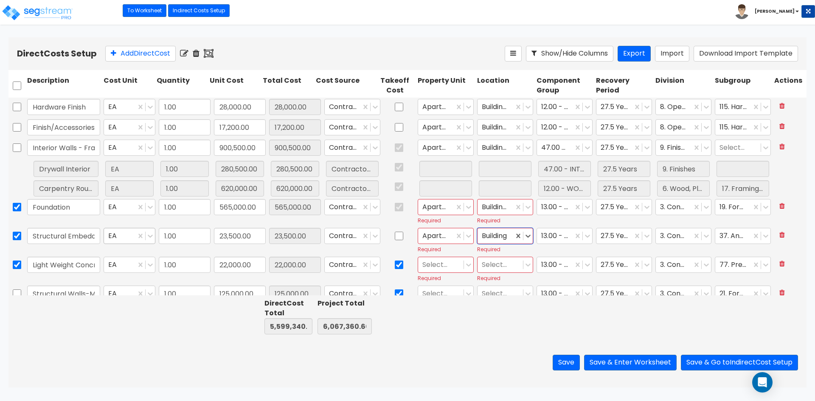
scroll to position [1270, 0]
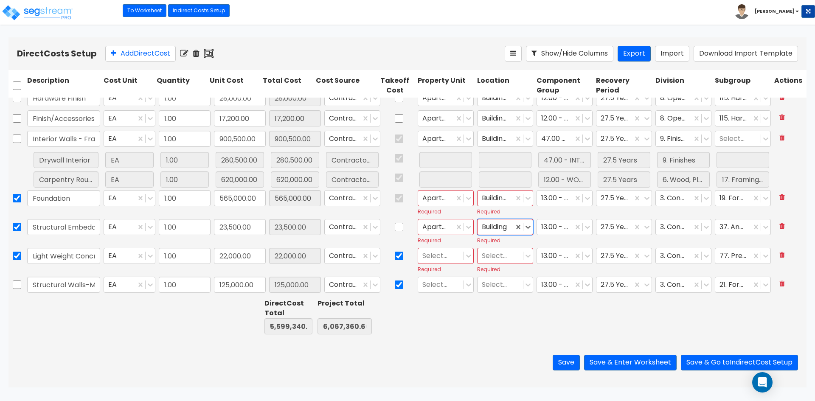
click at [438, 255] on div at bounding box center [440, 255] width 37 height 11
click at [433, 312] on div "Site Improvements" at bounding box center [439, 305] width 56 height 24
click at [491, 257] on div at bounding box center [500, 255] width 37 height 11
click at [492, 277] on div "Site Exterior" at bounding box center [499, 276] width 56 height 15
click at [494, 256] on div at bounding box center [496, 255] width 28 height 11
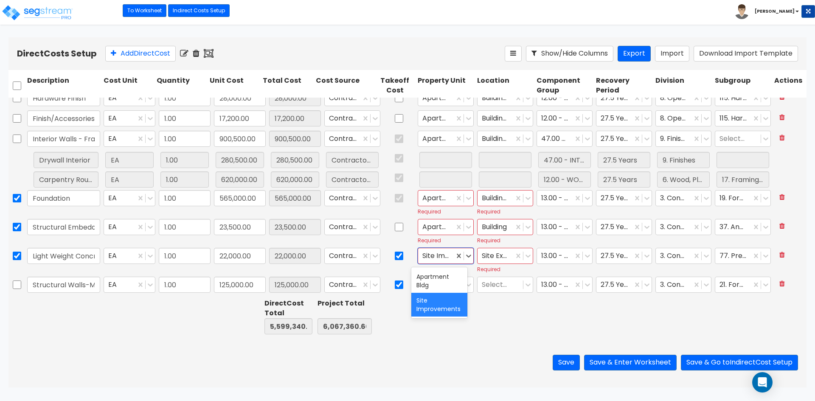
click at [437, 252] on div at bounding box center [436, 255] width 28 height 11
click at [438, 278] on div "Apartment Bldg" at bounding box center [439, 281] width 56 height 24
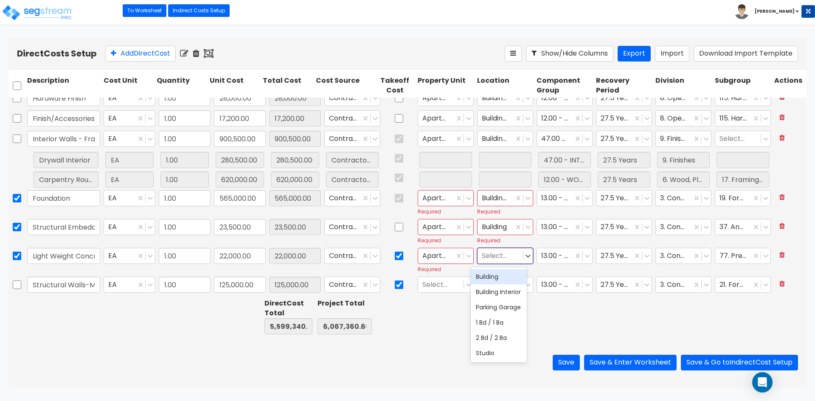
click at [487, 256] on div at bounding box center [500, 255] width 37 height 11
click at [502, 297] on div "Building Interior" at bounding box center [499, 291] width 56 height 15
click at [494, 255] on div at bounding box center [496, 255] width 28 height 11
click at [491, 280] on div "Building" at bounding box center [499, 276] width 56 height 15
click at [429, 284] on div at bounding box center [440, 284] width 37 height 11
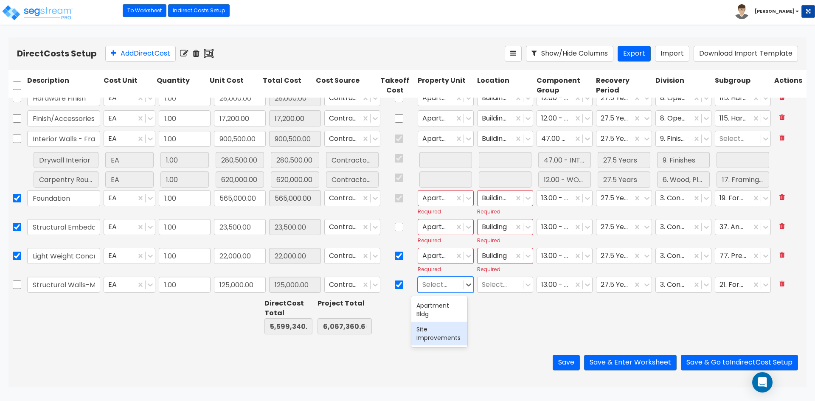
click at [441, 333] on div "Site Improvements" at bounding box center [439, 334] width 56 height 24
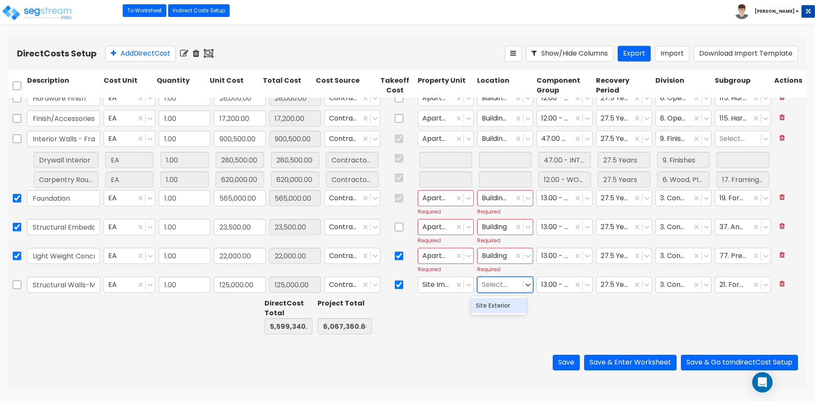
click at [492, 287] on div at bounding box center [500, 284] width 37 height 11
click at [492, 307] on div "Site Exterior" at bounding box center [499, 305] width 56 height 15
checkbox input "false"
click at [544, 284] on div at bounding box center [555, 284] width 28 height 11
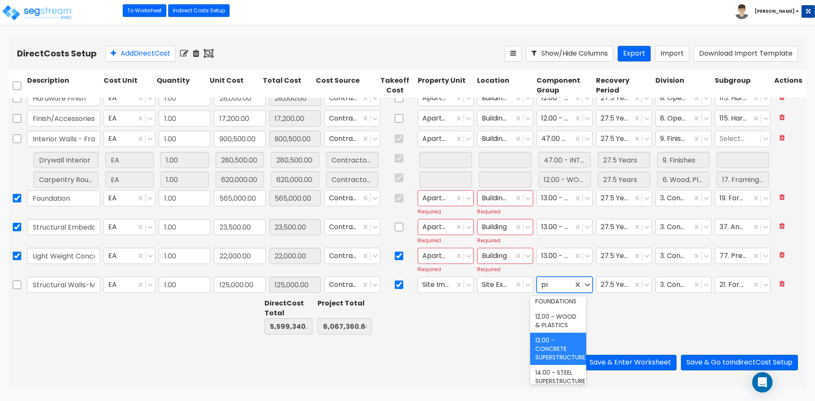
scroll to position [0, 0]
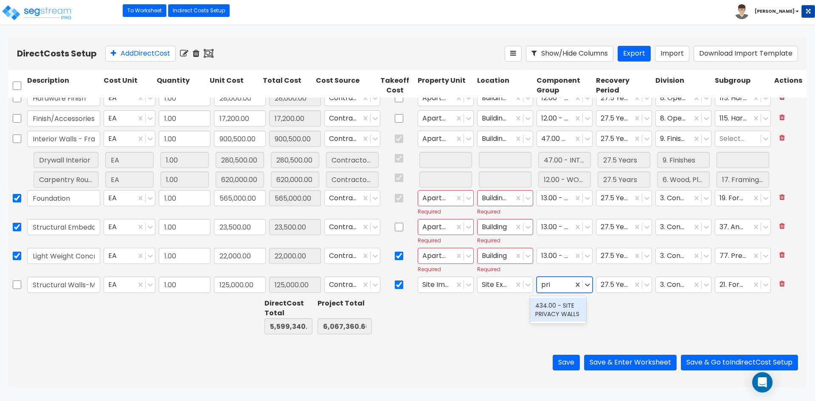
type input "priv"
click at [554, 309] on div "434.00 - SITE PRIVACY WALLS" at bounding box center [558, 310] width 56 height 24
checkbox input "false"
click at [597, 293] on div "27.5 Years" at bounding box center [623, 285] width 59 height 20
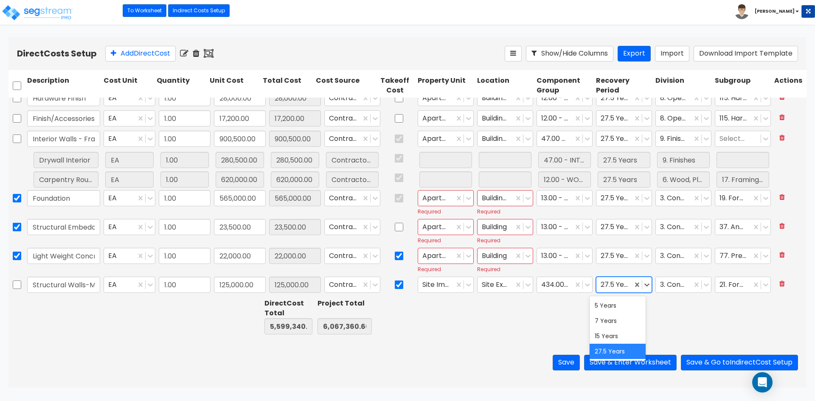
click at [605, 289] on div at bounding box center [614, 284] width 28 height 11
click at [605, 334] on div "15 Years" at bounding box center [617, 335] width 56 height 15
checkbox input "false"
click at [668, 289] on div at bounding box center [674, 284] width 28 height 11
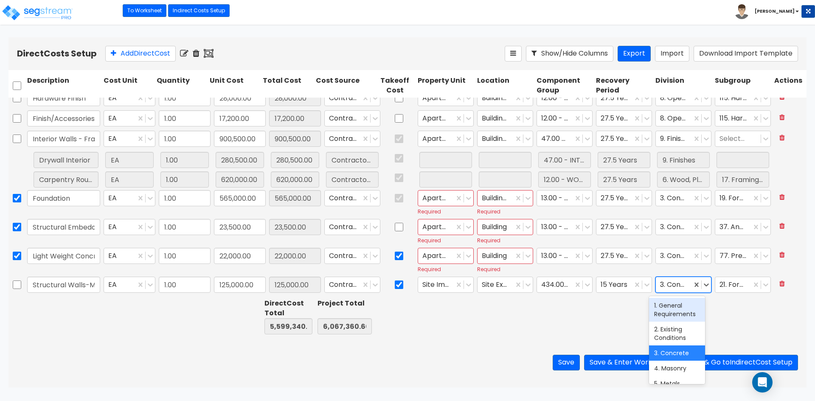
type input "32"
click at [677, 318] on div "32. Exterior Improvements" at bounding box center [677, 310] width 56 height 24
checkbox input "false"
click at [678, 317] on div at bounding box center [682, 316] width 59 height 39
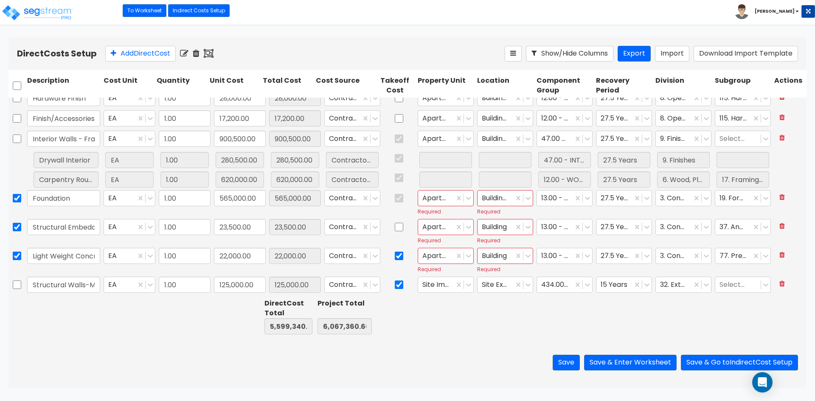
click at [211, 53] on icon at bounding box center [209, 53] width 10 height 8
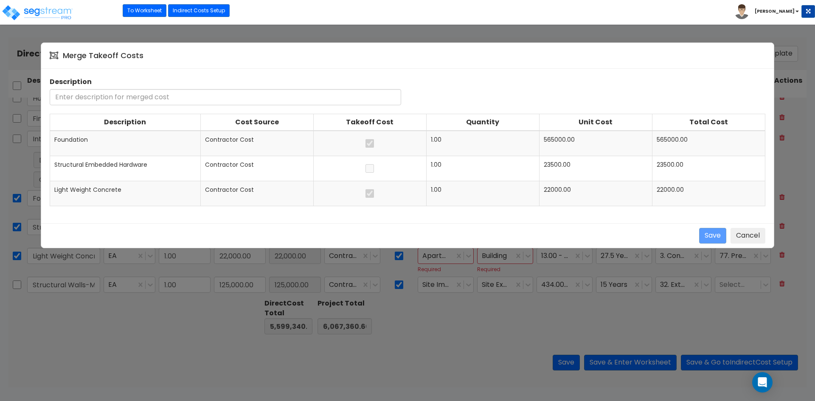
click at [149, 97] on input "text" at bounding box center [225, 97] width 351 height 16
type input "Bldg Concrete"
click at [708, 234] on button "Save" at bounding box center [712, 236] width 27 height 16
checkbox input "false"
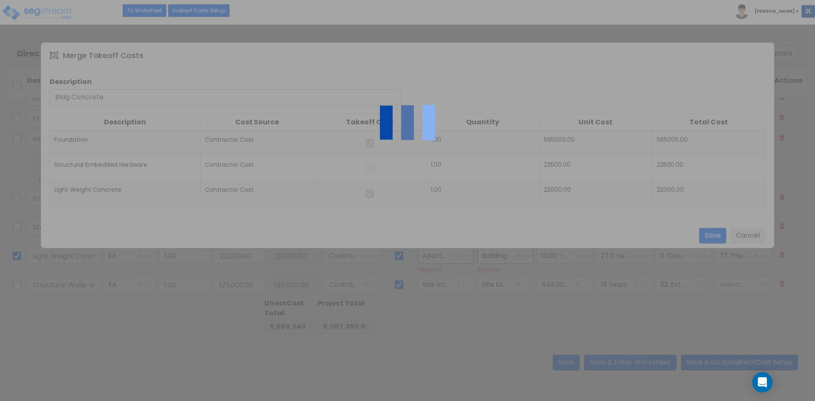
checkbox input "false"
type input "Structural Walls-Masonry/Shotcrete walls"
type input "125,000.00"
checkbox input "false"
type input "Bldg Concrete"
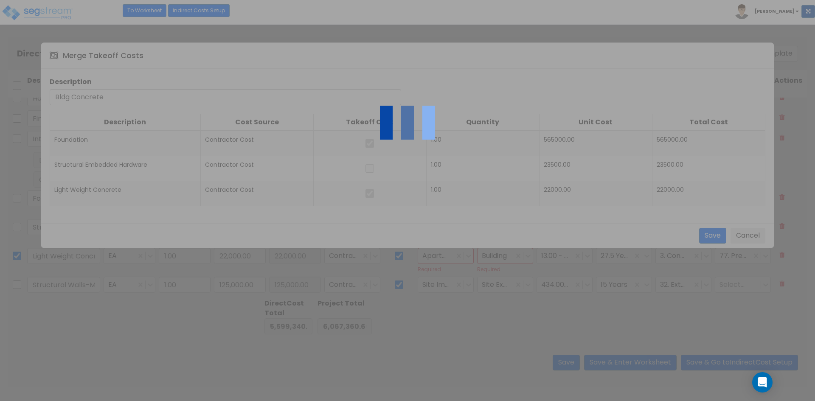
type input "610,500.00"
checkbox input "true"
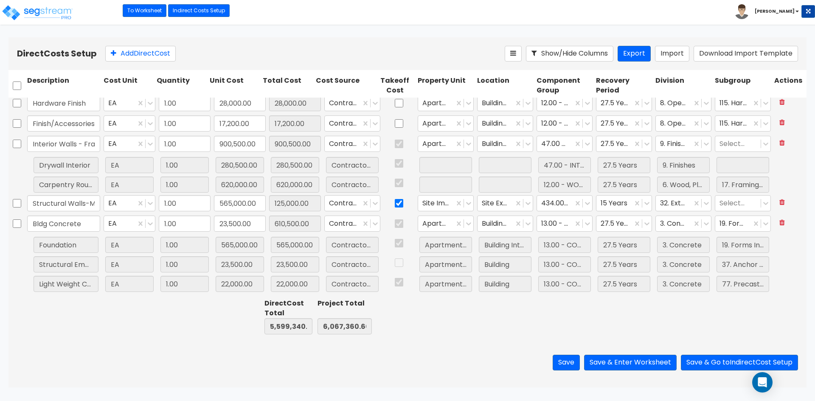
type input "125,000.00"
type input "1"
type input "610,500.00"
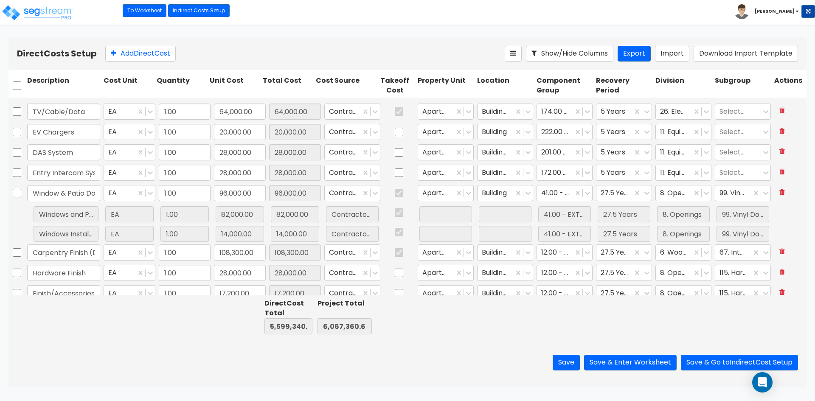
scroll to position [1265, 0]
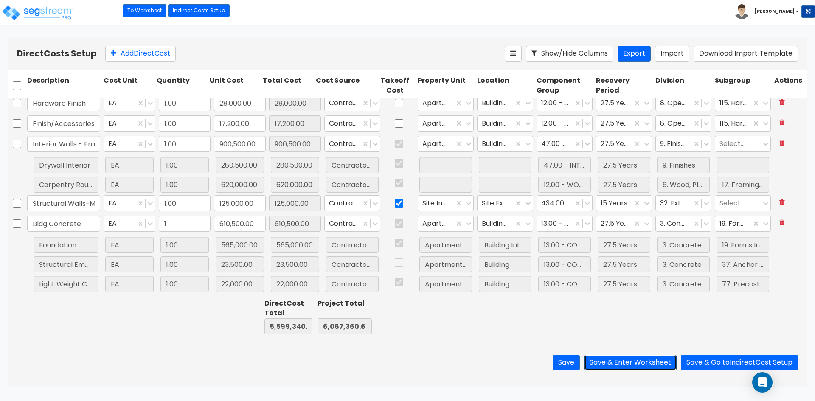
click at [619, 367] on button "Save & Enter Worksheet" at bounding box center [630, 363] width 93 height 16
checkbox input "false"
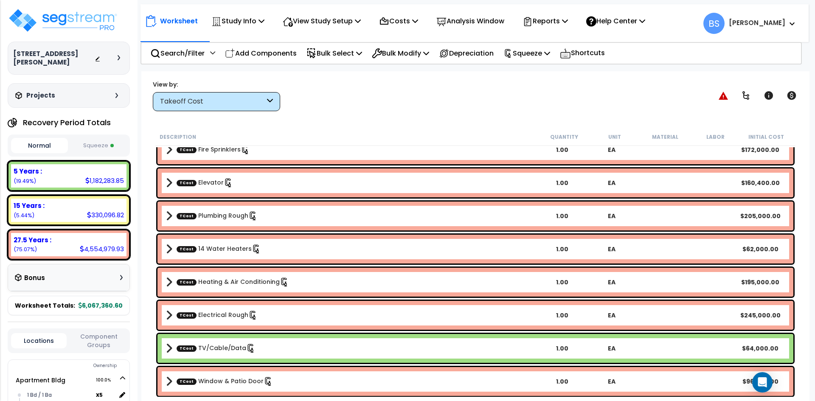
scroll to position [1103, 0]
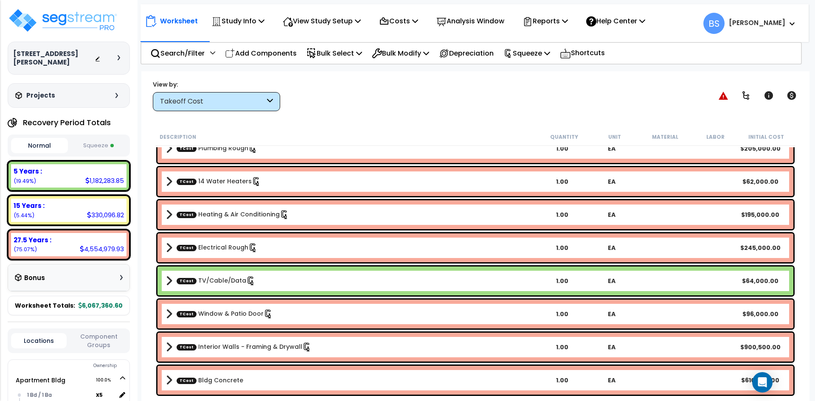
click at [207, 379] on link "TCost Bldg Concrete" at bounding box center [210, 380] width 67 height 8
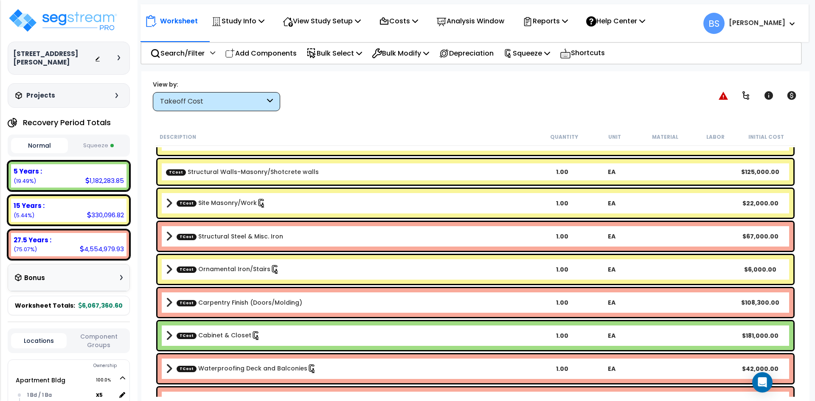
scroll to position [143, 0]
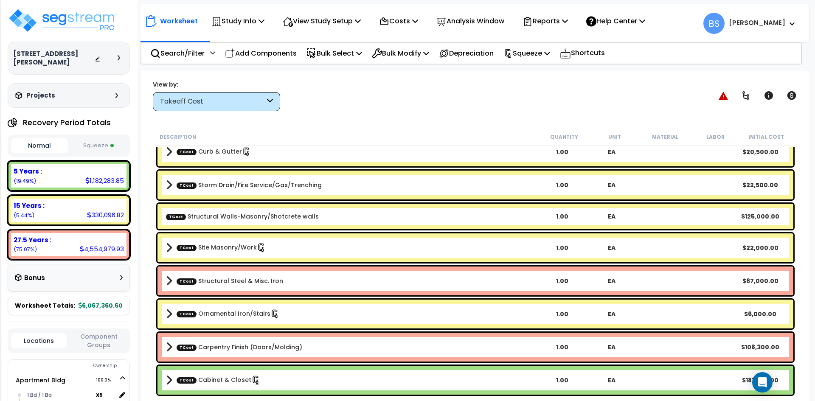
click at [221, 252] on link "TCost Site Masonry/Work" at bounding box center [222, 247] width 90 height 9
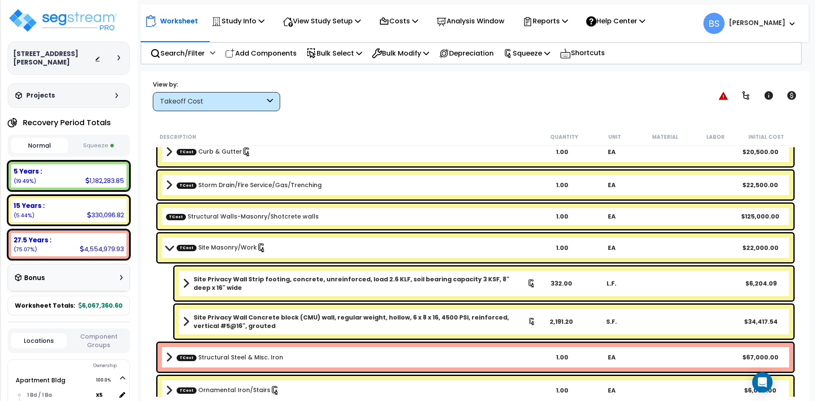
drag, startPoint x: 268, startPoint y: 288, endPoint x: 266, endPoint y: 304, distance: 15.8
click at [268, 289] on b "Site Privacy Wall Strip footing, concrete, unreinforced, load 2.6 KLF, soil bea…" at bounding box center [360, 283] width 334 height 17
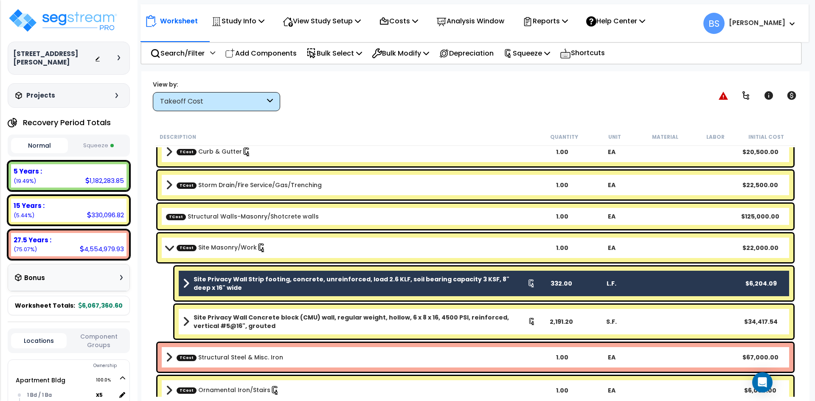
click at [265, 315] on b "Site Privacy Wall Concrete block (CMU) wall, regular weight, hollow, 6 x 8 x 16…" at bounding box center [360, 321] width 334 height 17
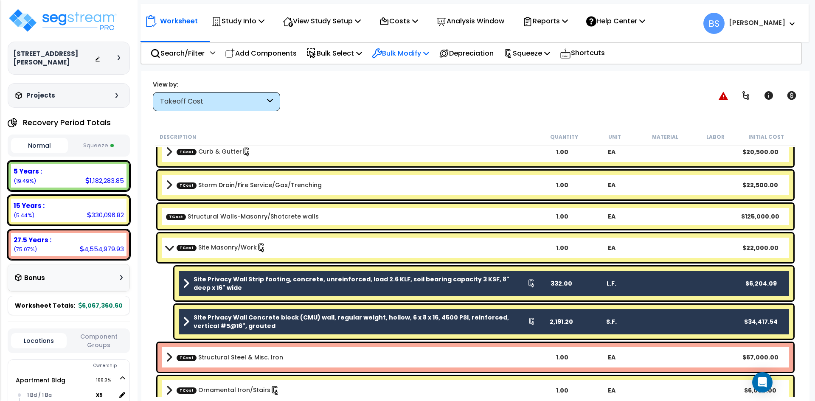
click at [420, 50] on p "Bulk Modify" at bounding box center [400, 53] width 57 height 11
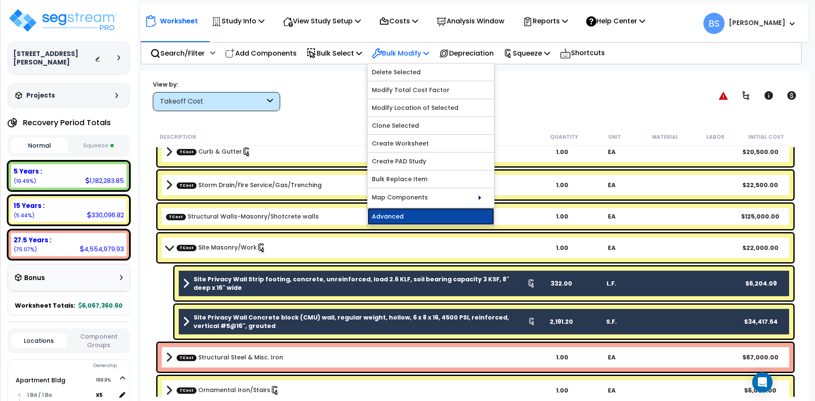
click at [414, 213] on link "Advanced" at bounding box center [430, 216] width 126 height 17
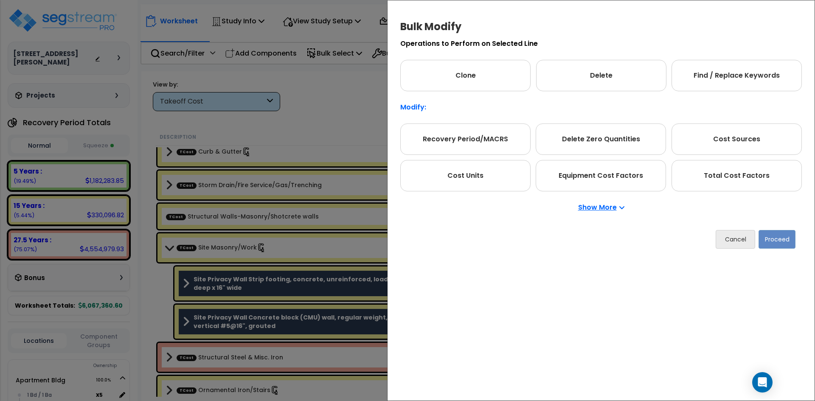
click at [611, 209] on p "Show More" at bounding box center [601, 207] width 46 height 7
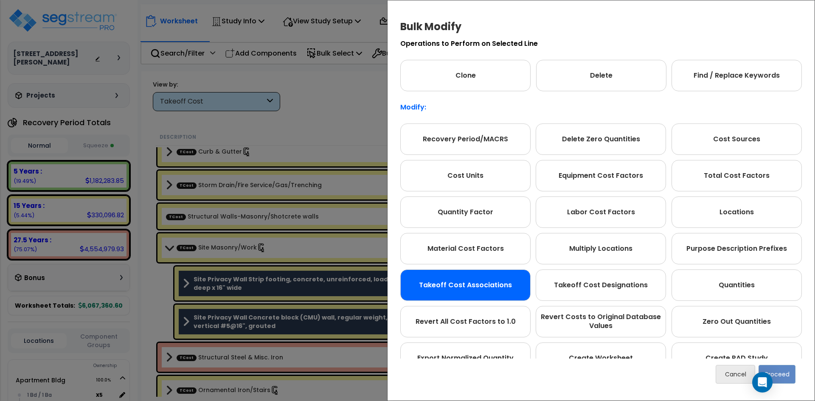
click at [481, 285] on div "Takeoff Cost Associations" at bounding box center [465, 284] width 130 height 31
click at [794, 372] on button "Proceed" at bounding box center [776, 374] width 37 height 19
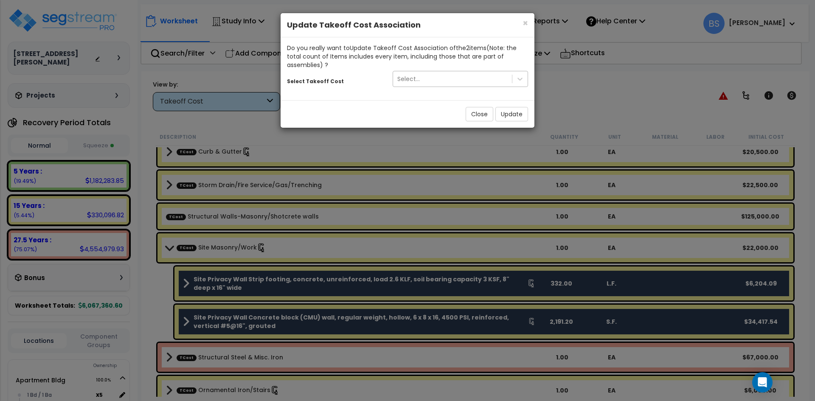
click at [425, 79] on div "Select..." at bounding box center [452, 79] width 119 height 14
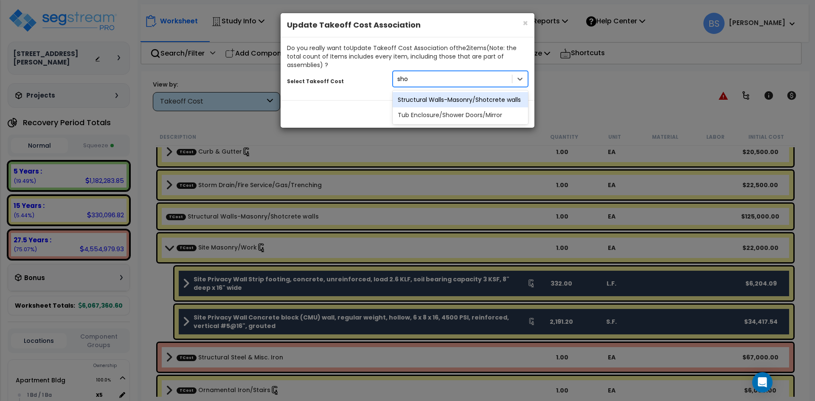
type input "shot"
click at [446, 102] on div "Structural Walls-Masonry/Shotcrete walls" at bounding box center [459, 99] width 135 height 15
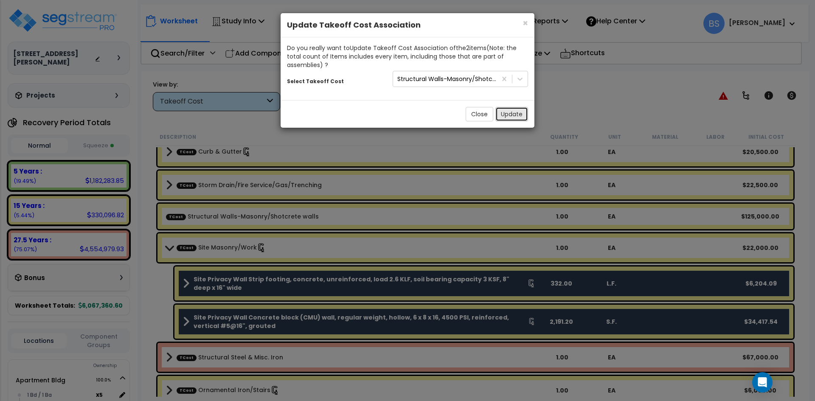
click at [507, 118] on button "Update" at bounding box center [511, 114] width 33 height 14
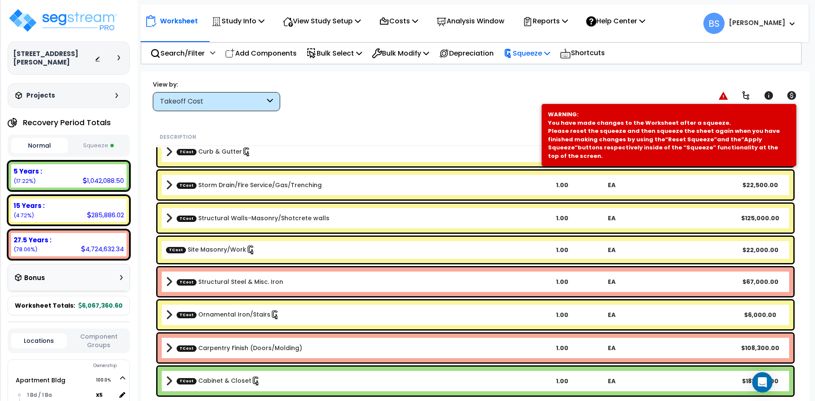
click at [535, 59] on div "Squeeze" at bounding box center [526, 53] width 47 height 20
click at [534, 73] on link "Re-squeeze" at bounding box center [541, 74] width 84 height 20
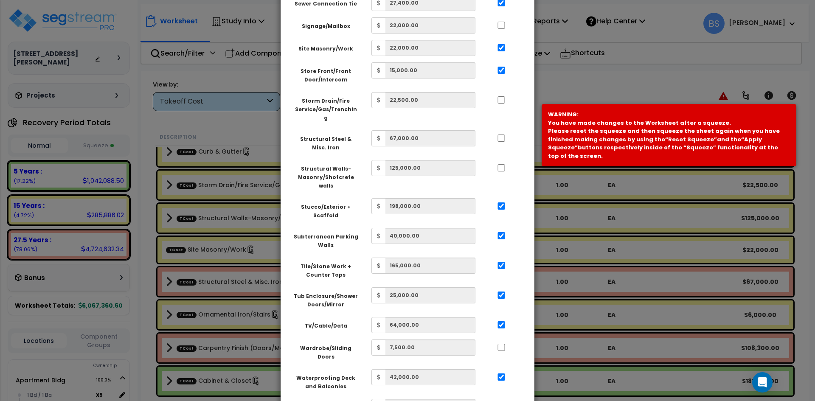
scroll to position [751, 0]
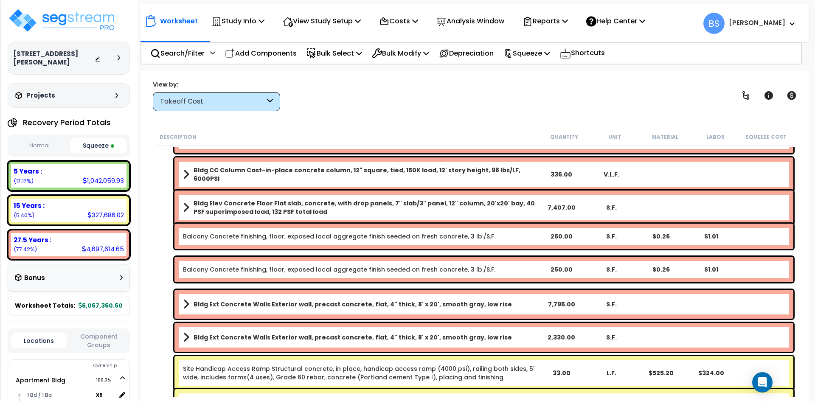
scroll to position [1315, 0]
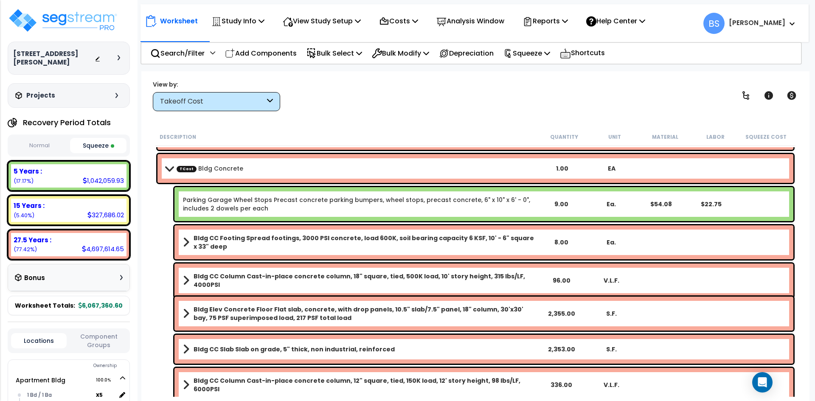
click at [44, 147] on button "Normal" at bounding box center [39, 145] width 57 height 15
click at [90, 146] on button "Squeeze" at bounding box center [98, 145] width 57 height 15
click at [25, 146] on button "Normal" at bounding box center [39, 145] width 57 height 15
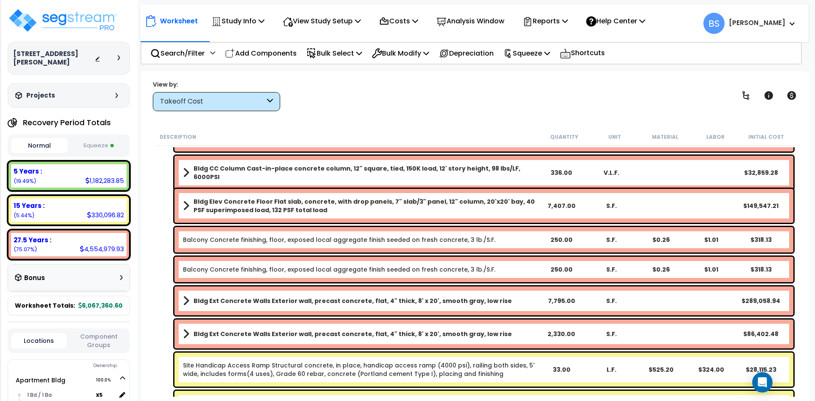
scroll to position [1570, 0]
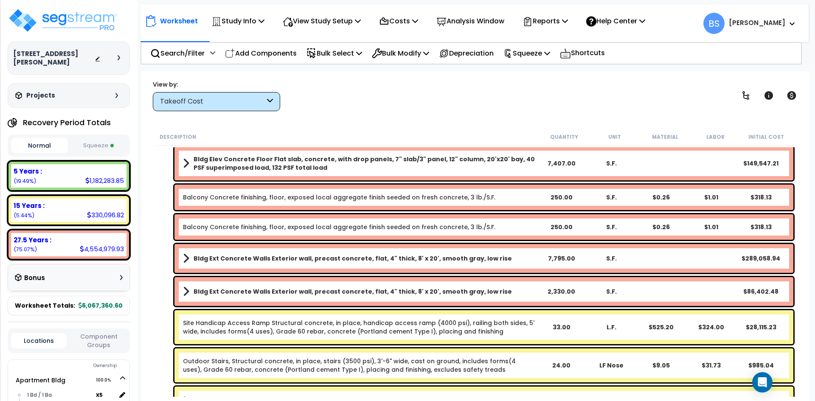
click at [99, 146] on button "Squeeze" at bounding box center [98, 145] width 57 height 15
click at [40, 151] on button "Normal" at bounding box center [39, 145] width 57 height 15
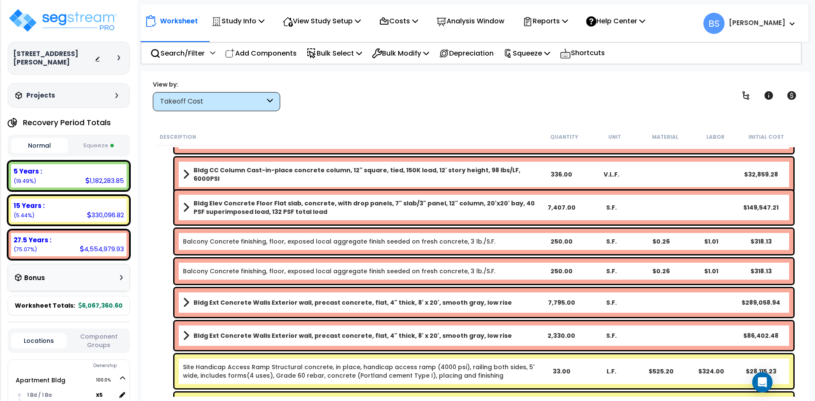
scroll to position [1485, 0]
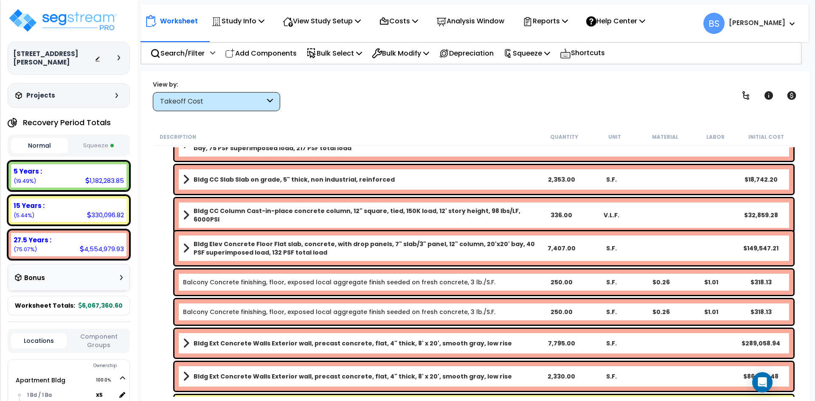
click at [98, 146] on button "Squeeze" at bounding box center [98, 145] width 57 height 15
click at [533, 51] on p "Squeeze" at bounding box center [526, 53] width 47 height 11
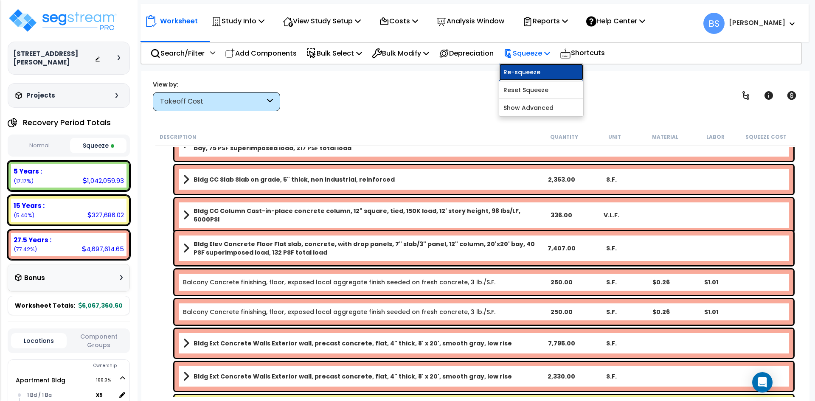
click at [528, 70] on link "Re-squeeze" at bounding box center [541, 72] width 84 height 17
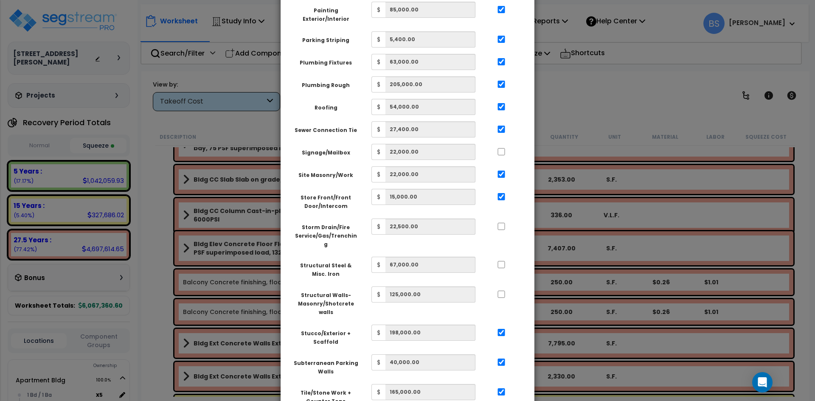
scroll to position [751, 0]
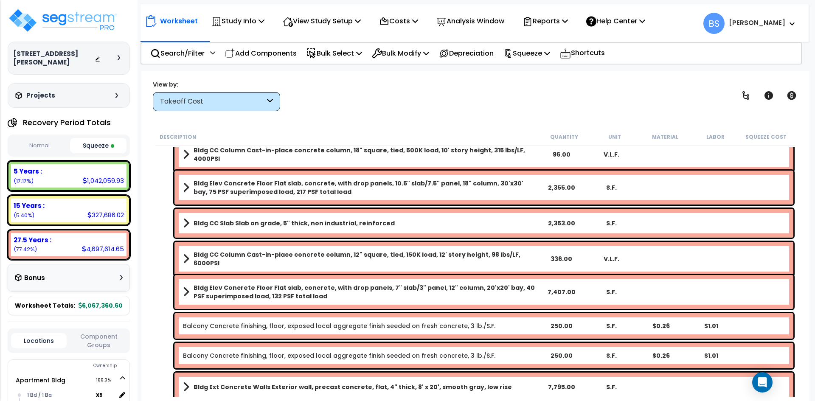
scroll to position [1358, 0]
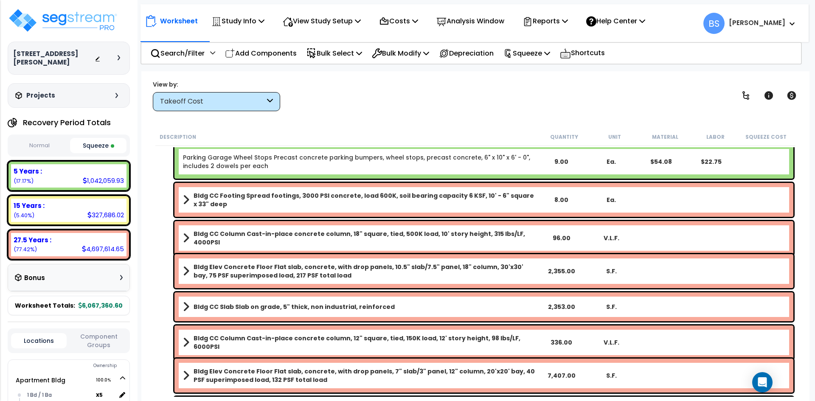
click at [256, 200] on b "Bldg CC Footing Spread footings, 3000 PSI concrete, load 600K, soil bearing cap…" at bounding box center [364, 199] width 342 height 17
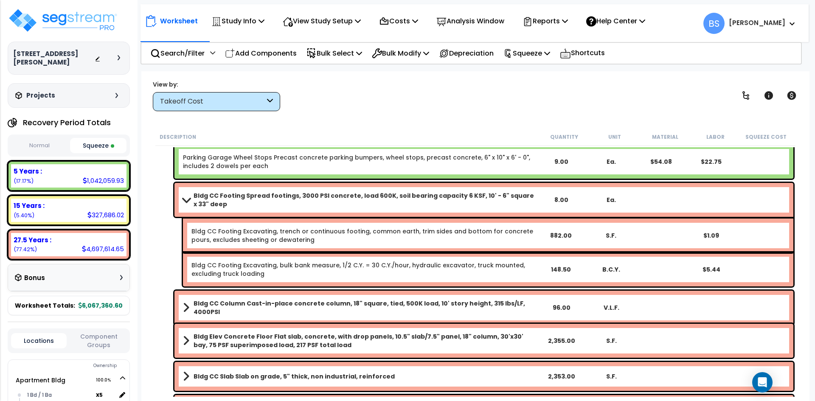
click at [256, 200] on b "Bldg CC Footing Spread footings, 3000 PSI concrete, load 600K, soil bearing cap…" at bounding box center [364, 199] width 342 height 17
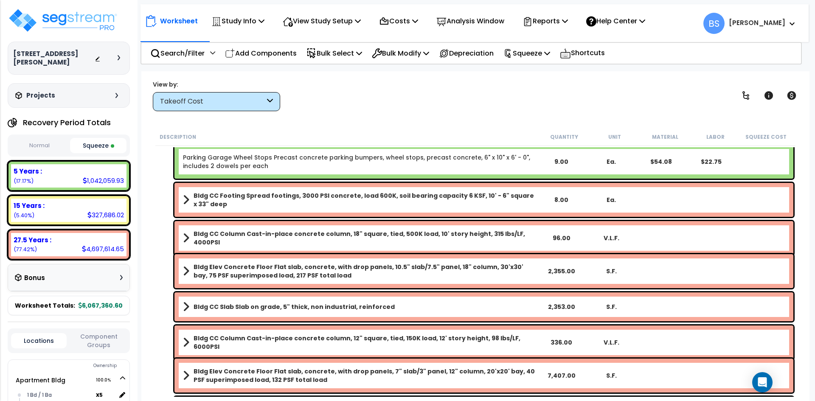
click at [256, 200] on b "Bldg CC Footing Spread footings, 3000 PSI concrete, load 600K, soil bearing cap…" at bounding box center [364, 199] width 342 height 17
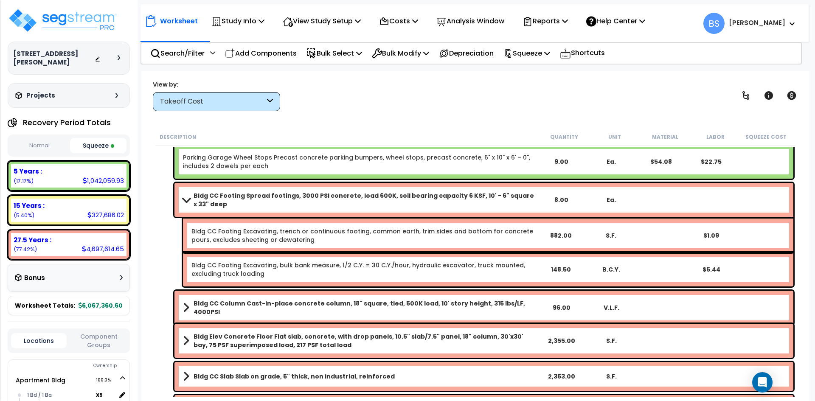
click at [256, 200] on b "Bldg CC Footing Spread footings, 3000 PSI concrete, load 600K, soil bearing cap…" at bounding box center [364, 199] width 342 height 17
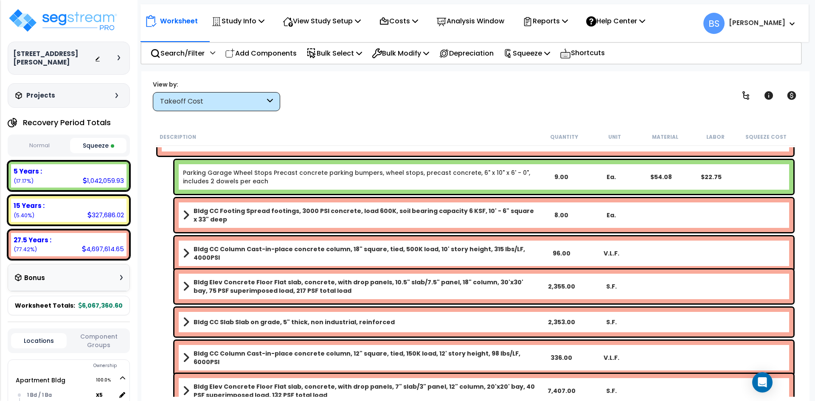
scroll to position [1315, 0]
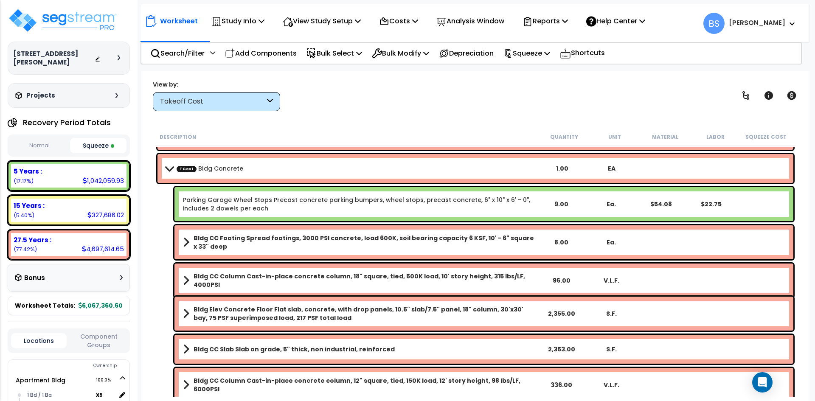
click at [27, 147] on button "Normal" at bounding box center [39, 145] width 57 height 15
click at [93, 144] on button "Squeeze" at bounding box center [98, 145] width 57 height 15
click at [47, 143] on button "Normal" at bounding box center [39, 145] width 57 height 15
click at [95, 146] on button "Squeeze" at bounding box center [98, 145] width 57 height 15
click at [47, 147] on button "Normal" at bounding box center [39, 145] width 57 height 15
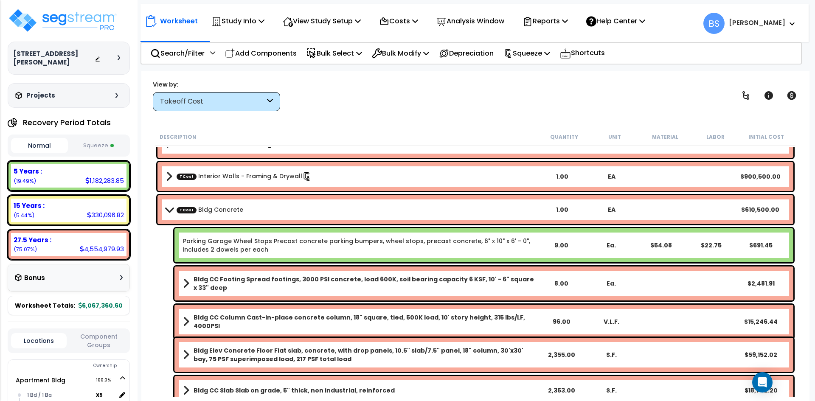
scroll to position [1315, 0]
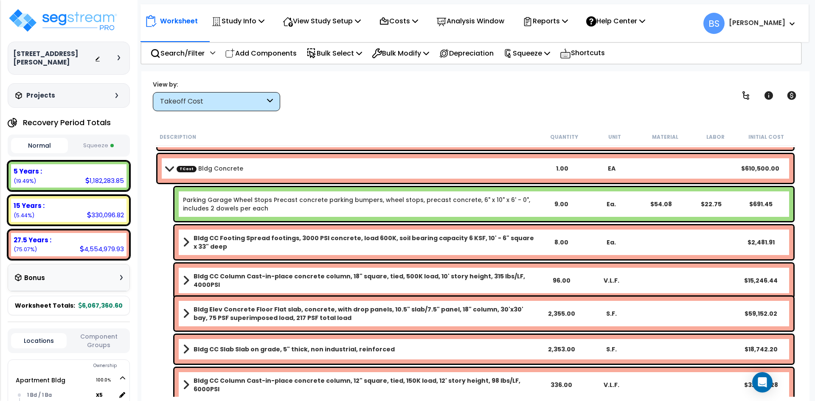
click at [86, 148] on button "Squeeze" at bounding box center [98, 145] width 57 height 15
click at [49, 141] on button "Normal" at bounding box center [39, 145] width 57 height 15
click at [98, 150] on button "Squeeze" at bounding box center [98, 145] width 57 height 15
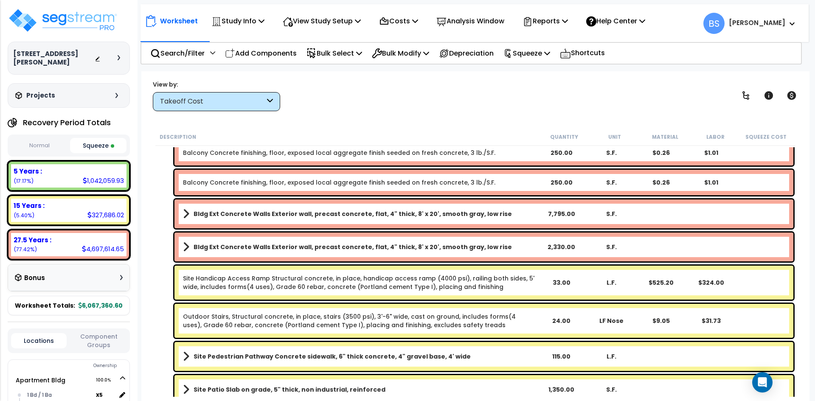
scroll to position [1657, 0]
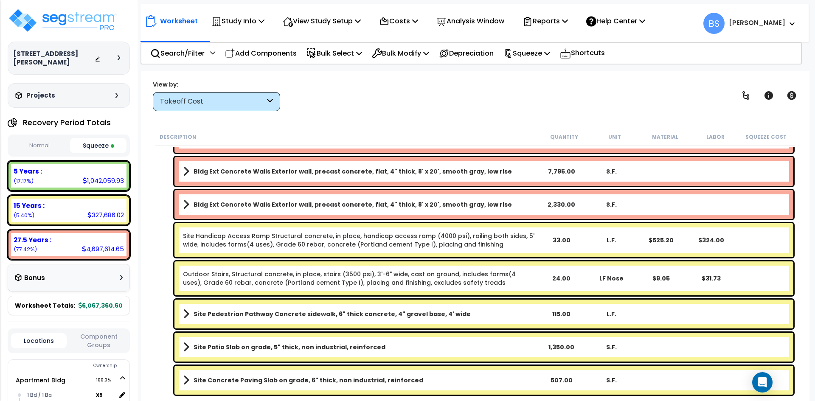
click at [311, 241] on link "Site Handicap Access Ramp Structural concrete, in place, handicap access ramp (…" at bounding box center [359, 240] width 353 height 17
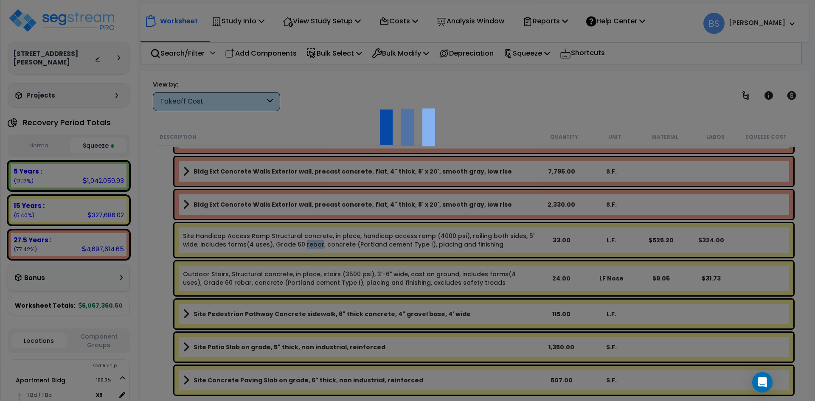
select select "47213177"
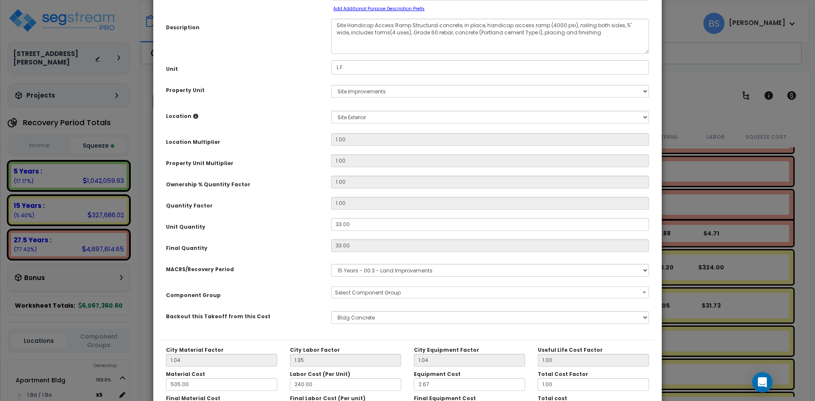
scroll to position [148, 0]
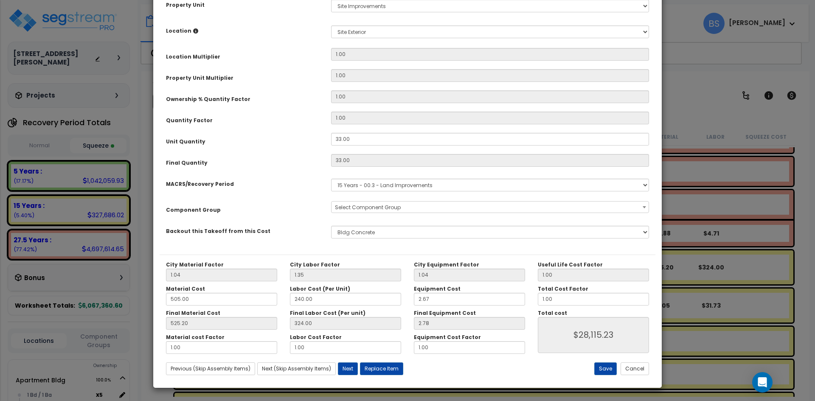
select select "26923"
click at [634, 369] on button "Cancel" at bounding box center [634, 368] width 28 height 13
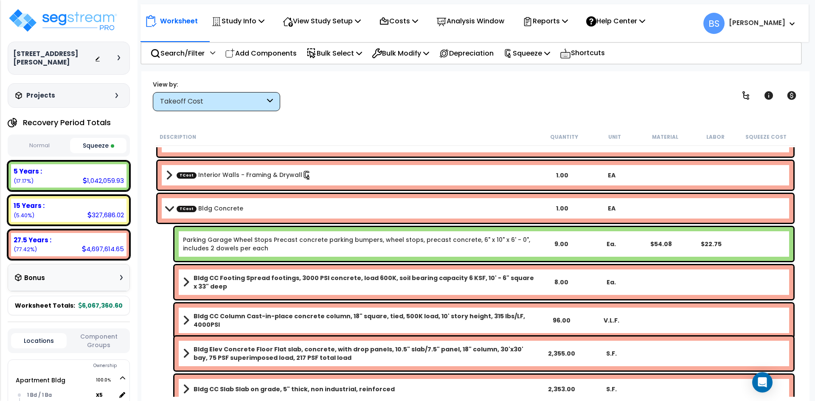
scroll to position [1275, 0]
click at [484, 23] on p "Analysis Window" at bounding box center [470, 20] width 68 height 11
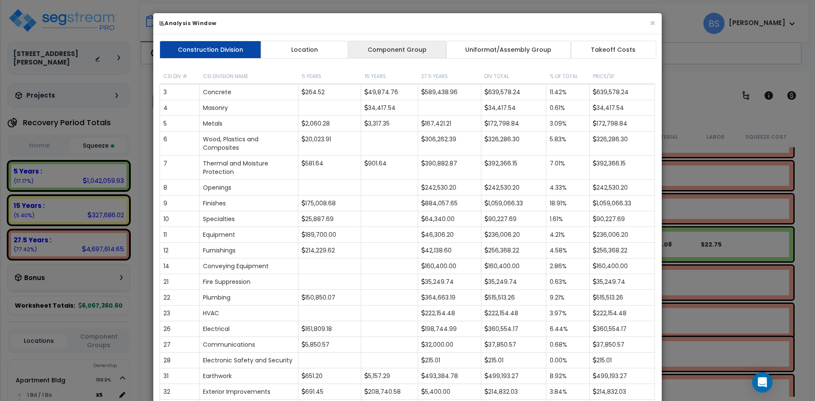
click at [418, 53] on link "Component Group" at bounding box center [397, 50] width 98 height 18
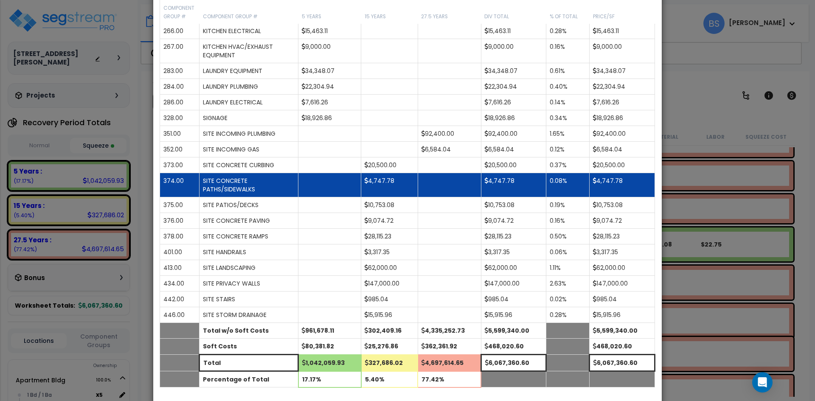
scroll to position [1328, 0]
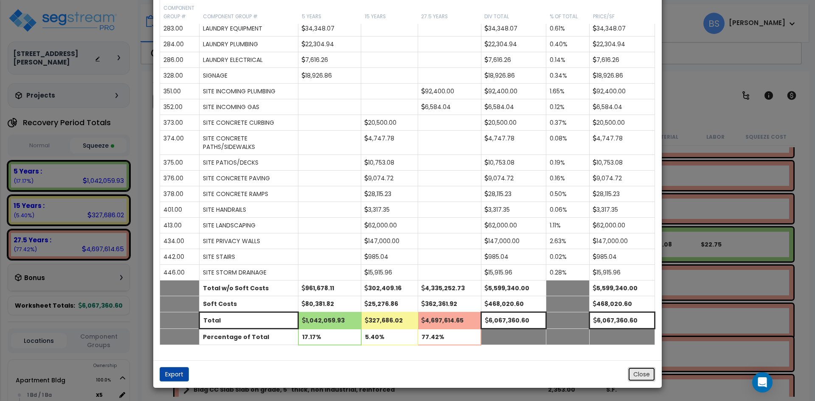
click at [639, 373] on button "Close" at bounding box center [642, 374] width 28 height 14
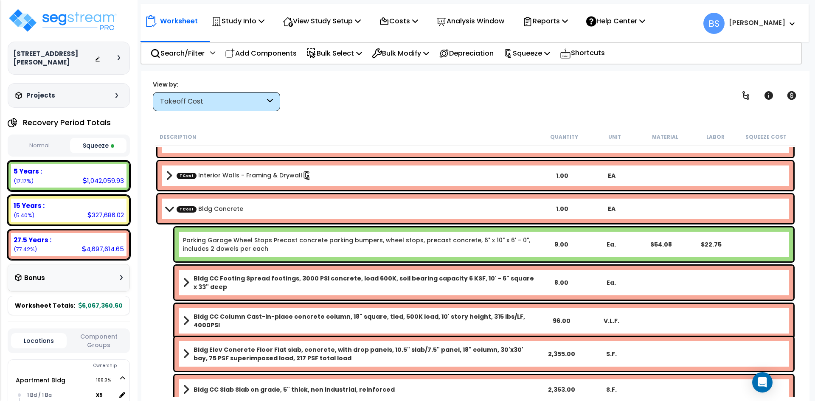
click at [214, 212] on link "TCost Bldg Concrete" at bounding box center [210, 209] width 67 height 8
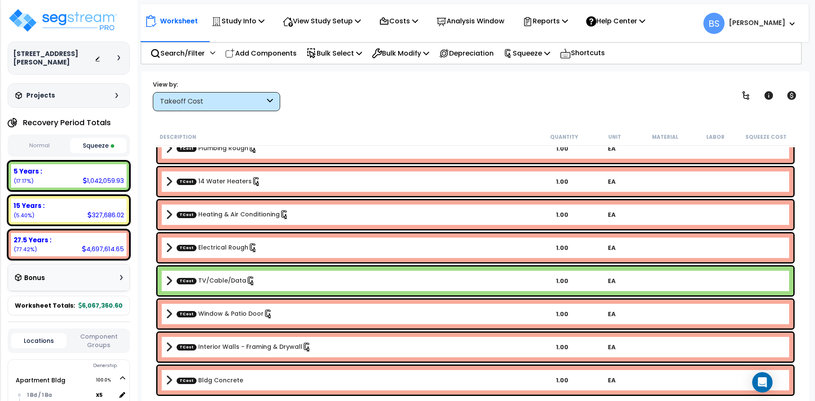
scroll to position [37, 0]
click at [544, 56] on p "Squeeze" at bounding box center [526, 53] width 47 height 11
click at [541, 56] on p "Squeeze" at bounding box center [526, 53] width 47 height 11
click at [561, 20] on p "Reports" at bounding box center [544, 20] width 45 height 11
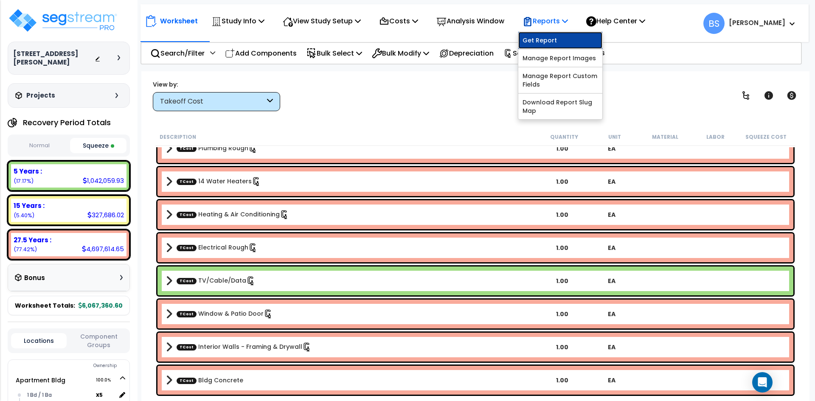
click at [560, 39] on link "Get Report" at bounding box center [560, 40] width 84 height 17
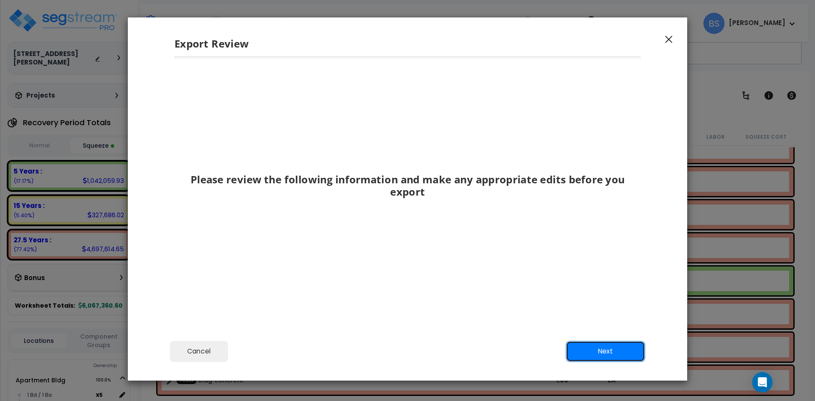
click at [606, 353] on button "Next" at bounding box center [605, 351] width 79 height 21
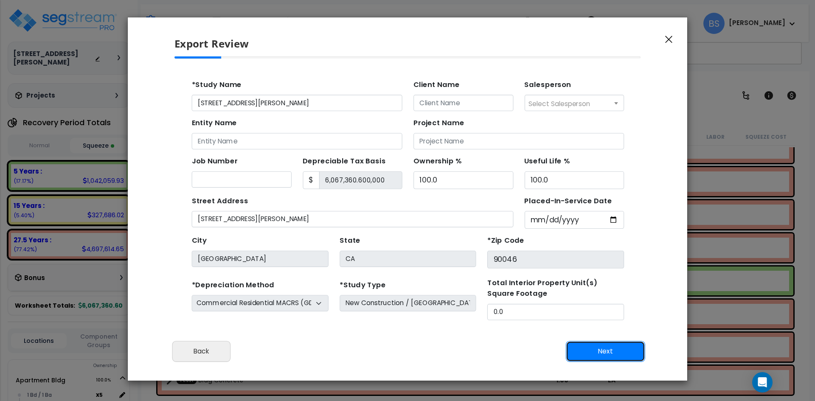
click at [606, 353] on button "Next" at bounding box center [605, 351] width 79 height 21
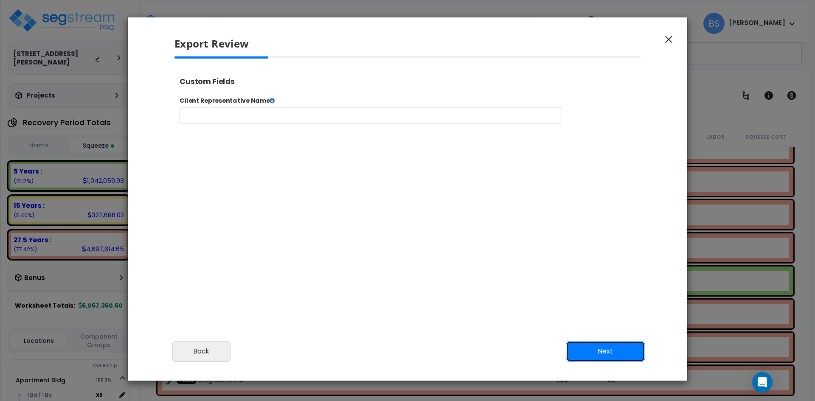
click at [606, 353] on button "Next" at bounding box center [605, 351] width 79 height 21
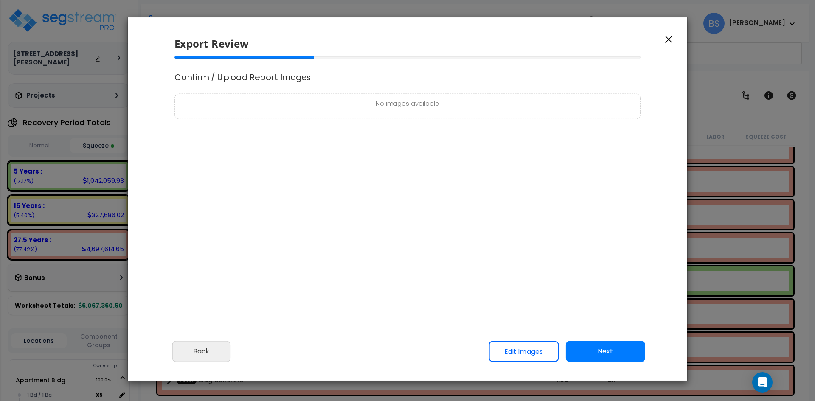
select select "2024"
click at [596, 353] on button "Next" at bounding box center [605, 351] width 79 height 21
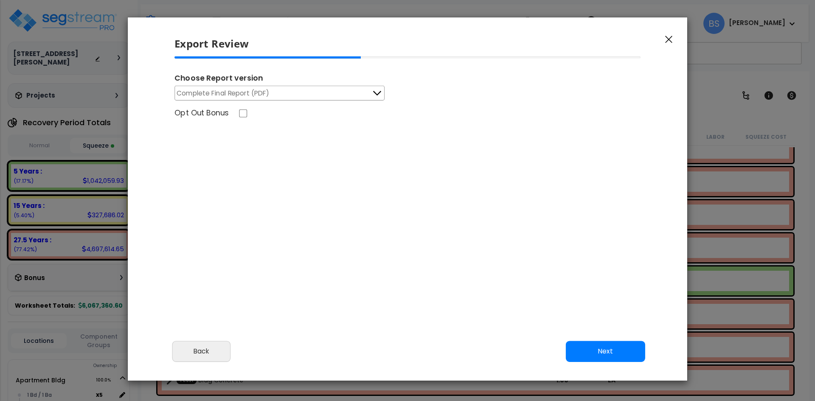
click at [277, 92] on button "Complete Final Report (PDF)" at bounding box center [279, 93] width 210 height 15
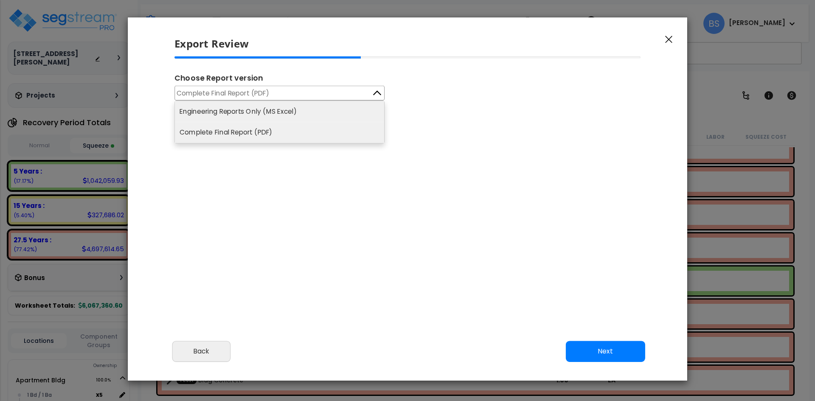
click at [244, 112] on li "Engineering Reports Only (MS Excel)" at bounding box center [279, 111] width 209 height 21
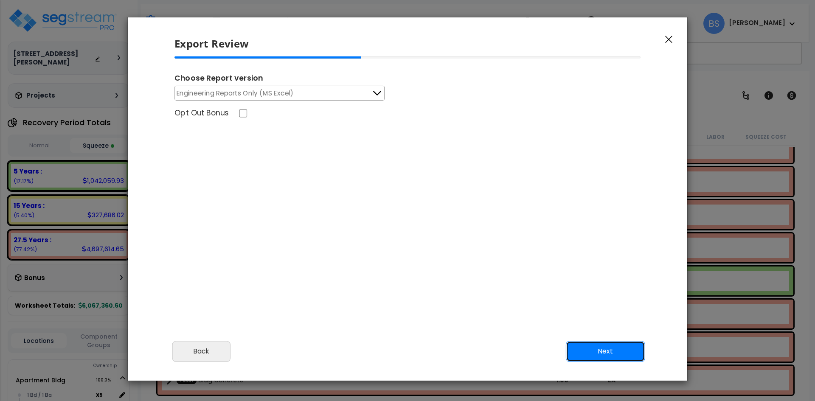
drag, startPoint x: 591, startPoint y: 352, endPoint x: 594, endPoint y: 346, distance: 5.9
click at [592, 351] on button "Next" at bounding box center [605, 351] width 79 height 21
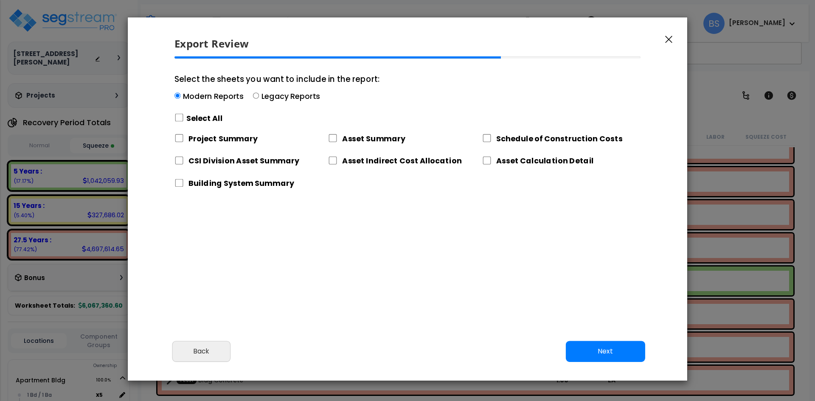
click at [193, 121] on label "Select All" at bounding box center [204, 118] width 36 height 11
click at [184, 121] on input "Select the sheets you want to include in the report: Modern Reports Legacy Repo…" at bounding box center [178, 118] width 9 height 8
checkbox input "true"
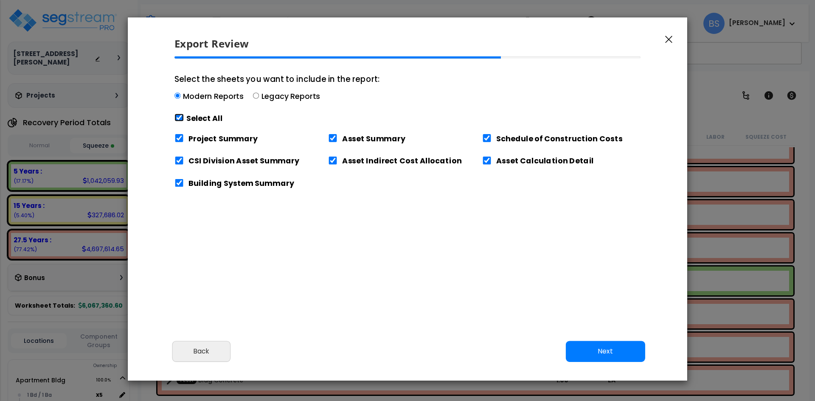
checkbox input "true"
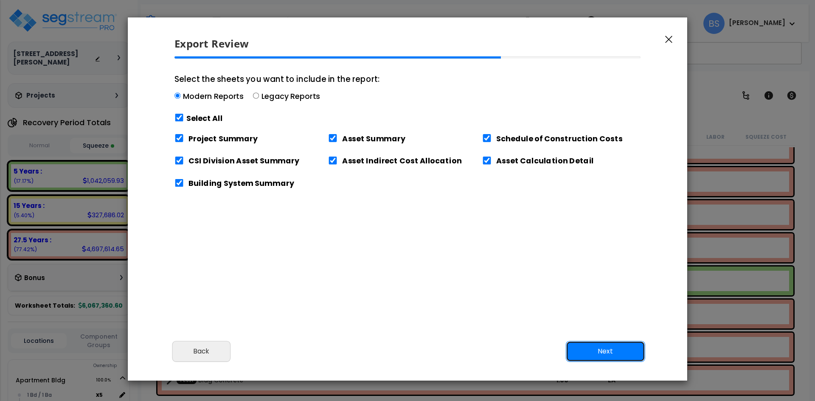
click at [603, 356] on button "Next" at bounding box center [605, 351] width 79 height 21
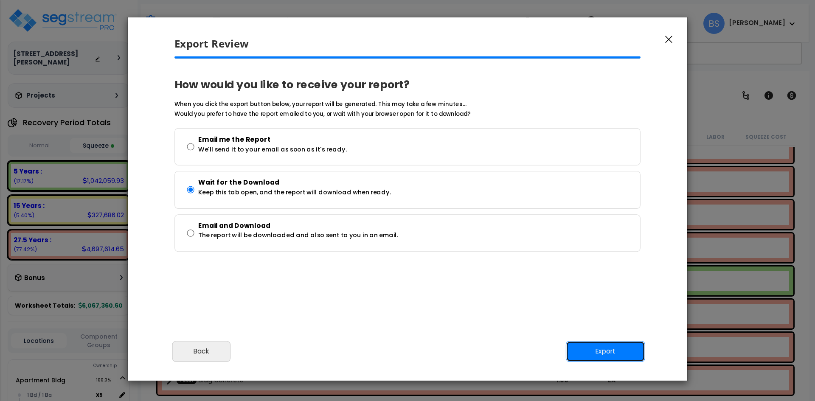
click at [619, 356] on button "Export" at bounding box center [605, 351] width 79 height 21
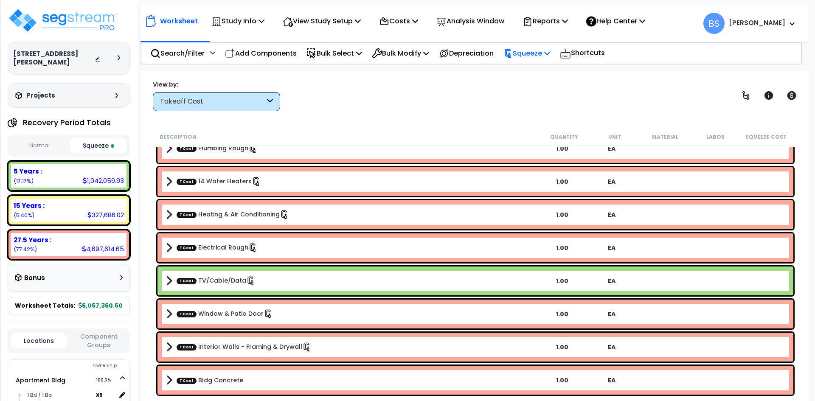
click at [535, 56] on p "Squeeze" at bounding box center [526, 53] width 47 height 11
click at [531, 70] on link "Re-squeeze" at bounding box center [541, 72] width 84 height 17
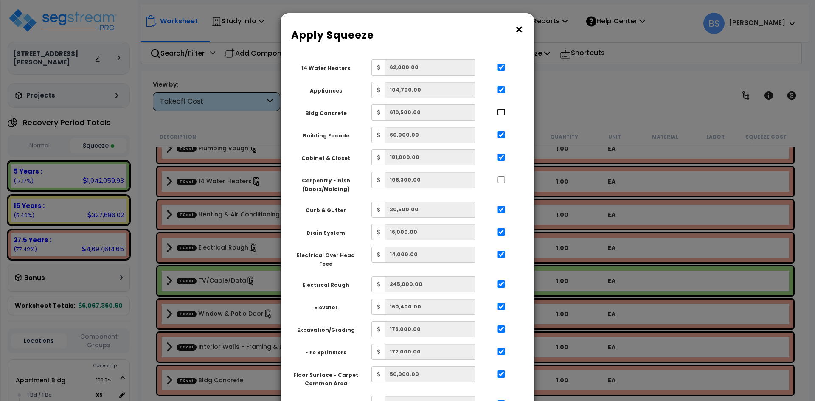
click at [500, 113] on input "..." at bounding box center [501, 112] width 8 height 7
checkbox input "true"
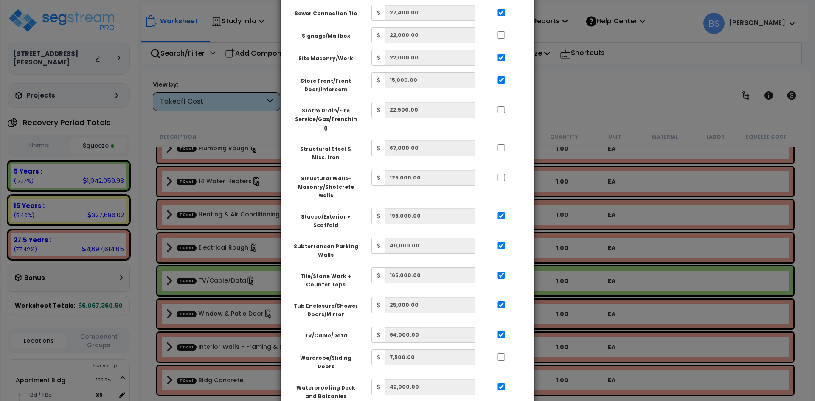
scroll to position [751, 0]
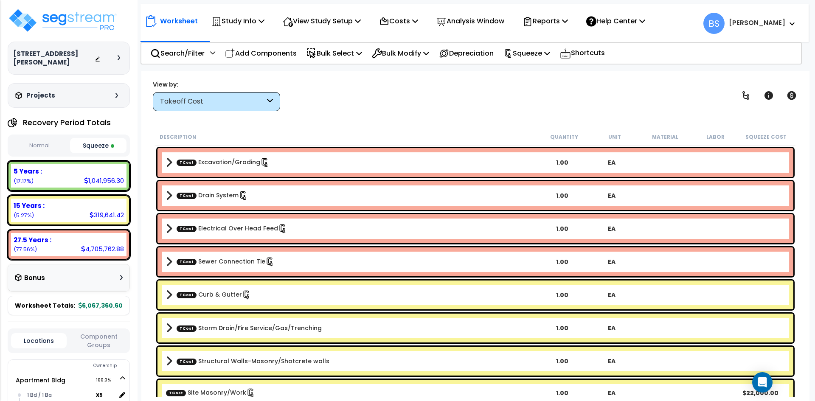
click at [146, 191] on div "Worksheet Study Info Study Setup Add Property Unit Template study Clone study BS" at bounding box center [475, 271] width 668 height 401
click at [556, 22] on p "Reports" at bounding box center [544, 20] width 45 height 11
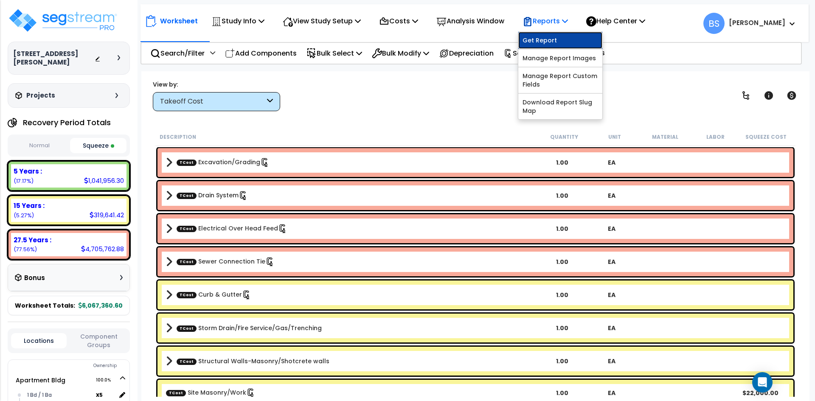
click at [554, 33] on link "Get Report" at bounding box center [560, 40] width 84 height 17
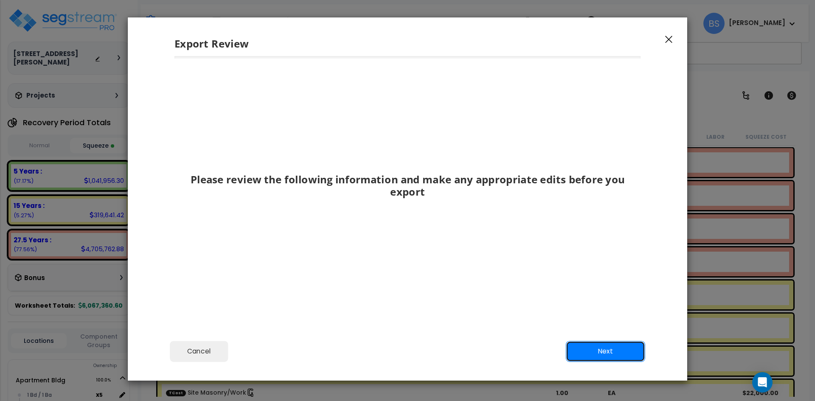
click at [588, 348] on button "Next" at bounding box center [605, 351] width 79 height 21
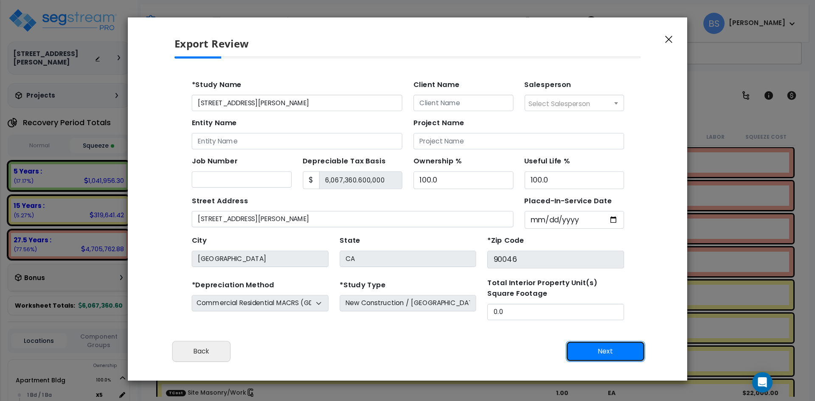
click at [588, 348] on button "Next" at bounding box center [605, 351] width 79 height 21
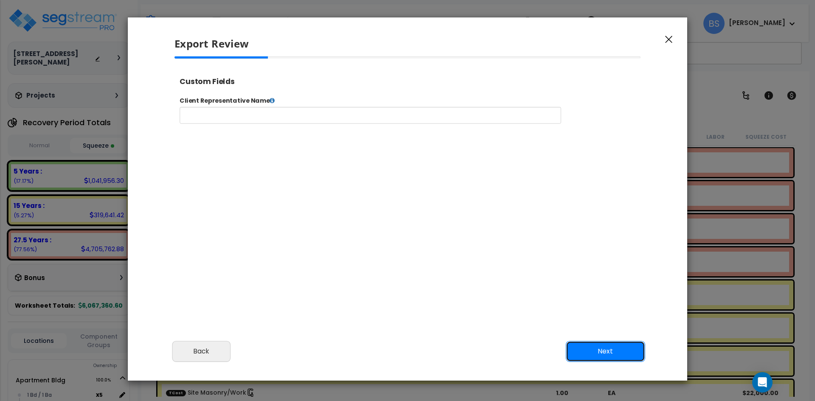
click at [588, 348] on button "Next" at bounding box center [605, 351] width 79 height 21
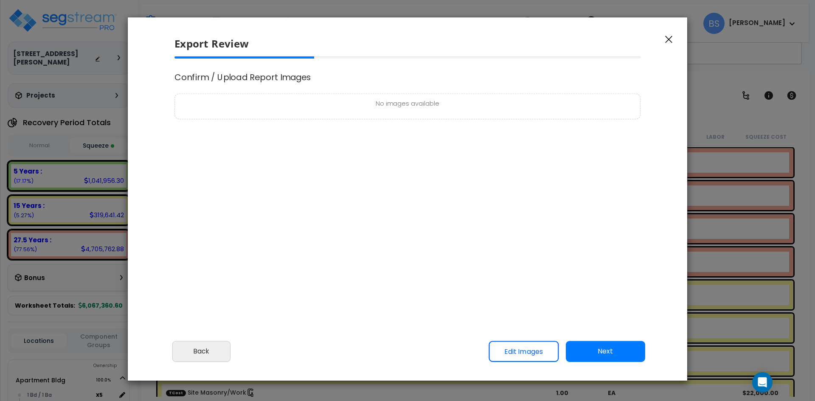
select select "2024"
click at [589, 347] on button "Next" at bounding box center [605, 351] width 79 height 21
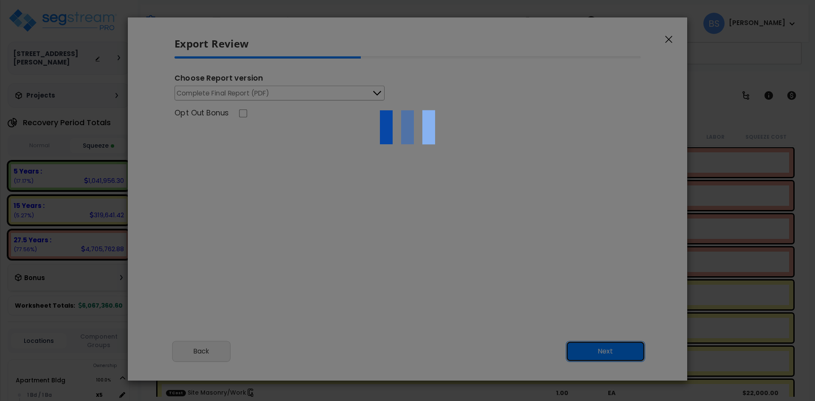
scroll to position [0, 0]
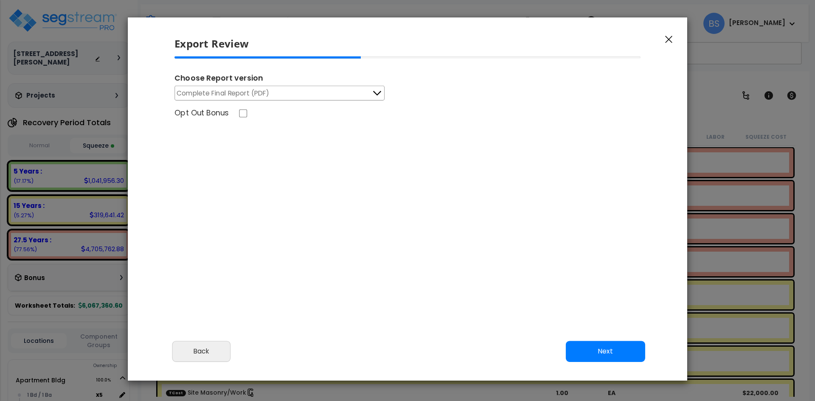
click at [244, 95] on span "Complete Final Report (PDF)" at bounding box center [223, 93] width 93 height 11
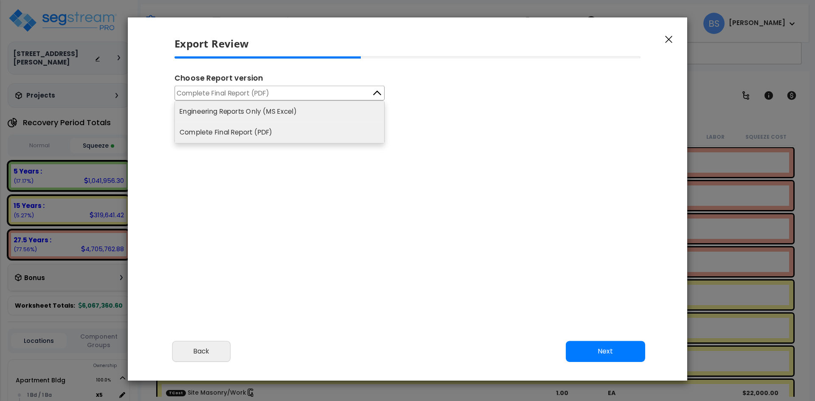
click at [219, 112] on li "Engineering Reports Only (MS Excel)" at bounding box center [279, 111] width 209 height 21
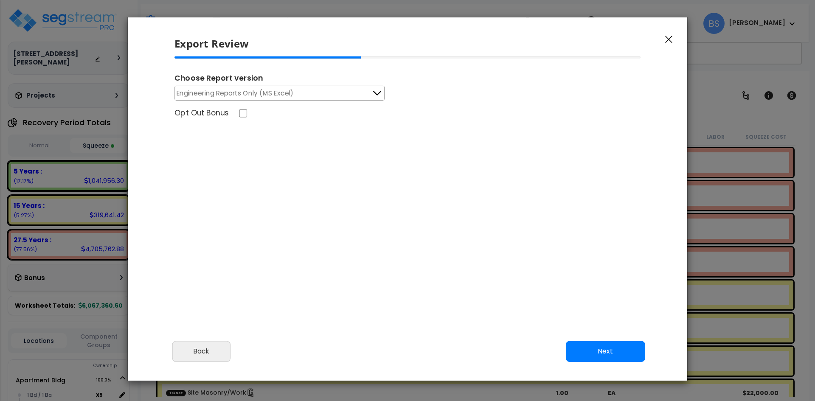
click at [235, 112] on div "Opt Out Bonus" at bounding box center [408, 114] width 480 height 13
click at [610, 348] on button "Next" at bounding box center [605, 351] width 79 height 21
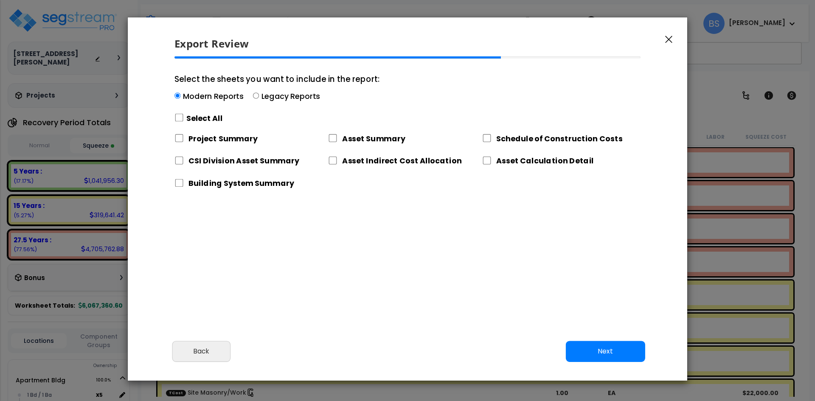
click at [203, 118] on label "Select All" at bounding box center [204, 118] width 36 height 11
click at [184, 118] on input "Select the sheets you want to include in the report: Modern Reports Legacy Repo…" at bounding box center [178, 118] width 9 height 8
checkbox input "true"
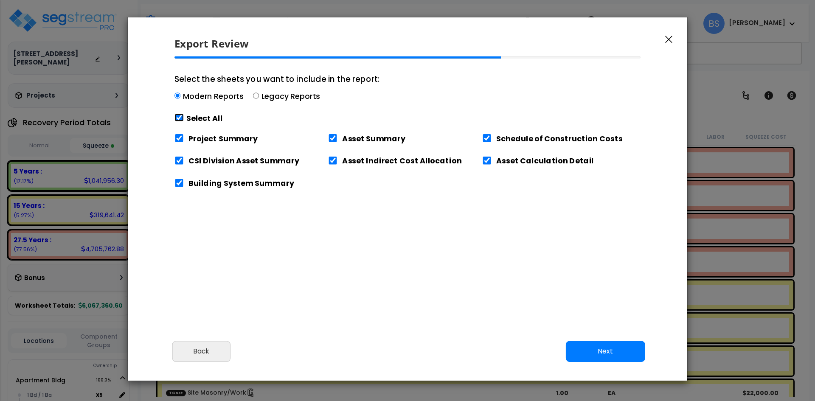
checkbox input "true"
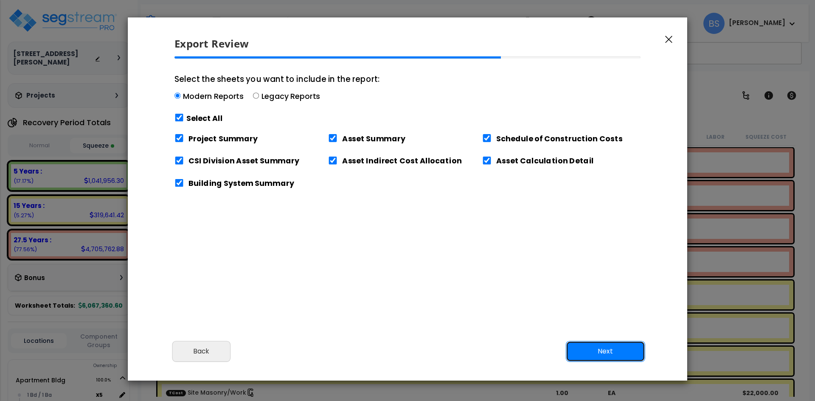
click at [617, 356] on button "Next" at bounding box center [605, 351] width 79 height 21
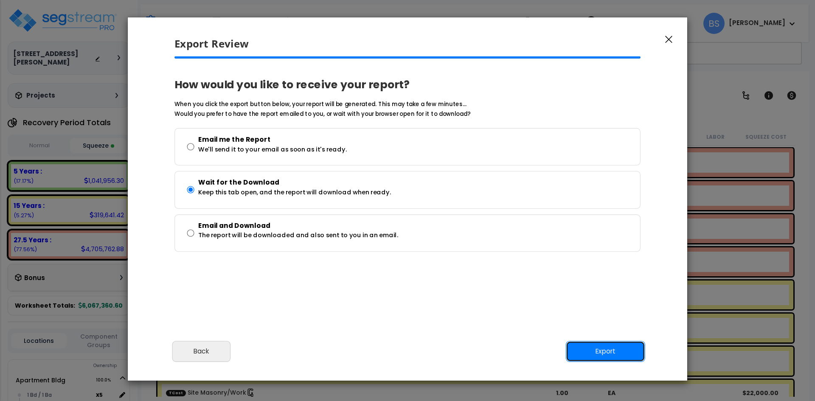
click at [617, 356] on button "Export" at bounding box center [605, 351] width 79 height 21
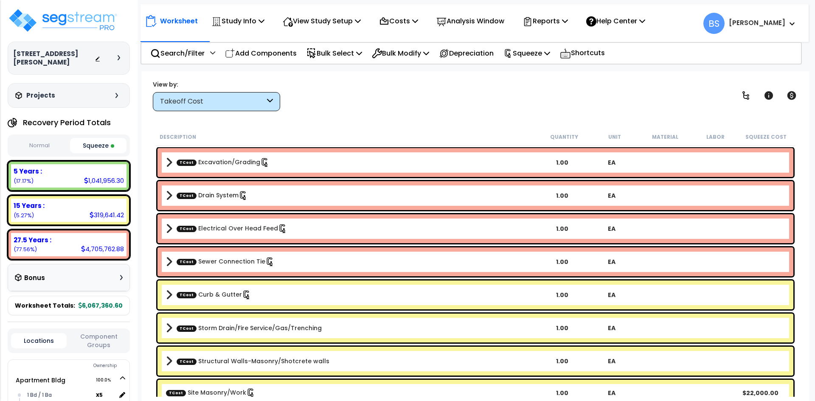
click at [424, 90] on div "View by: Takeoff Cost Takeoff Cost" at bounding box center [475, 95] width 651 height 31
